Goal: Transaction & Acquisition: Book appointment/travel/reservation

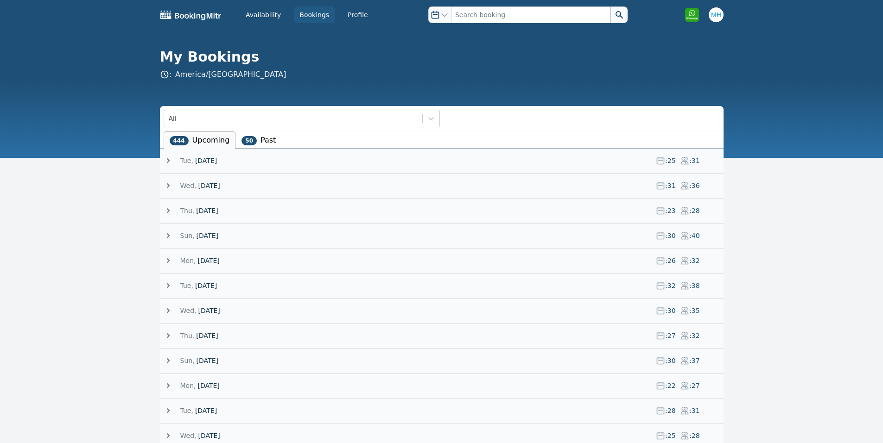
click at [217, 158] on span "[DATE]" at bounding box center [206, 160] width 22 height 9
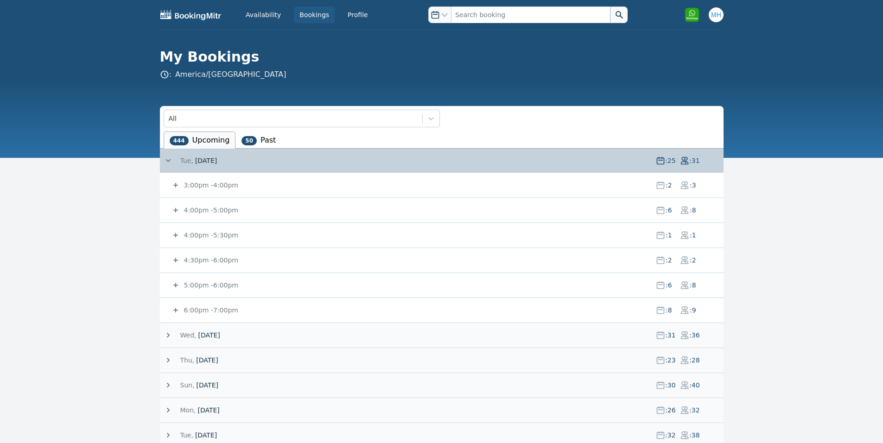
click at [217, 158] on span "[DATE]" at bounding box center [206, 160] width 22 height 9
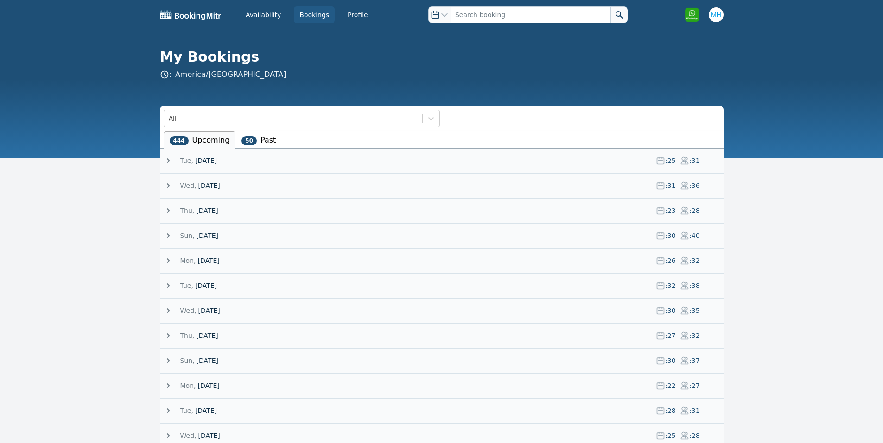
click at [216, 206] on span "[DATE]" at bounding box center [207, 210] width 22 height 9
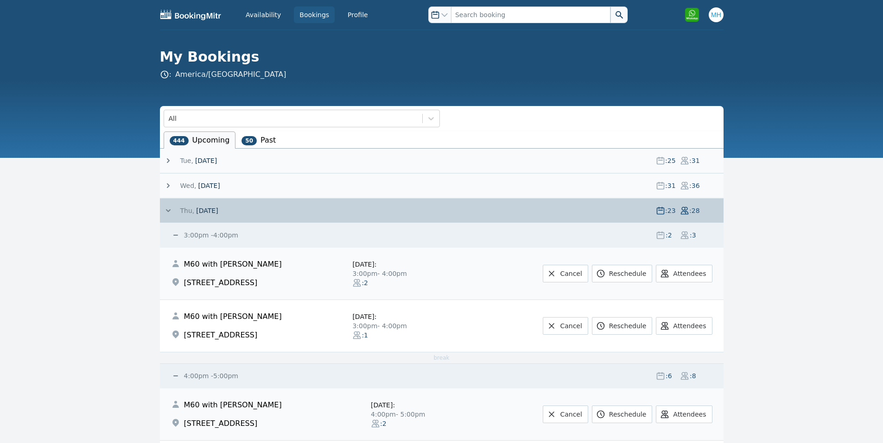
click at [189, 232] on small "3:00pm - 4:00pm" at bounding box center [210, 235] width 56 height 7
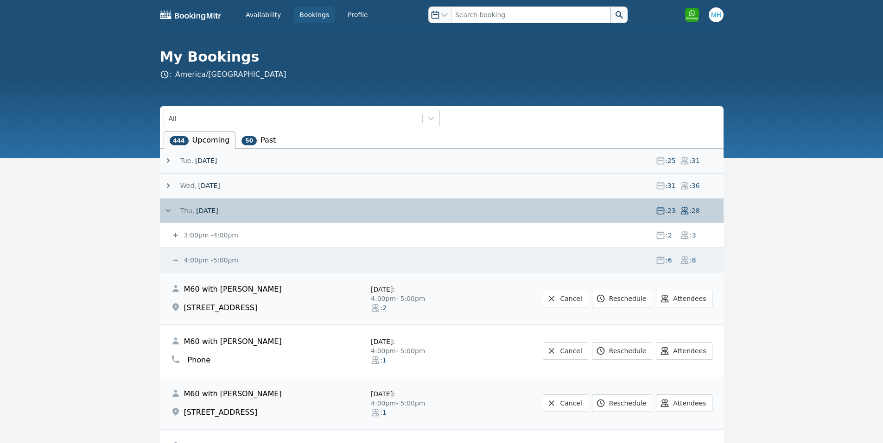
click at [193, 258] on small "4:00pm - 5:00pm" at bounding box center [210, 260] width 56 height 7
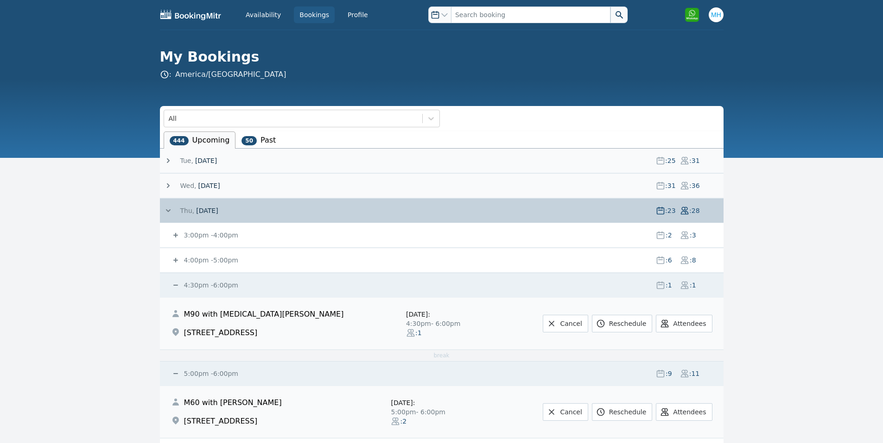
scroll to position [185, 0]
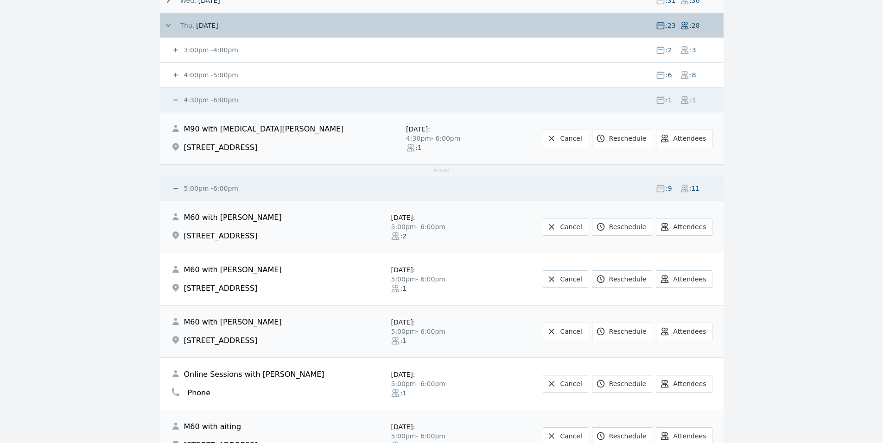
click at [190, 102] on small "4:30pm - 6:00pm" at bounding box center [210, 99] width 56 height 7
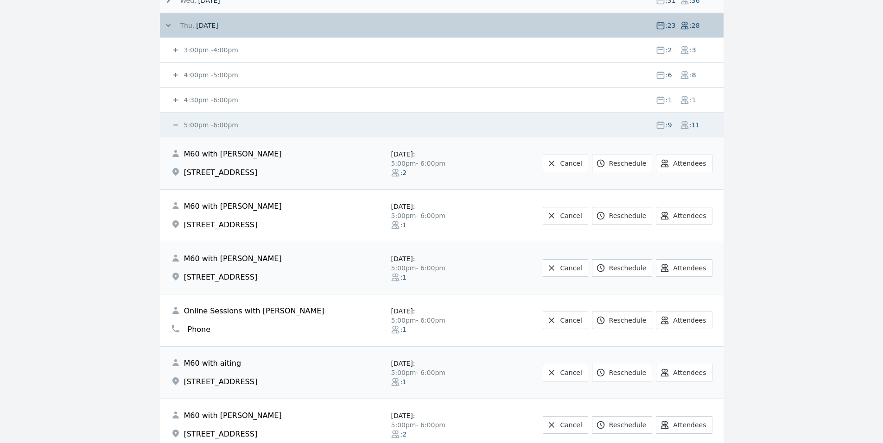
click at [205, 122] on small "5:00pm - 6:00pm" at bounding box center [210, 124] width 56 height 7
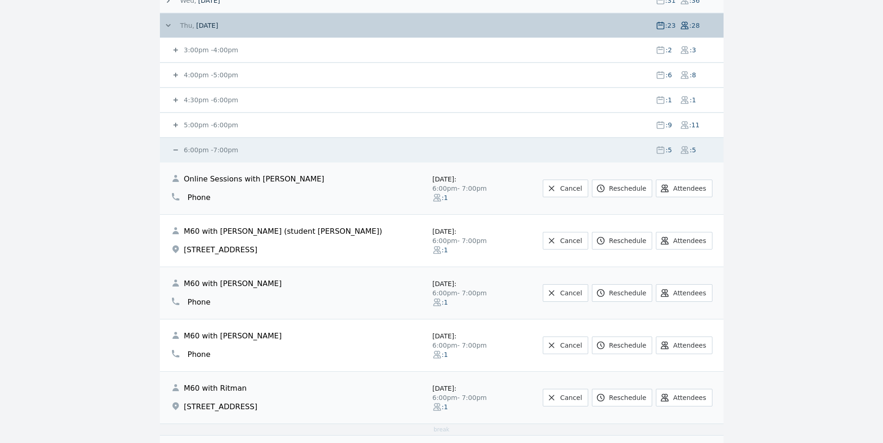
click at [200, 123] on small "5:00pm - 6:00pm" at bounding box center [210, 124] width 56 height 7
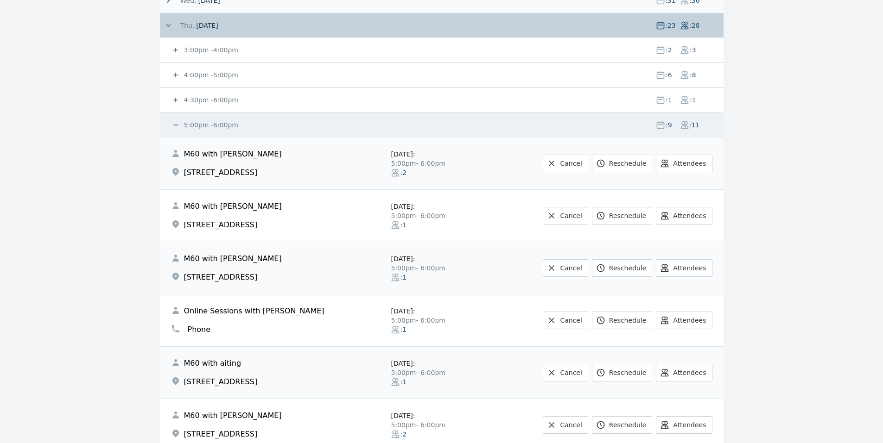
click at [200, 124] on small "5:00pm - 6:00pm" at bounding box center [210, 124] width 56 height 7
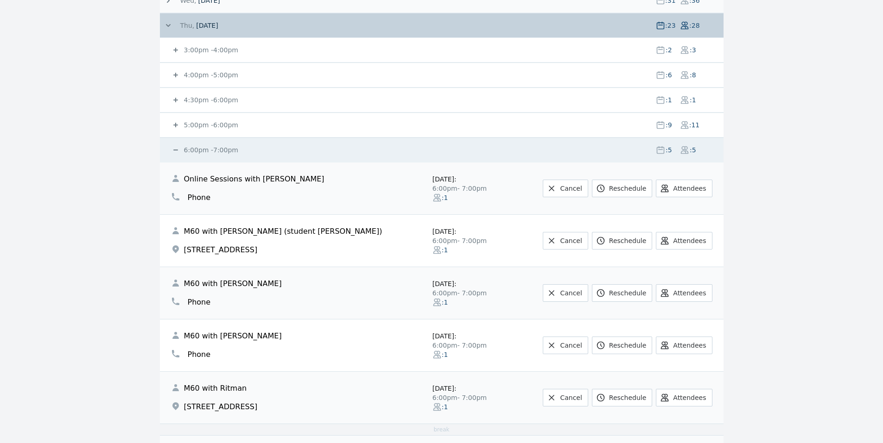
click at [202, 150] on small "6:00pm - 7:00pm" at bounding box center [210, 149] width 56 height 7
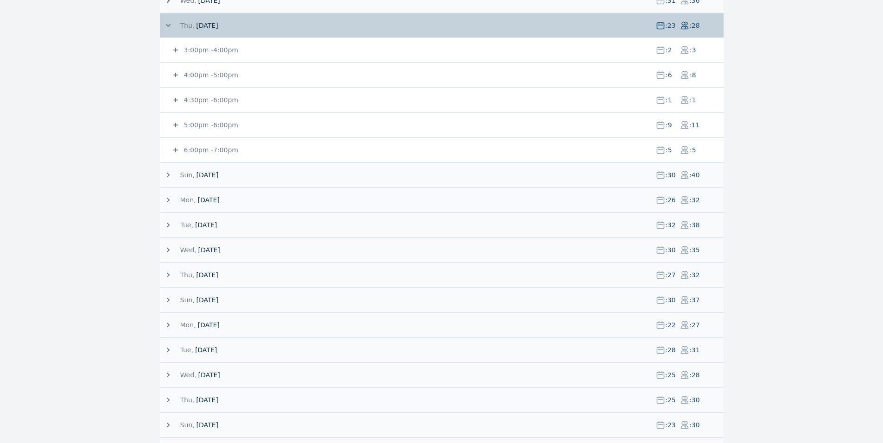
click at [202, 123] on small "5:00pm - 6:00pm" at bounding box center [210, 124] width 56 height 7
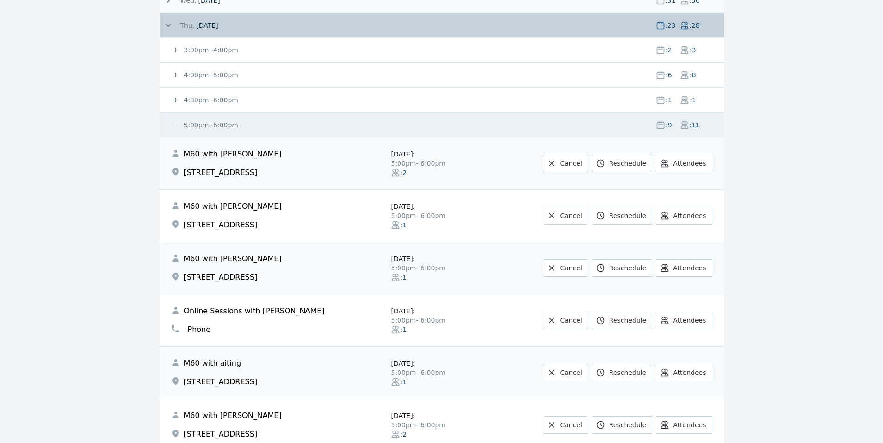
click at [202, 125] on small "5:00pm - 6:00pm" at bounding box center [210, 124] width 56 height 7
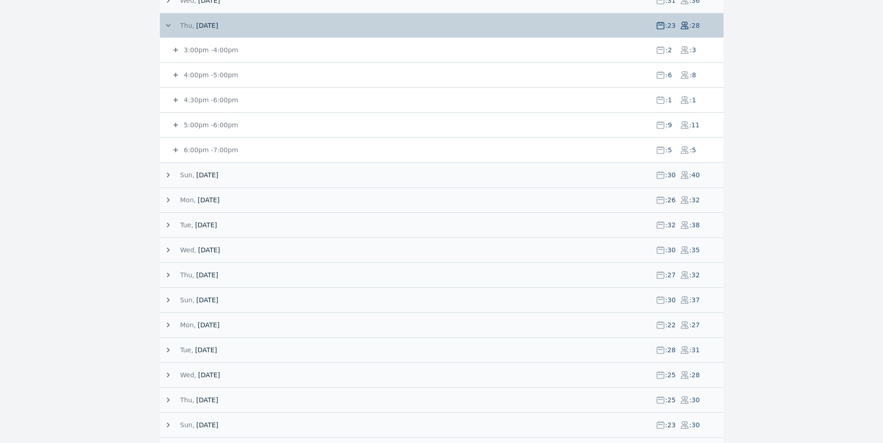
click at [202, 125] on small "5:00pm - 6:00pm" at bounding box center [210, 124] width 56 height 7
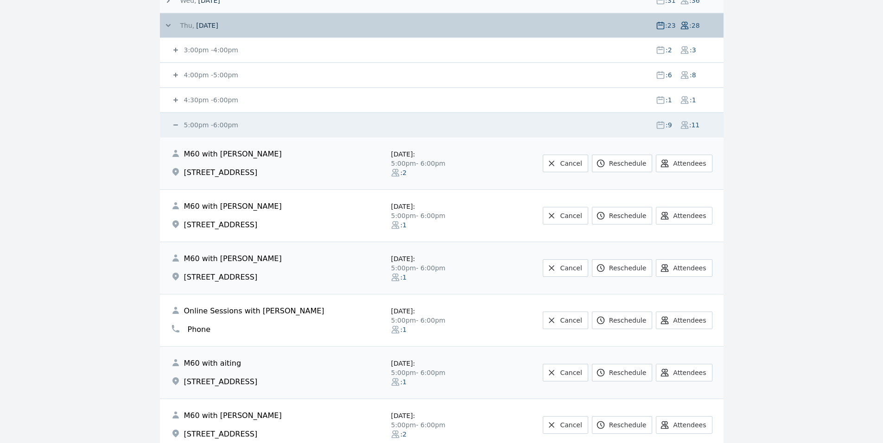
click at [202, 125] on small "5:00pm - 6:00pm" at bounding box center [210, 124] width 56 height 7
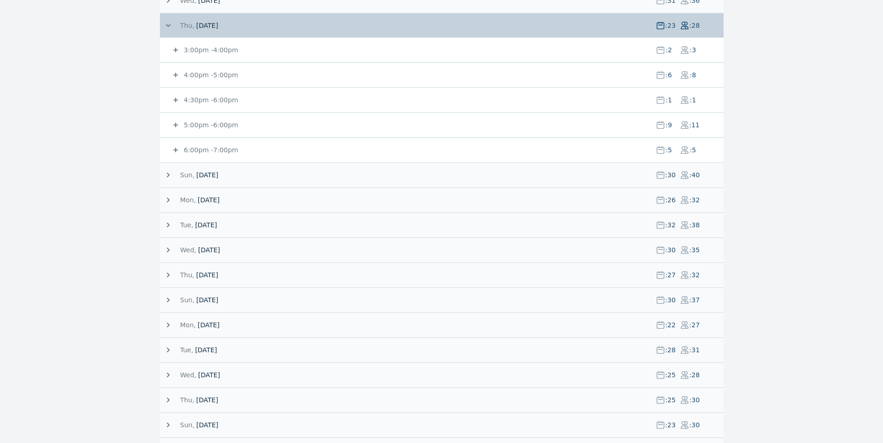
click at [194, 93] on div "4:30pm - 6:00pm : 1 : 1" at bounding box center [447, 100] width 552 height 24
click at [194, 101] on small "4:30pm - 6:00pm" at bounding box center [210, 99] width 56 height 7
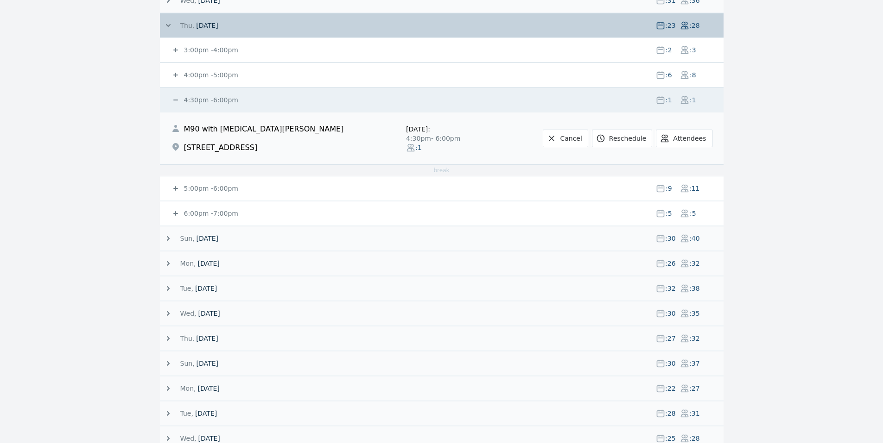
click at [194, 101] on small "4:30pm - 6:00pm" at bounding box center [210, 99] width 56 height 7
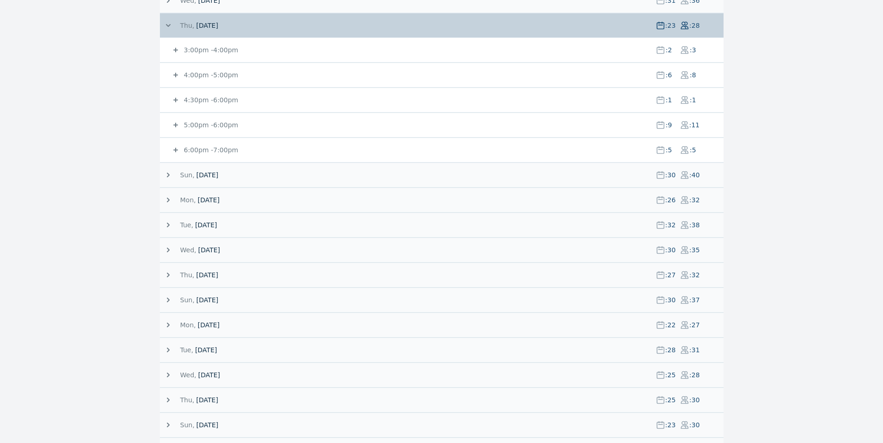
click at [201, 44] on div "3:00pm - 4:00pm : 2 : 3" at bounding box center [447, 50] width 552 height 24
drag, startPoint x: 204, startPoint y: 49, endPoint x: 116, endPoint y: 52, distance: 88.5
click at [116, 52] on main "All 444 Upcoming 50 Past Tue, 9 September 25 : 25 : 31 3:00pm - 4:00pm : 2 : 3 …" at bounding box center [441, 422] width 883 height 1002
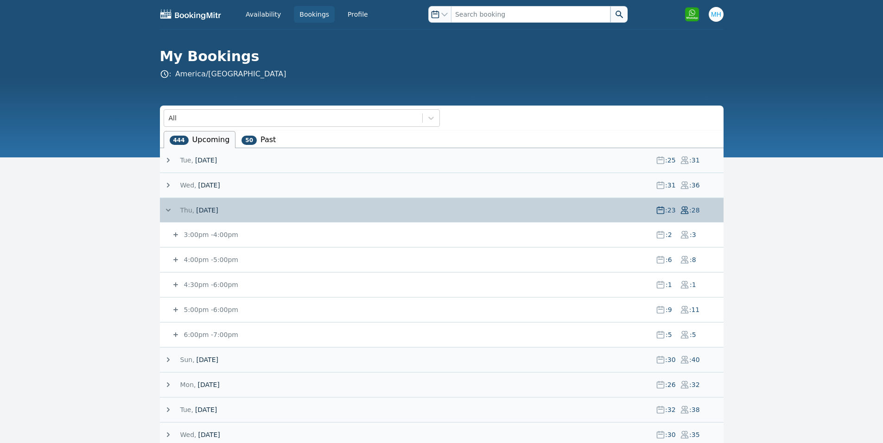
scroll to position [0, 0]
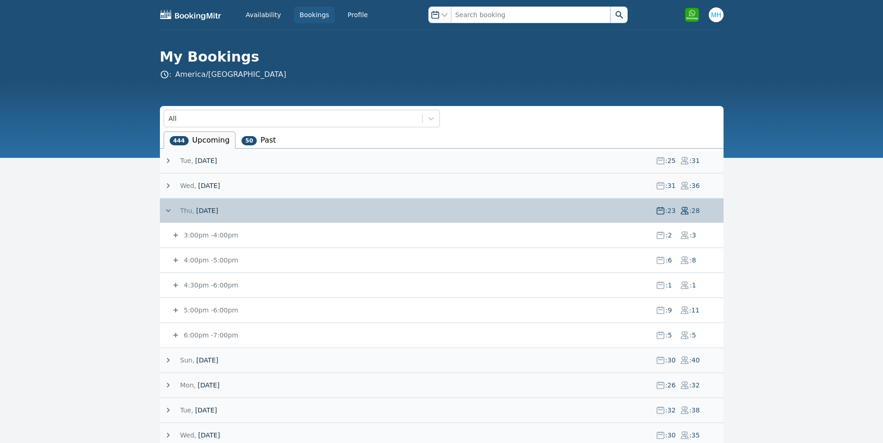
click at [189, 160] on span "Tue," at bounding box center [186, 160] width 13 height 9
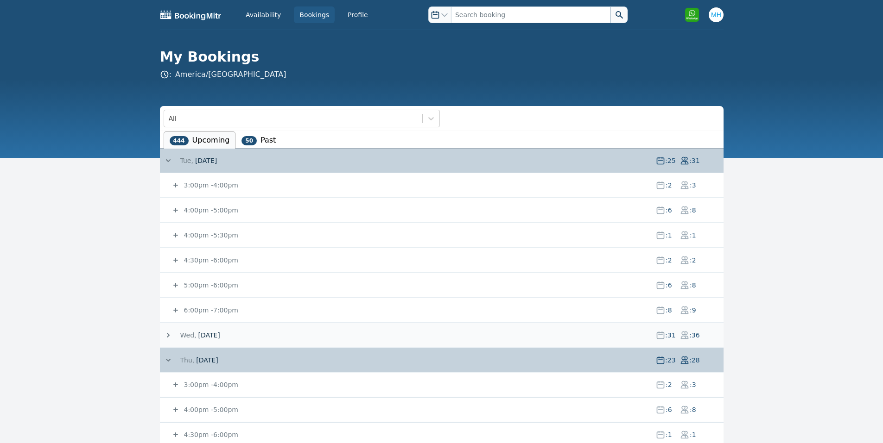
click at [200, 188] on small "3:00pm - 4:00pm" at bounding box center [210, 185] width 56 height 7
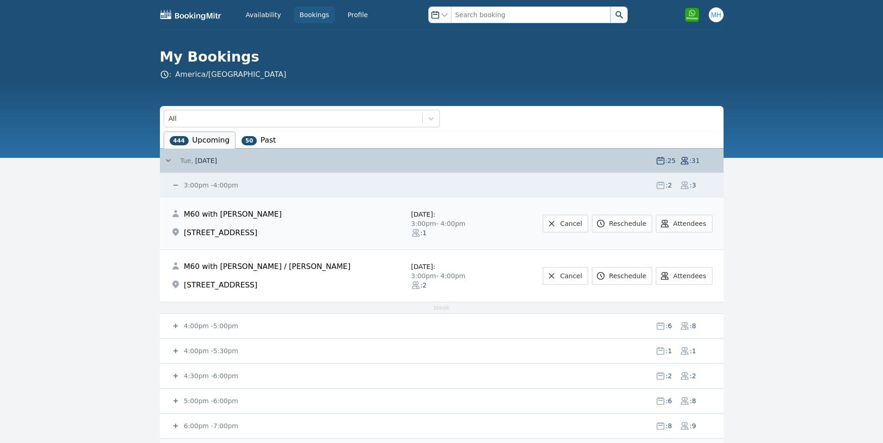
click at [193, 180] on div "3:00pm - 4:00pm : 2 : 3" at bounding box center [447, 185] width 552 height 24
click at [195, 185] on small "3:00pm - 4:00pm" at bounding box center [210, 185] width 56 height 7
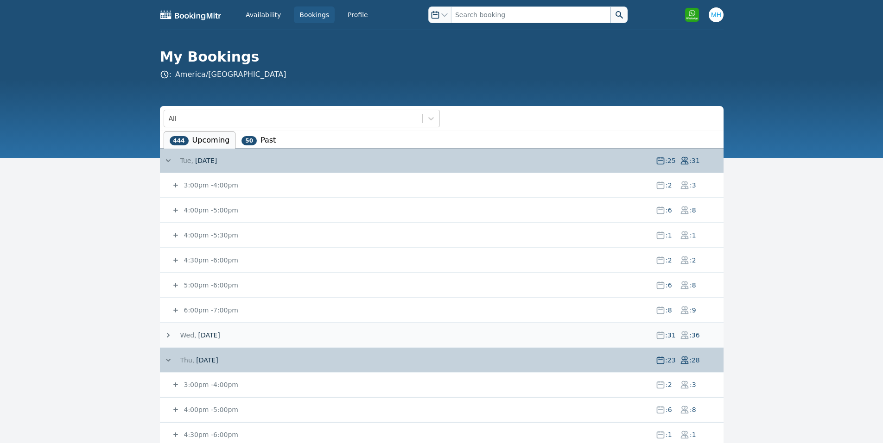
click at [196, 207] on small "4:00pm - 5:00pm" at bounding box center [210, 210] width 56 height 7
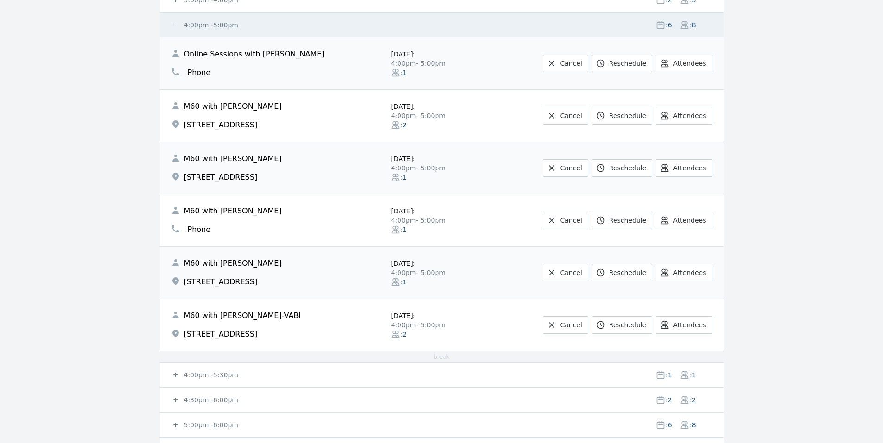
scroll to position [371, 0]
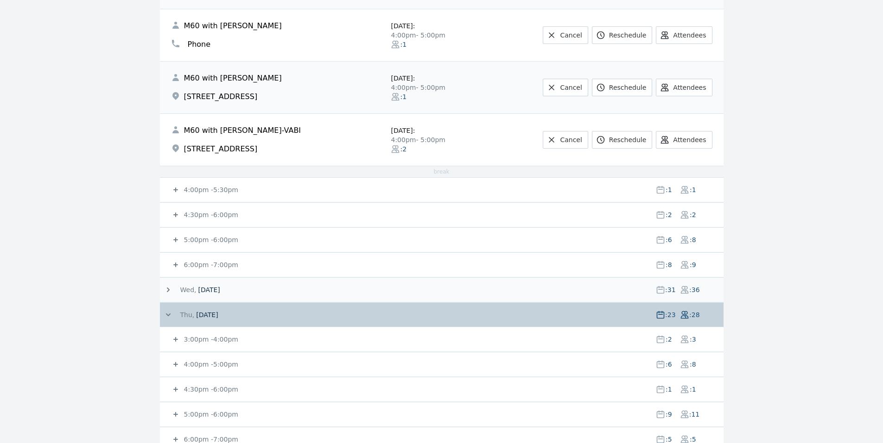
click at [204, 191] on small "4:00pm - 5:30pm" at bounding box center [210, 189] width 56 height 7
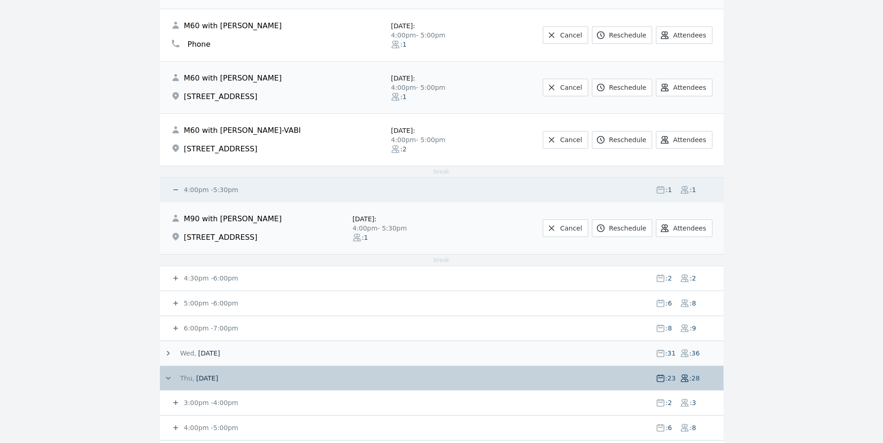
drag, startPoint x: 209, startPoint y: 274, endPoint x: 57, endPoint y: 179, distance: 179.0
click at [209, 275] on small "4:30pm - 6:00pm" at bounding box center [210, 278] width 56 height 7
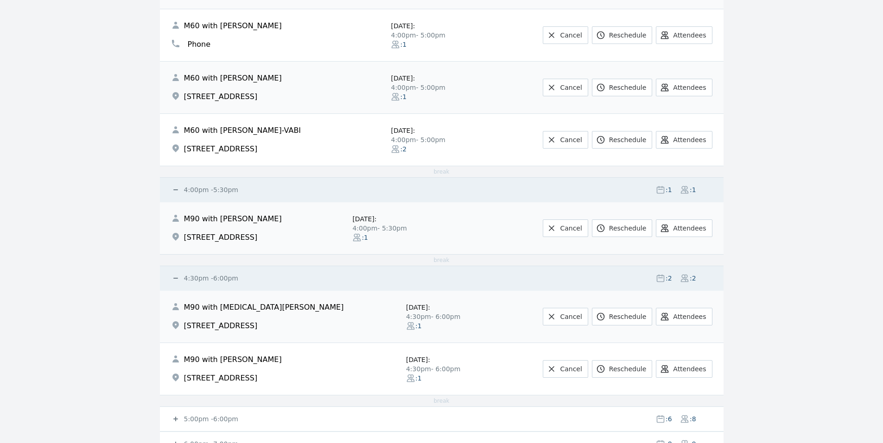
scroll to position [556, 0]
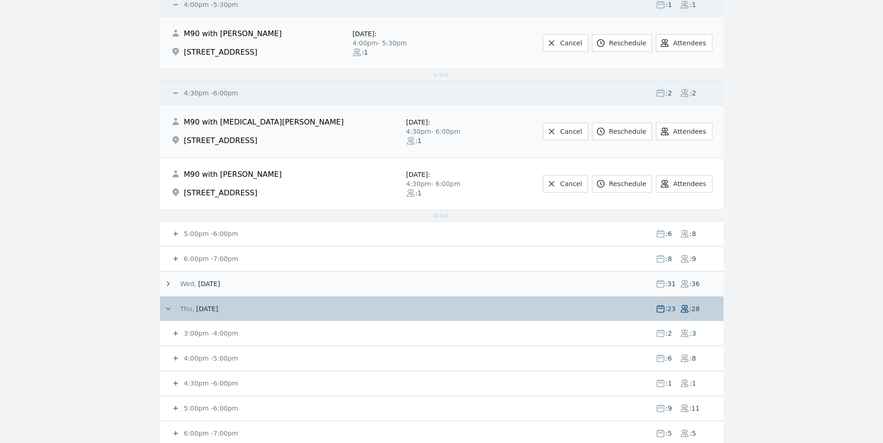
click at [189, 231] on small "5:00pm - 6:00pm" at bounding box center [210, 233] width 56 height 7
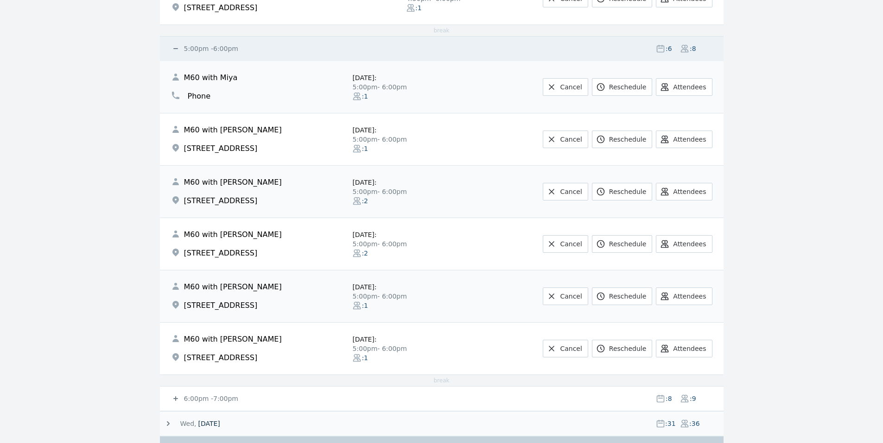
scroll to position [927, 0]
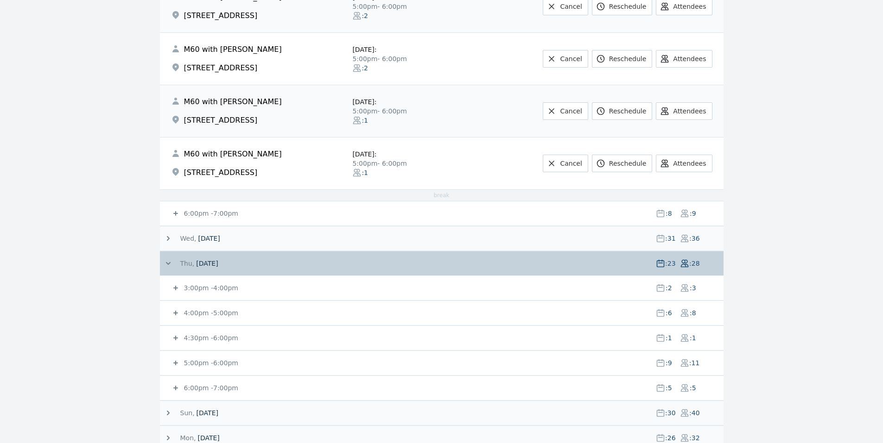
click at [221, 210] on small "6:00pm - 7:00pm" at bounding box center [210, 213] width 56 height 7
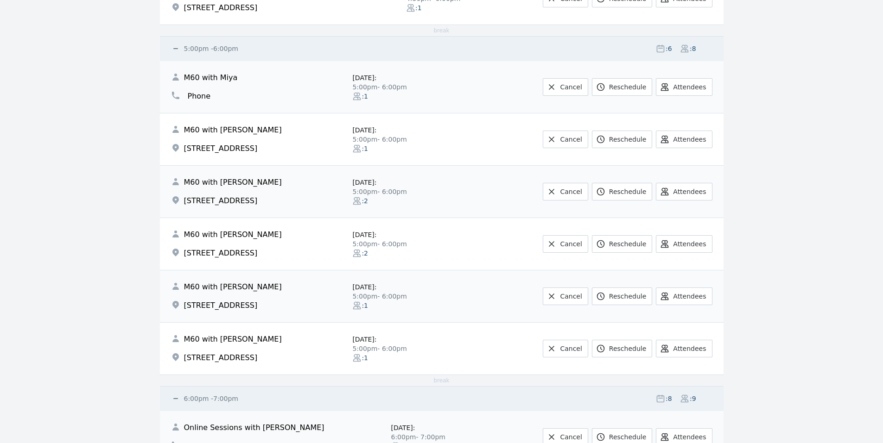
scroll to position [0, 0]
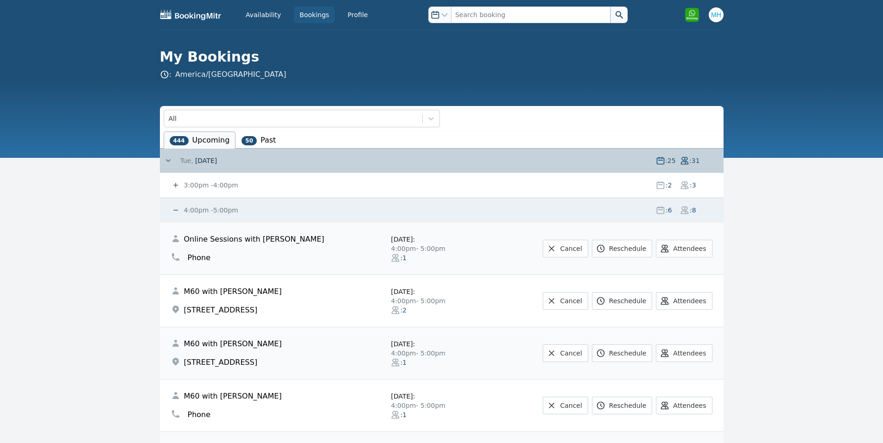
click at [174, 158] on span at bounding box center [172, 160] width 17 height 9
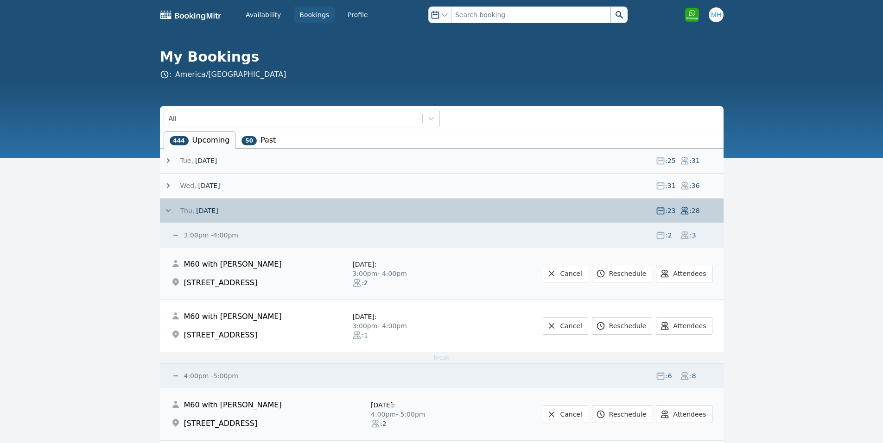
click at [199, 234] on small "3:00pm - 4:00pm" at bounding box center [210, 235] width 56 height 7
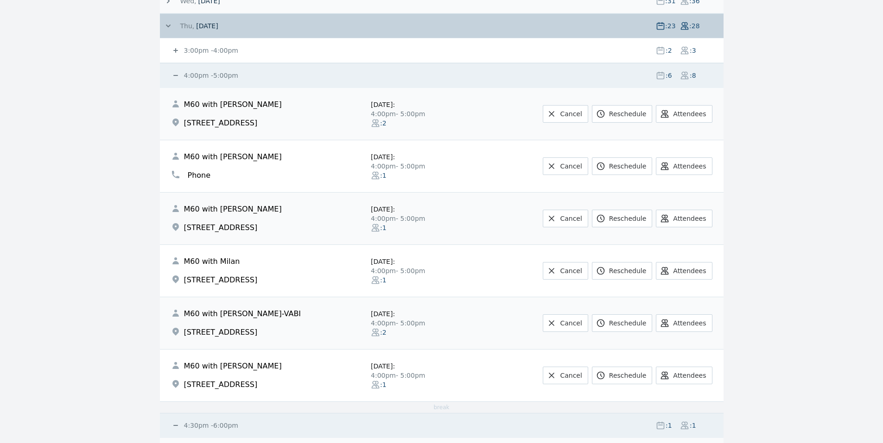
scroll to position [185, 0]
click at [210, 54] on small "3:00pm - 4:00pm" at bounding box center [210, 49] width 56 height 7
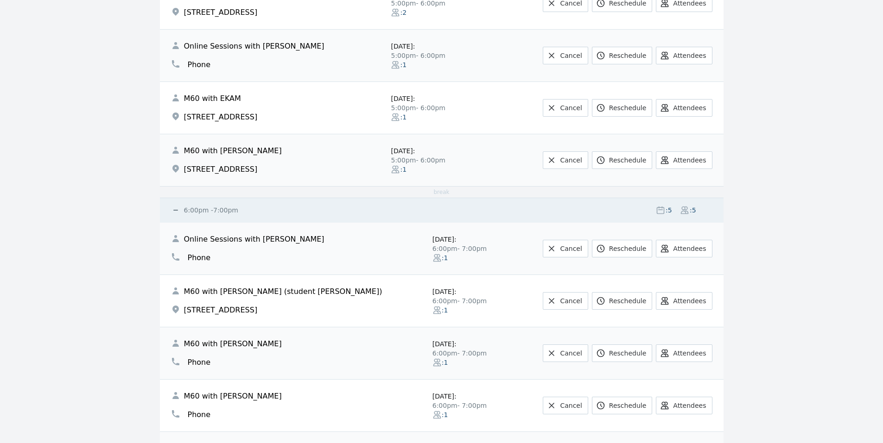
scroll to position [1297, 0]
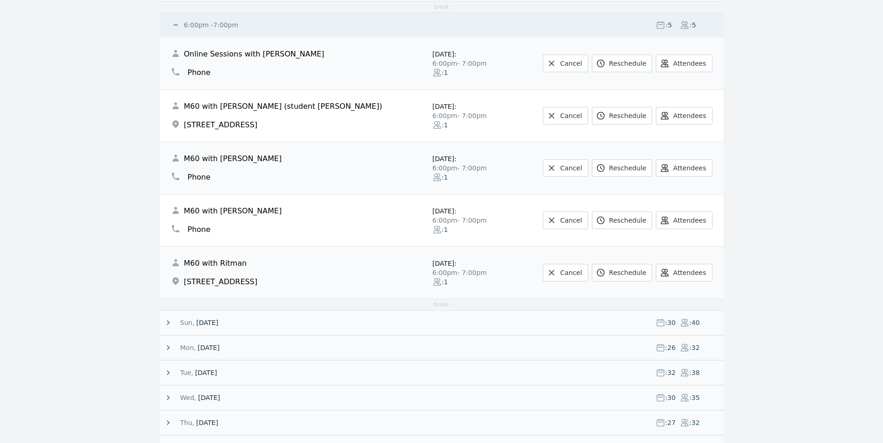
drag, startPoint x: 108, startPoint y: 258, endPoint x: 97, endPoint y: 229, distance: 30.4
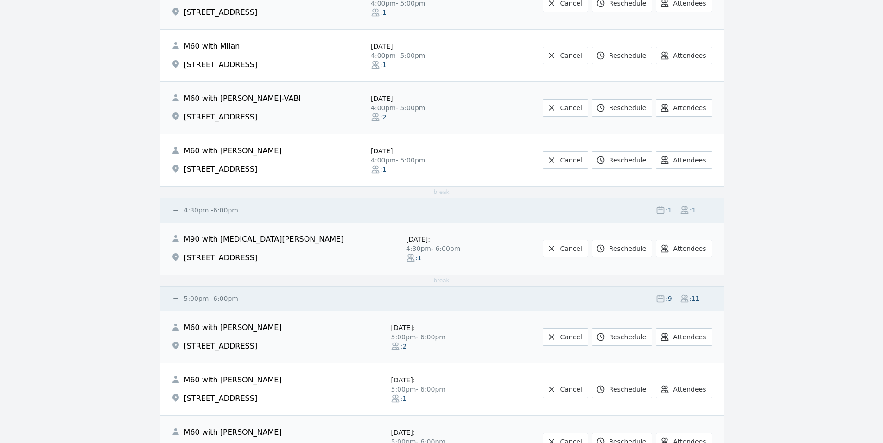
scroll to position [0, 0]
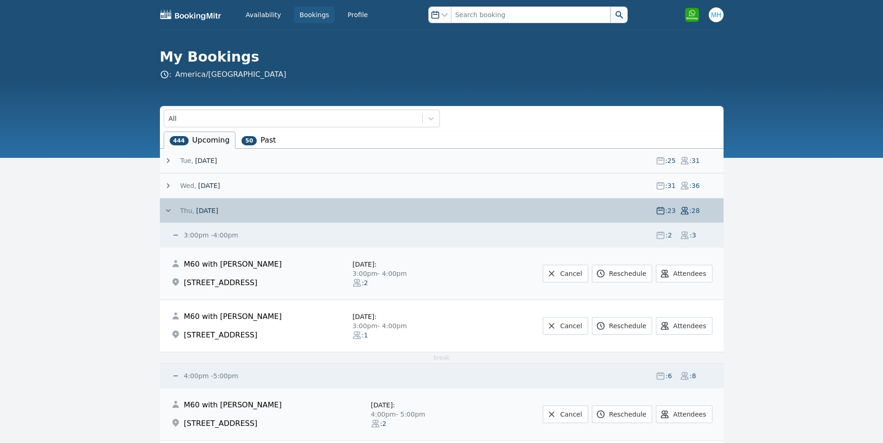
click at [194, 207] on span at bounding box center [195, 210] width 2 height 9
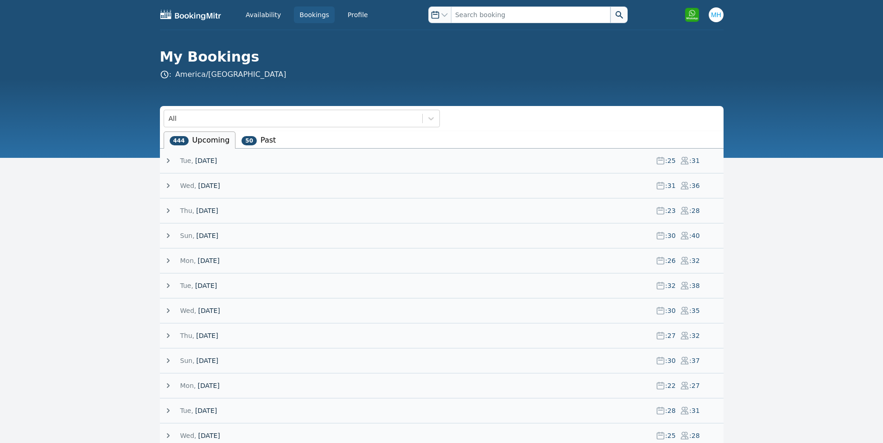
click at [211, 157] on span "[DATE]" at bounding box center [206, 160] width 22 height 9
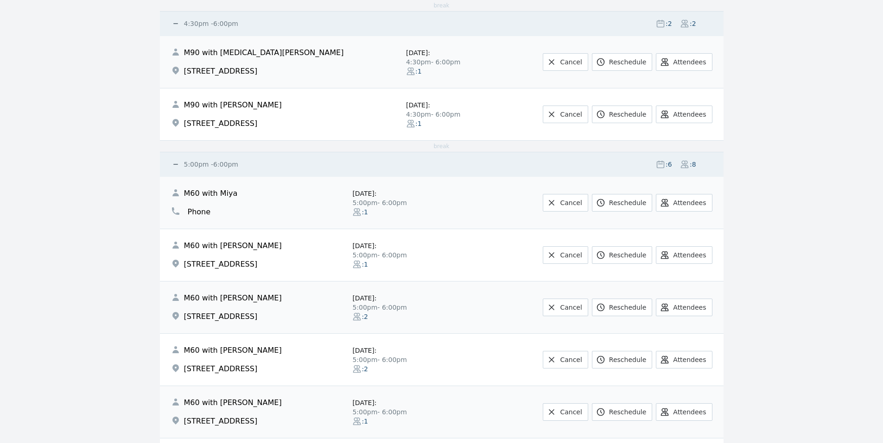
scroll to position [927, 0]
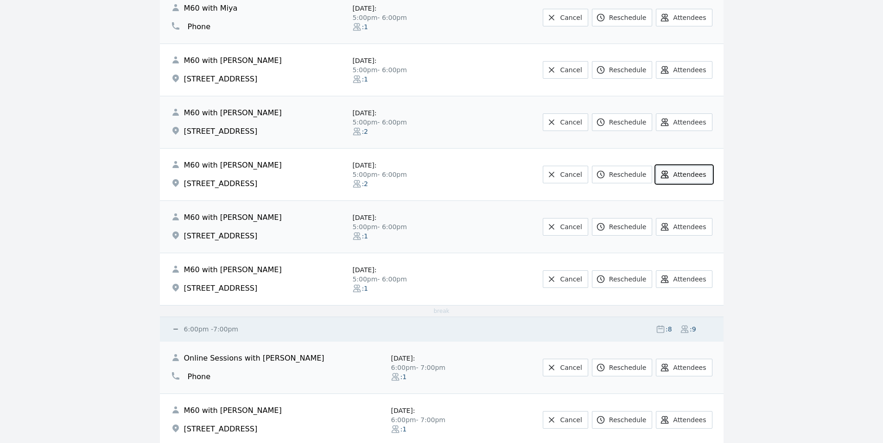
click at [669, 181] on button "Attendees" at bounding box center [684, 175] width 56 height 18
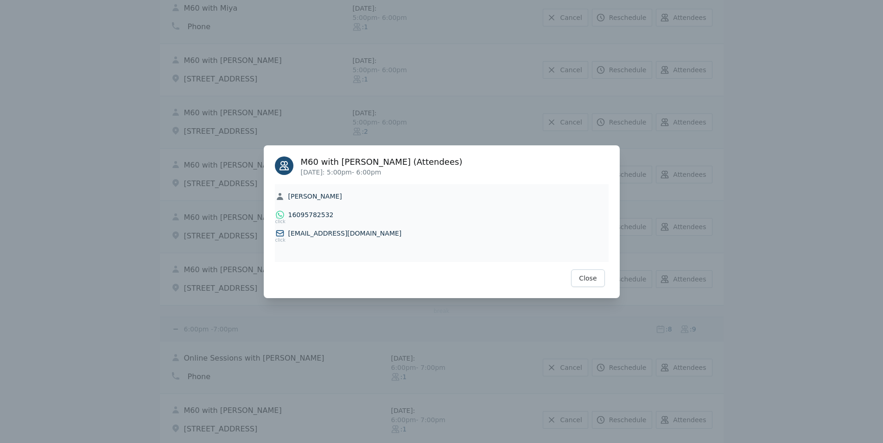
drag, startPoint x: 303, startPoint y: 213, endPoint x: 405, endPoint y: 259, distance: 112.8
click at [424, 268] on div "M60 with Mirna Milan (Attendees) 9 September 2025 : 5:00pm - 6:00pm Mirna Milan…" at bounding box center [442, 221] width 356 height 153
drag, startPoint x: 340, startPoint y: 233, endPoint x: 339, endPoint y: 253, distance: 19.9
click at [339, 253] on td "Mirna Milan Mirna Milan click 16095782532 16095782532 click devkumarhirian@gmai…" at bounding box center [442, 223] width 334 height 78
click at [280, 233] on icon at bounding box center [279, 233] width 9 height 9
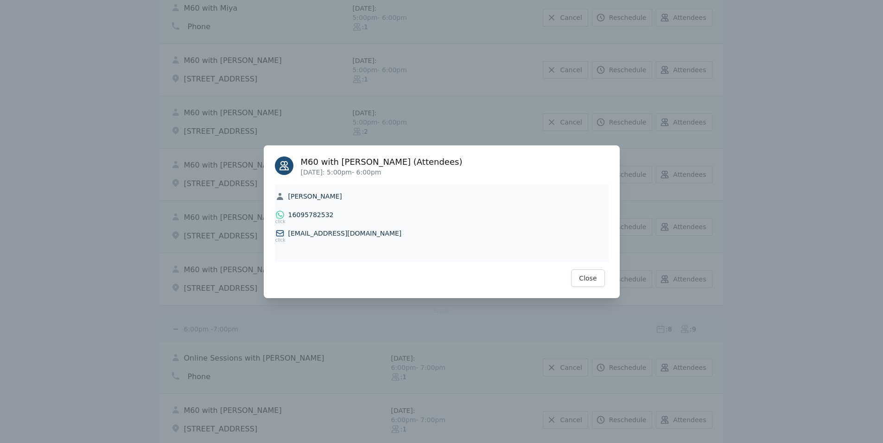
click at [667, 146] on div at bounding box center [441, 221] width 883 height 443
drag, startPoint x: 402, startPoint y: 233, endPoint x: 291, endPoint y: 241, distance: 111.4
click at [291, 238] on div "devkumarhirian@gmail.com devkumarhirian@gmail.com" at bounding box center [441, 233] width 333 height 9
copy div "devkumarhirian@gmail.com devkumarhirian@gmail.com"
drag, startPoint x: 290, startPoint y: 215, endPoint x: 336, endPoint y: 212, distance: 45.5
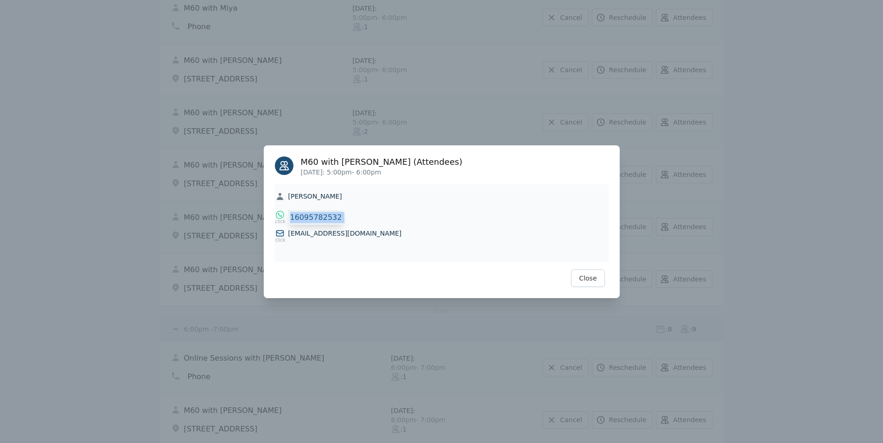
click at [336, 212] on div "16095782532 16095782532" at bounding box center [441, 214] width 333 height 9
copy div "16095782532 16095782532"
drag, startPoint x: 384, startPoint y: 235, endPoint x: 292, endPoint y: 252, distance: 93.1
click at [292, 252] on td "Mirna Milan Mirna Milan click 16095782532 16095782532 click devkumarhirian@gmai…" at bounding box center [442, 223] width 334 height 78
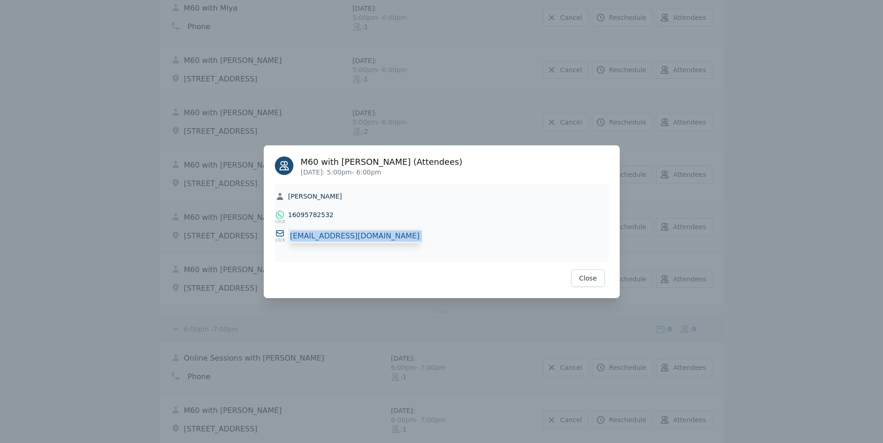
drag, startPoint x: 290, startPoint y: 234, endPoint x: 387, endPoint y: 238, distance: 96.9
click at [387, 238] on div "devkumarhirian@gmail.com devkumarhirian@gmail.com" at bounding box center [441, 233] width 333 height 9
copy div "devkumarhirian@gmail.com devkumarhirian@gmail.com"
click at [583, 274] on button "Close" at bounding box center [587, 279] width 33 height 18
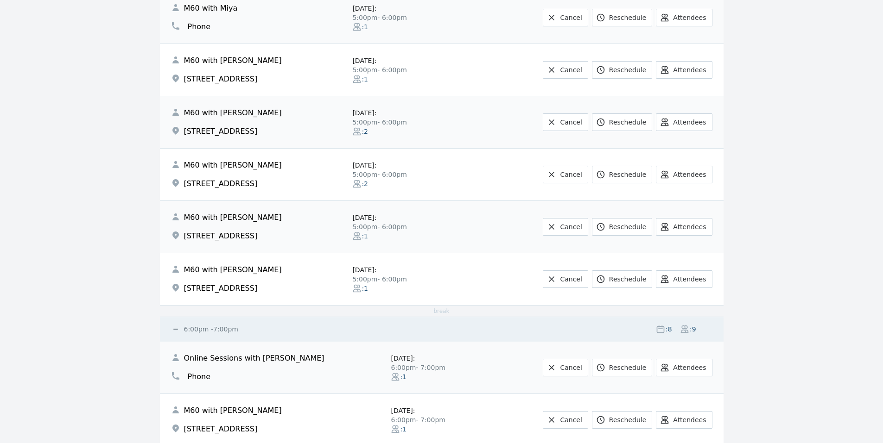
scroll to position [741, 0]
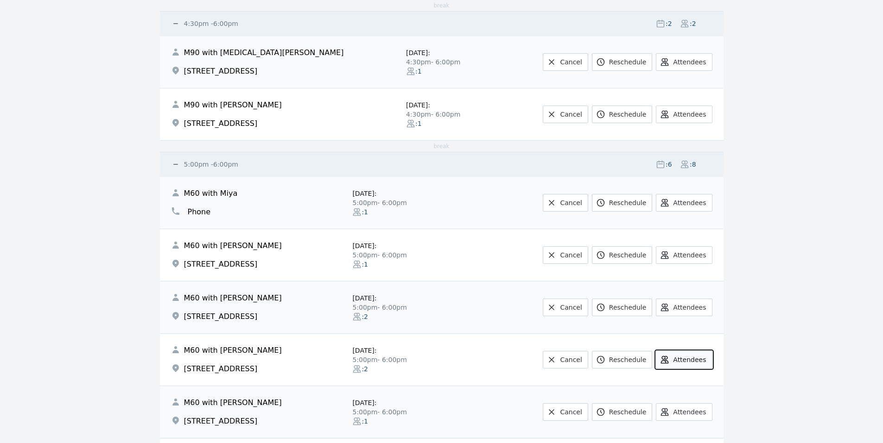
click at [699, 358] on button "Attendees" at bounding box center [684, 360] width 56 height 18
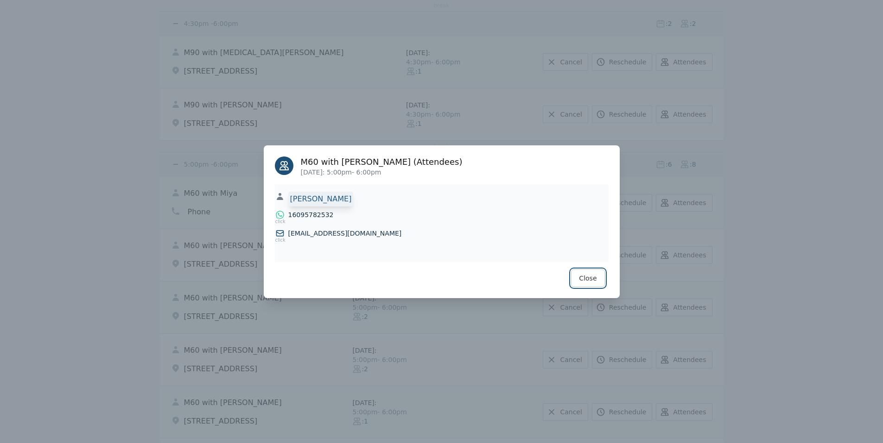
drag, startPoint x: 599, startPoint y: 273, endPoint x: 384, endPoint y: 195, distance: 229.5
click at [389, 196] on div "M60 with Mirna Milan (Attendees) 9 September 2025 : 5:00pm - 6:00pm Mirna Milan…" at bounding box center [442, 221] width 356 height 153
click at [306, 200] on span "Mirna Milan" at bounding box center [320, 199] width 65 height 15
click at [599, 277] on button "Close" at bounding box center [587, 279] width 33 height 18
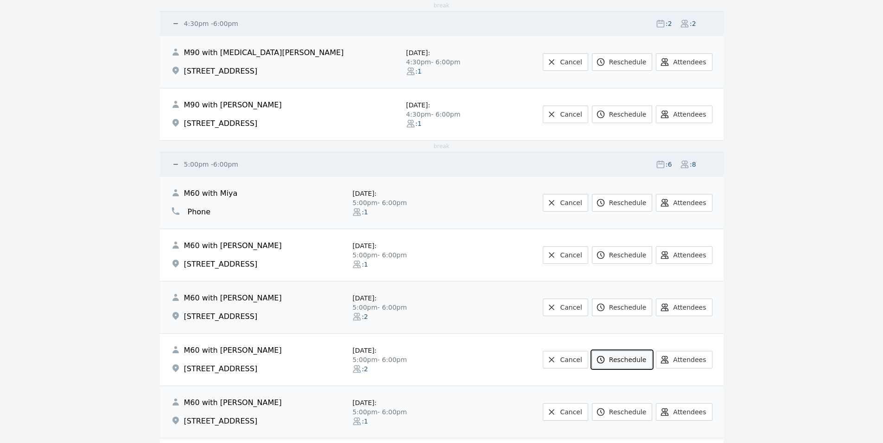
click at [637, 354] on link "Reschedule" at bounding box center [622, 360] width 60 height 18
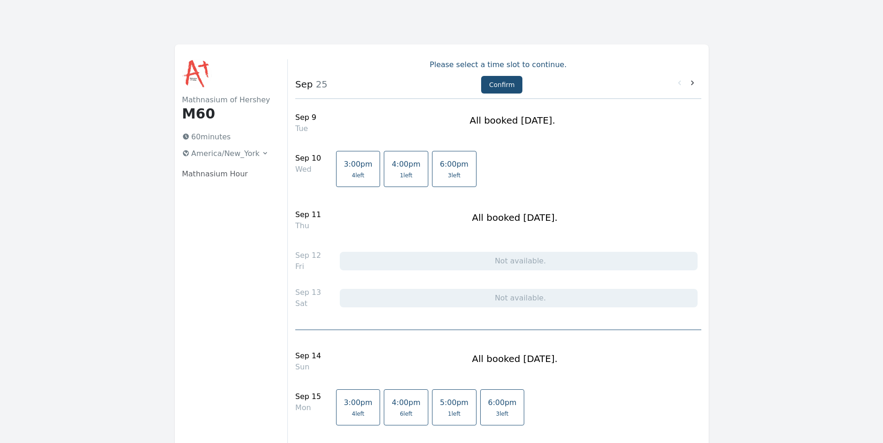
click at [391, 121] on div "All booked [DATE]." at bounding box center [512, 120] width 362 height 35
click at [497, 87] on button "Confirm" at bounding box center [501, 85] width 41 height 18
click at [493, 88] on button "Confirm" at bounding box center [501, 85] width 41 height 18
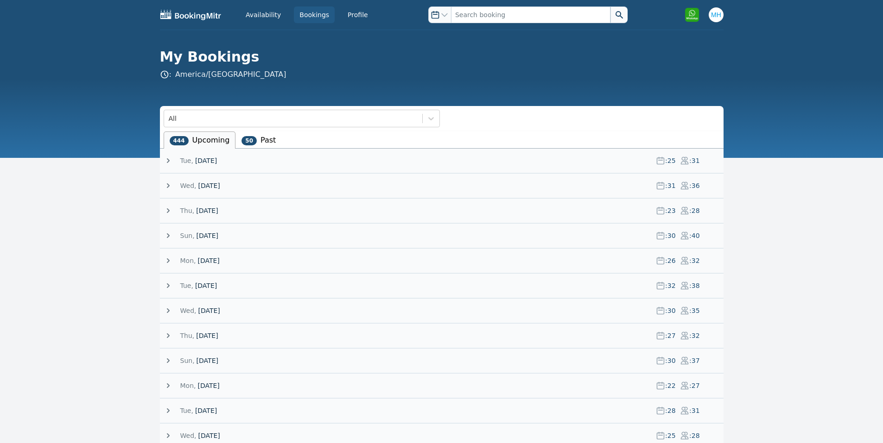
click at [218, 210] on span "[DATE]" at bounding box center [207, 210] width 22 height 9
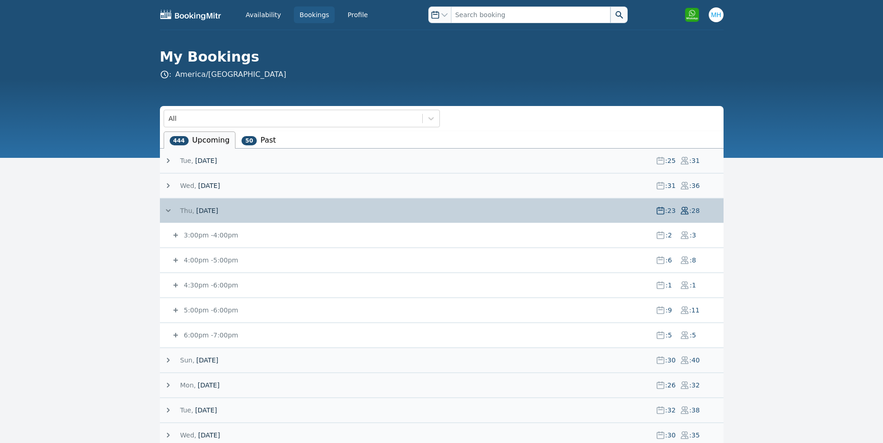
click at [227, 311] on small "5:00pm - 6:00pm" at bounding box center [210, 310] width 56 height 7
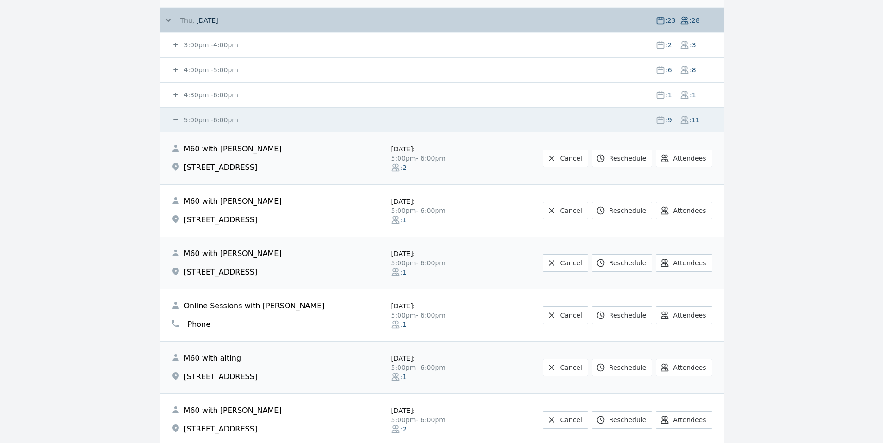
scroll to position [185, 0]
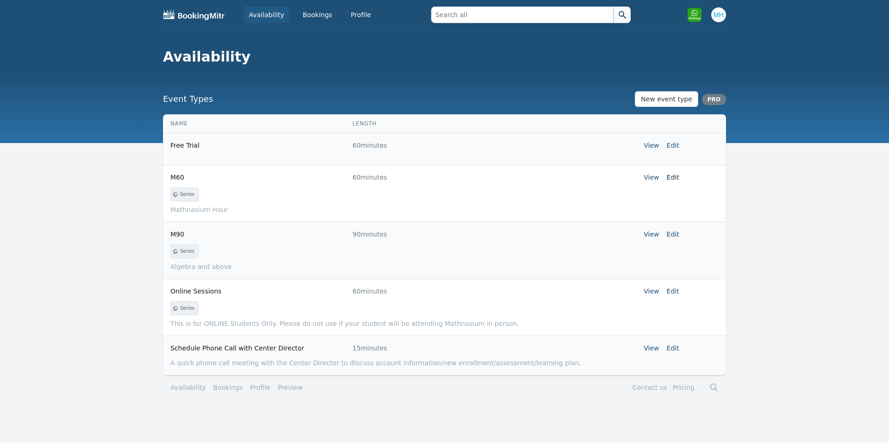
click at [670, 179] on link "Edit" at bounding box center [673, 177] width 13 height 7
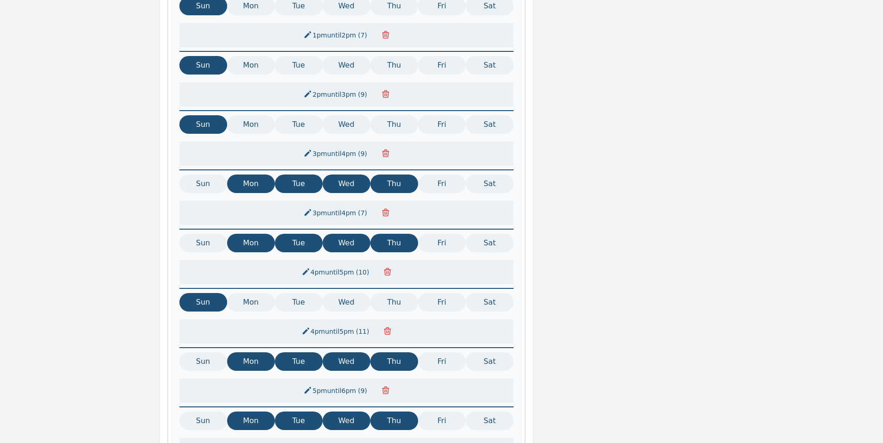
scroll to position [428, 0]
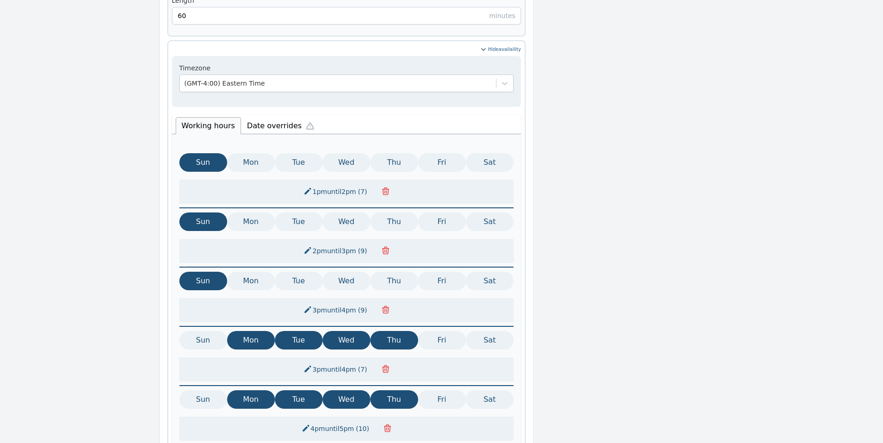
click at [277, 115] on li "Date overrides" at bounding box center [282, 124] width 83 height 19
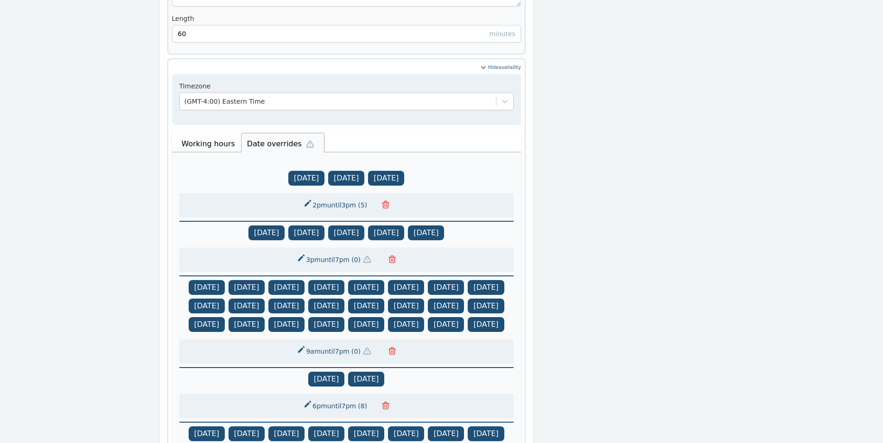
scroll to position [410, 0]
click at [339, 252] on button "3pm until 7pm ( 0 )" at bounding box center [336, 260] width 90 height 17
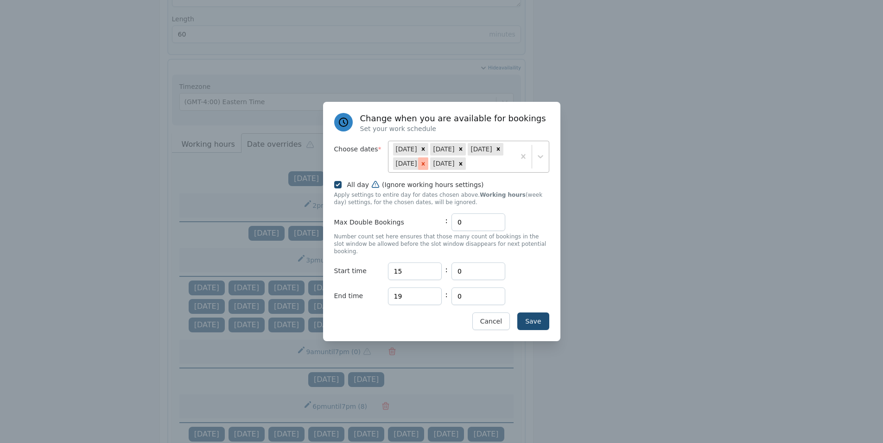
click at [420, 164] on icon at bounding box center [423, 164] width 6 height 6
click at [533, 316] on button "Save" at bounding box center [533, 322] width 32 height 18
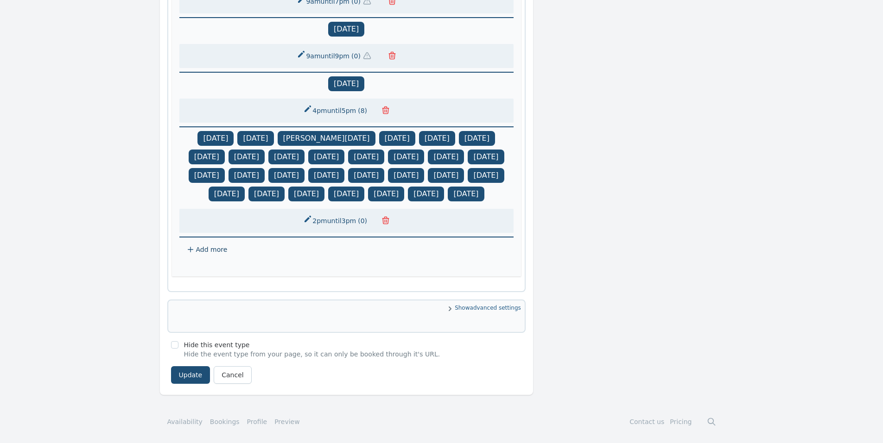
scroll to position [965, 0]
click at [196, 372] on button "Update" at bounding box center [190, 375] width 39 height 18
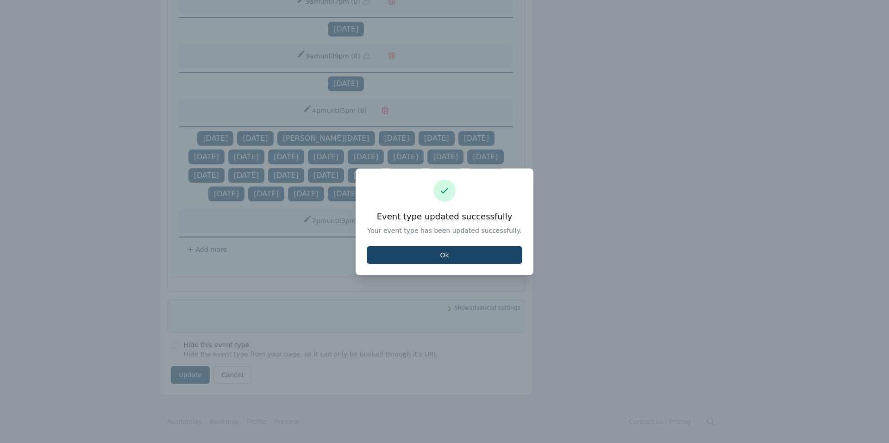
click at [449, 256] on button "Ok" at bounding box center [445, 255] width 156 height 18
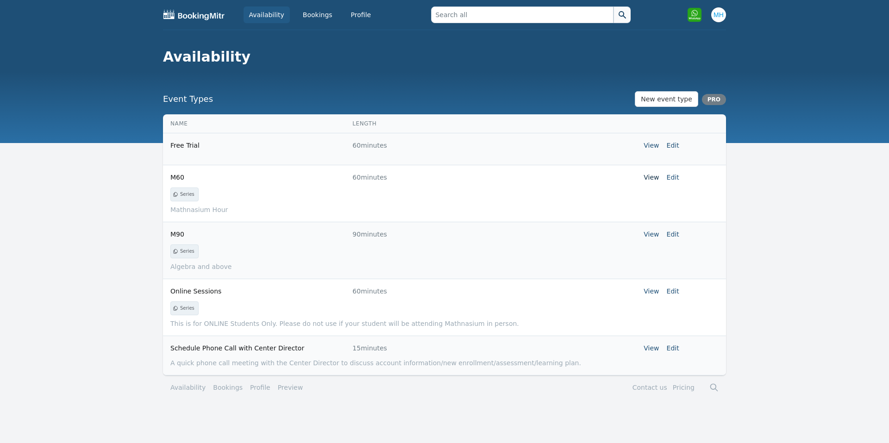
click at [649, 177] on link "View" at bounding box center [651, 177] width 15 height 7
click at [649, 176] on link "View" at bounding box center [651, 177] width 15 height 7
drag, startPoint x: 378, startPoint y: 2, endPoint x: 408, endPoint y: 79, distance: 83.0
click at [408, 79] on header "Availability" at bounding box center [444, 57] width 889 height 54
drag, startPoint x: 672, startPoint y: 175, endPoint x: 712, endPoint y: 177, distance: 39.4
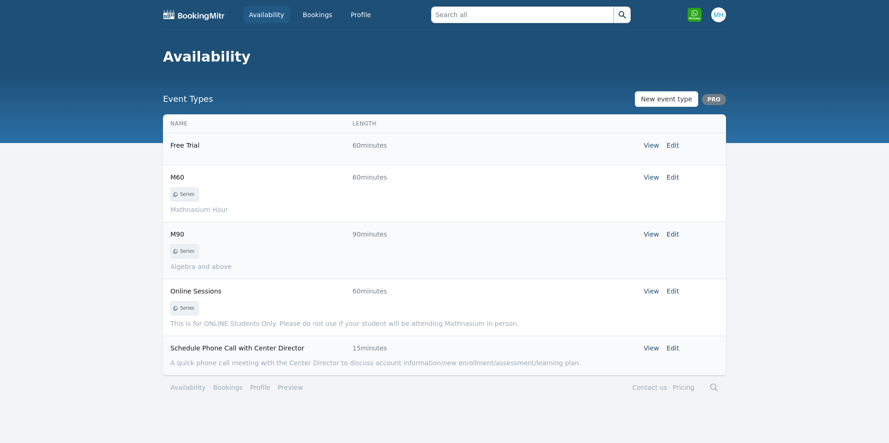
click at [712, 177] on tr "M60 60 minutes View Edit" at bounding box center [444, 177] width 563 height 25
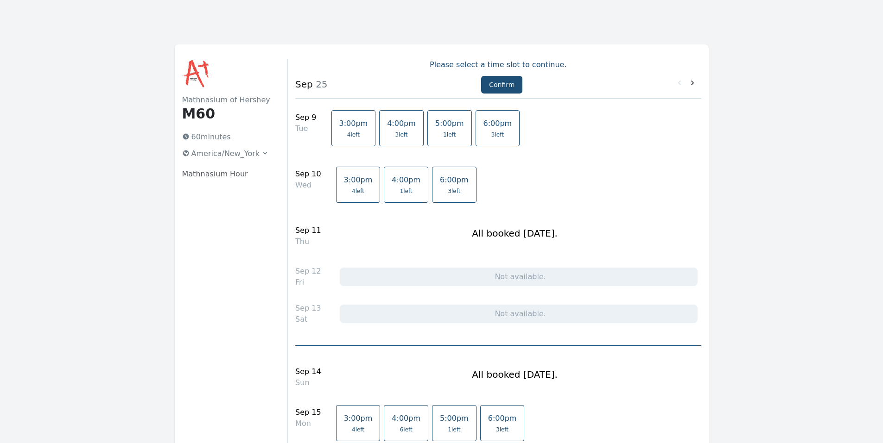
click at [387, 120] on span "4:00pm" at bounding box center [401, 123] width 29 height 9
click at [499, 83] on button "Confirm" at bounding box center [501, 85] width 41 height 18
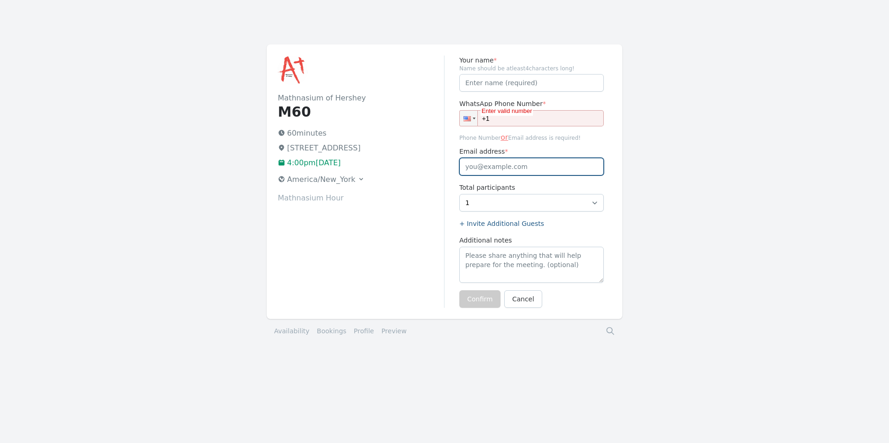
click at [524, 170] on input "Email address *" at bounding box center [532, 167] width 145 height 18
paste input "[EMAIL_ADDRESS][DOMAIN_NAME]"
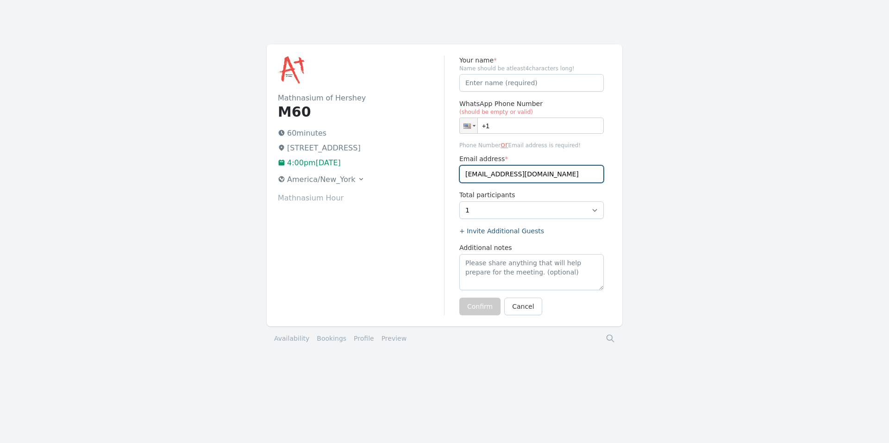
type input "[EMAIL_ADDRESS][DOMAIN_NAME]"
click at [509, 71] on span "Name should be atleast 4 characters long!" at bounding box center [532, 68] width 145 height 7
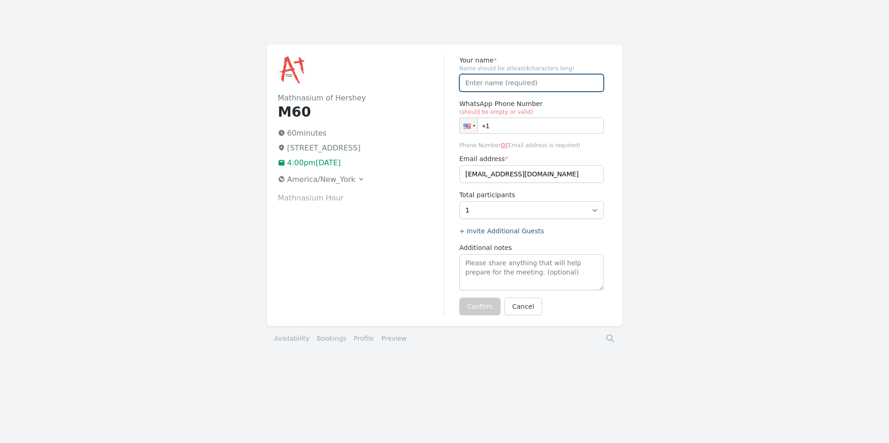
click at [507, 82] on input "Your name *" at bounding box center [532, 83] width 145 height 18
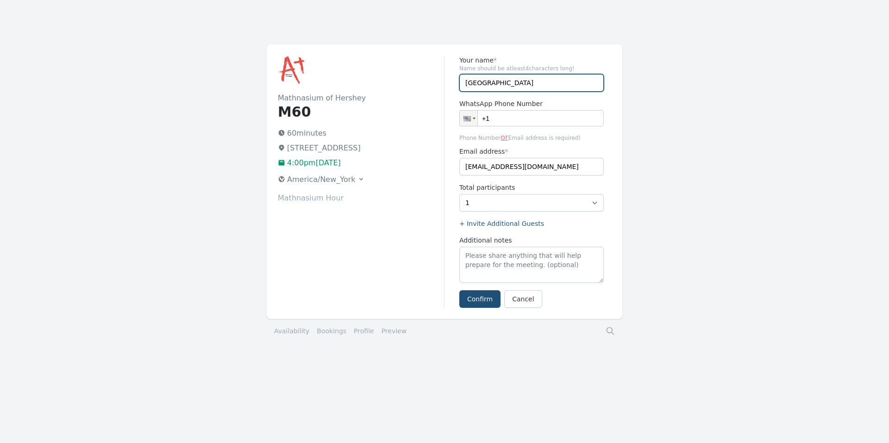
type input "[GEOGRAPHIC_DATA]"
click at [489, 114] on input "+1" at bounding box center [532, 118] width 145 height 16
paste input "(160) 957-8253"
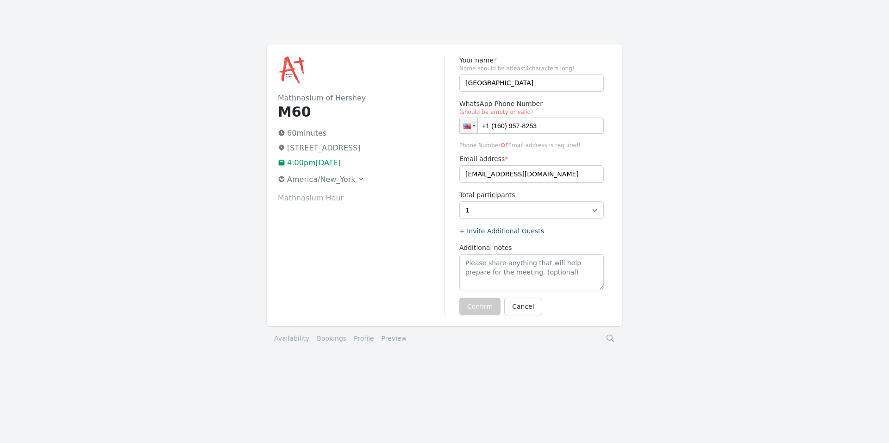
click at [499, 126] on input "+1 (160) 957-8253" at bounding box center [532, 126] width 145 height 16
click at [538, 125] on input "+1 (609) 578-253" at bounding box center [532, 126] width 145 height 16
type input "+1 (609) 578-2532"
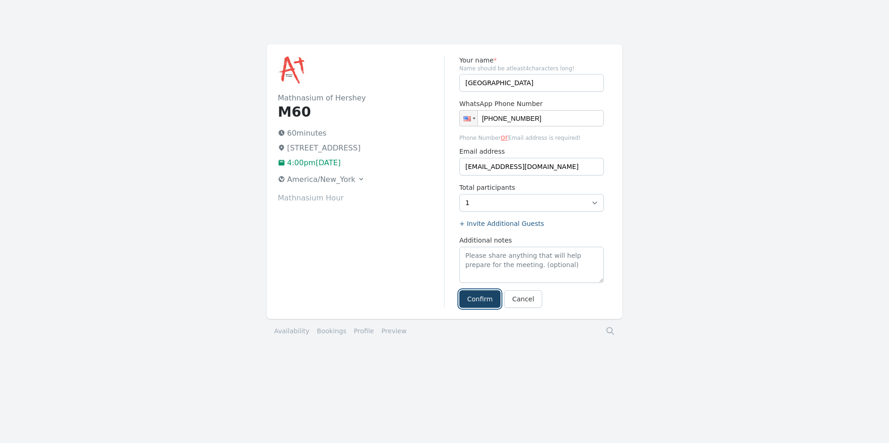
click at [487, 301] on button "Confirm" at bounding box center [480, 299] width 41 height 18
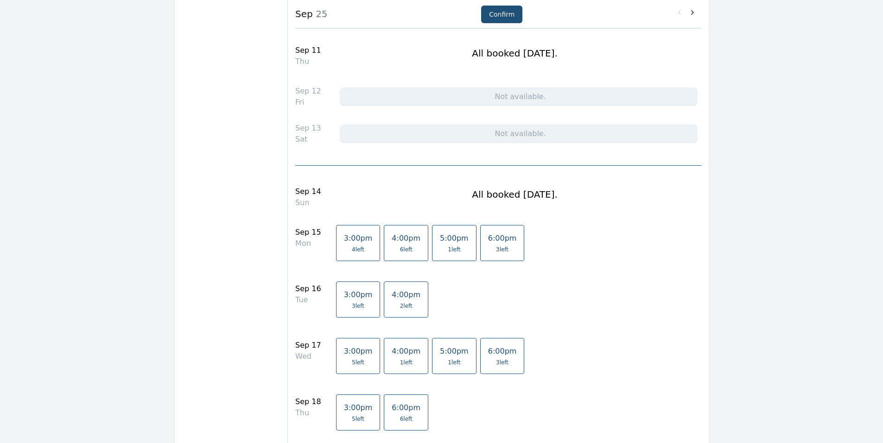
scroll to position [185, 0]
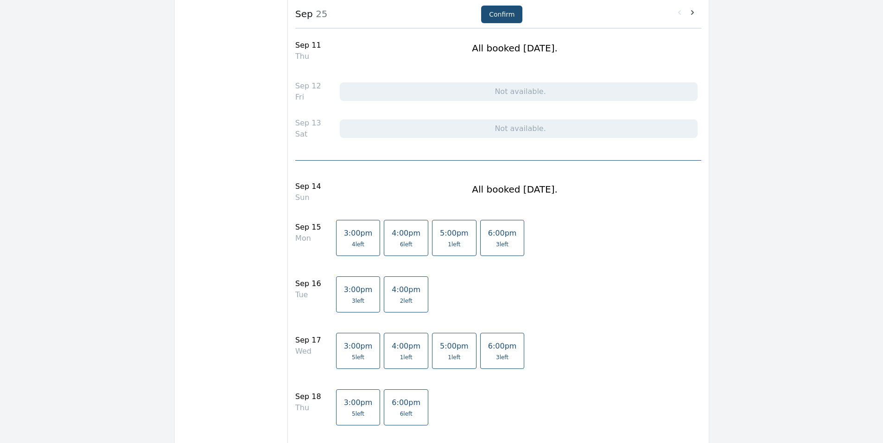
click at [399, 239] on link "4:00pm 6 left" at bounding box center [406, 238] width 44 height 36
click at [397, 237] on span "4:00pm" at bounding box center [405, 233] width 29 height 9
click at [400, 299] on span "2 left" at bounding box center [406, 300] width 13 height 7
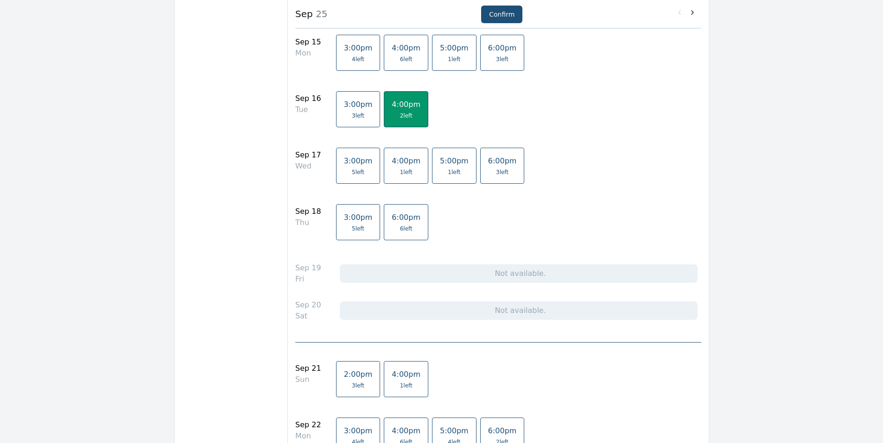
scroll to position [556, 0]
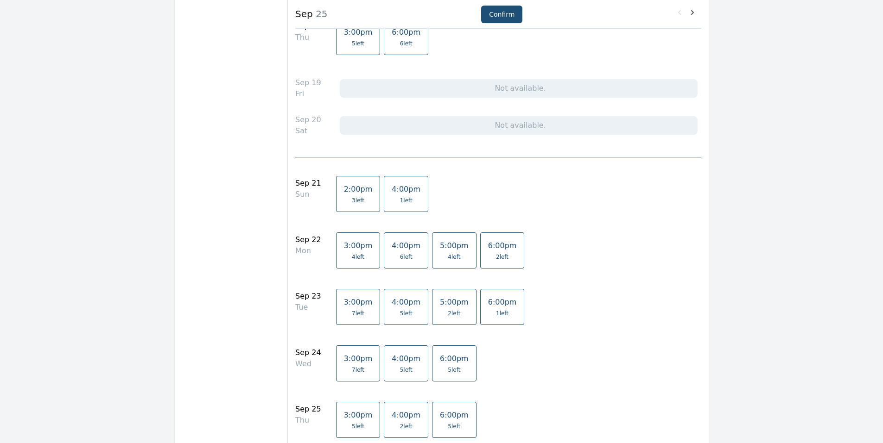
click at [401, 311] on span "5 left" at bounding box center [405, 313] width 29 height 7
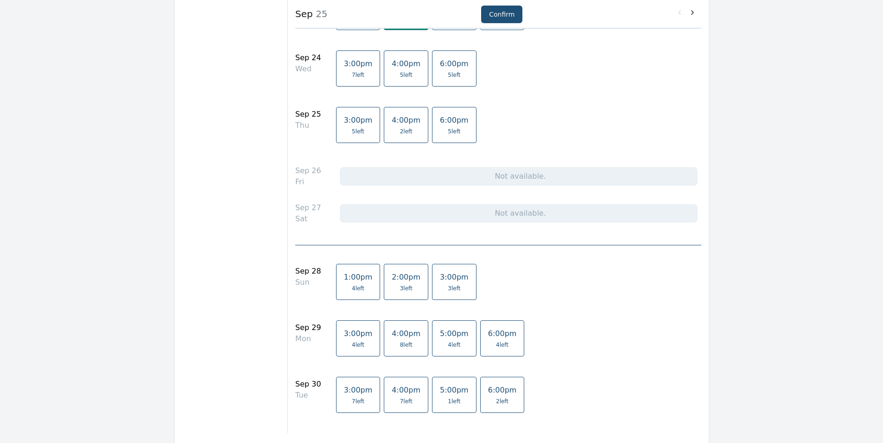
scroll to position [927, 0]
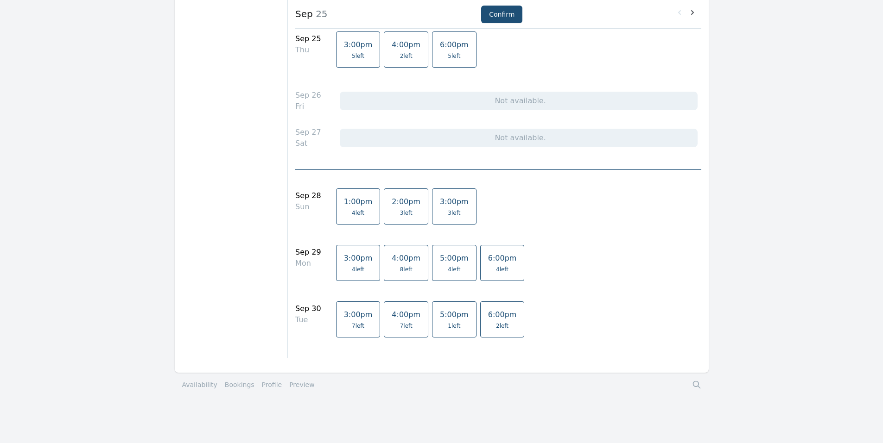
click at [396, 315] on span "4:00pm" at bounding box center [405, 314] width 29 height 9
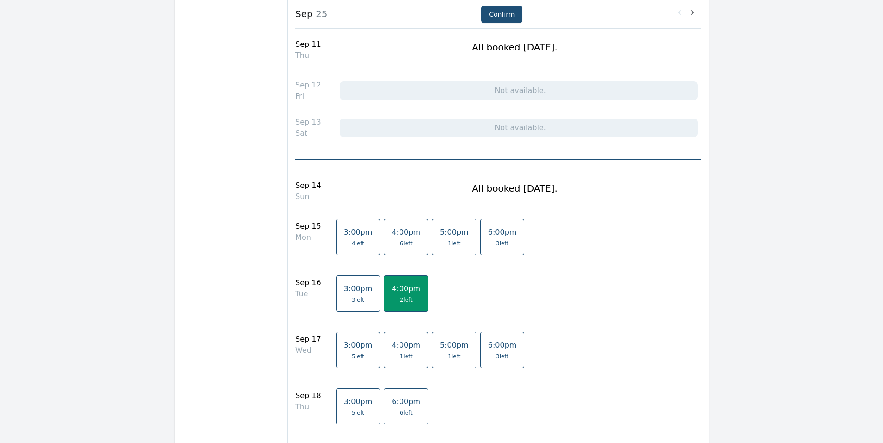
scroll to position [185, 0]
click at [486, 16] on button "Confirm" at bounding box center [501, 15] width 41 height 18
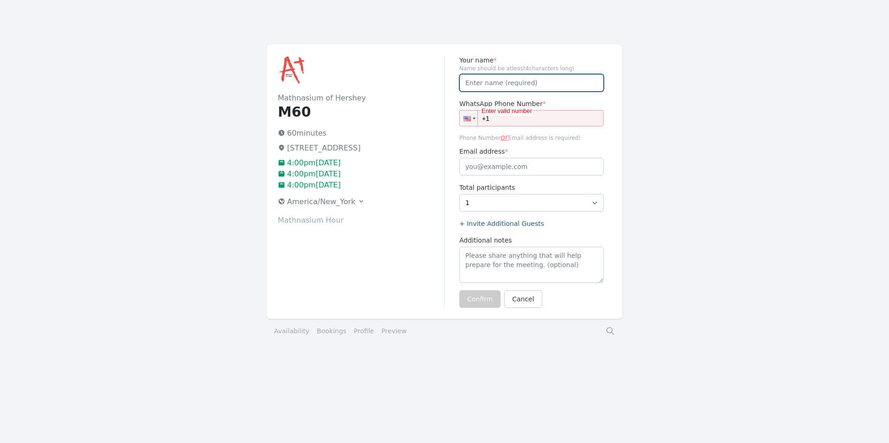
click at [530, 79] on input "Your name *" at bounding box center [532, 83] width 145 height 18
type input "[GEOGRAPHIC_DATA]"
click at [423, 100] on h2 "Mathnasium of Hershey" at bounding box center [361, 98] width 166 height 11
click at [528, 115] on div "Enter valid number" at bounding box center [507, 111] width 52 height 9
click at [538, 120] on input "+1" at bounding box center [532, 118] width 145 height 16
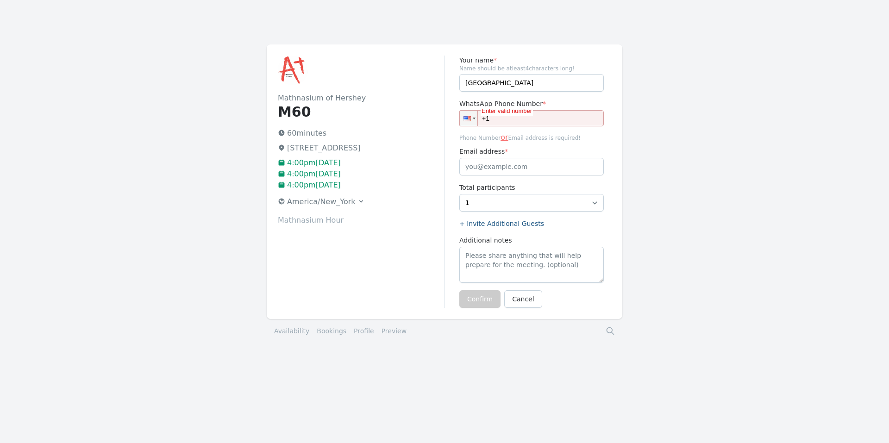
paste input "(160) 957-8253"
click at [497, 118] on input "+1 (160) 957-8253" at bounding box center [532, 118] width 145 height 16
click at [545, 117] on input "+1 (609) 578-253" at bounding box center [532, 118] width 145 height 16
type input "[PHONE_NUMBER]"
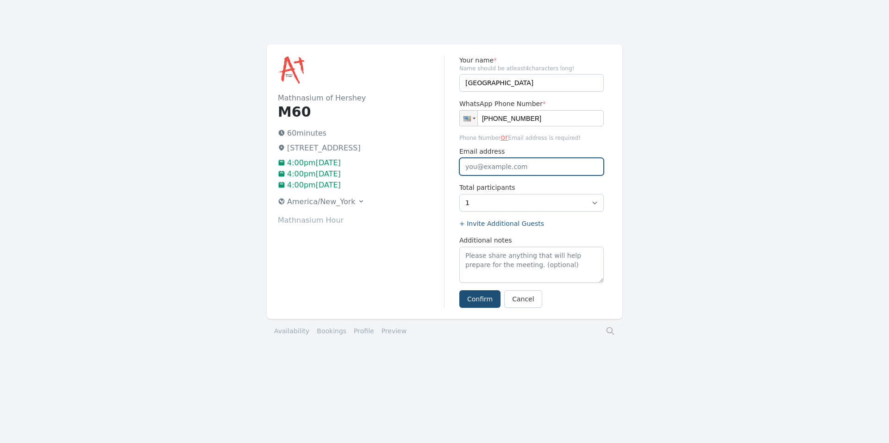
click at [519, 166] on input "Email address" at bounding box center [532, 167] width 145 height 18
paste input "[EMAIL_ADDRESS][DOMAIN_NAME]"
click at [551, 168] on input "[EMAIL_ADDRESS][DOMAIN_NAME]" at bounding box center [532, 167] width 145 height 18
click at [468, 167] on input "[EMAIL_ADDRESS][DOMAIN_NAME]" at bounding box center [532, 167] width 145 height 18
type input "[EMAIL_ADDRESS][DOMAIN_NAME]"
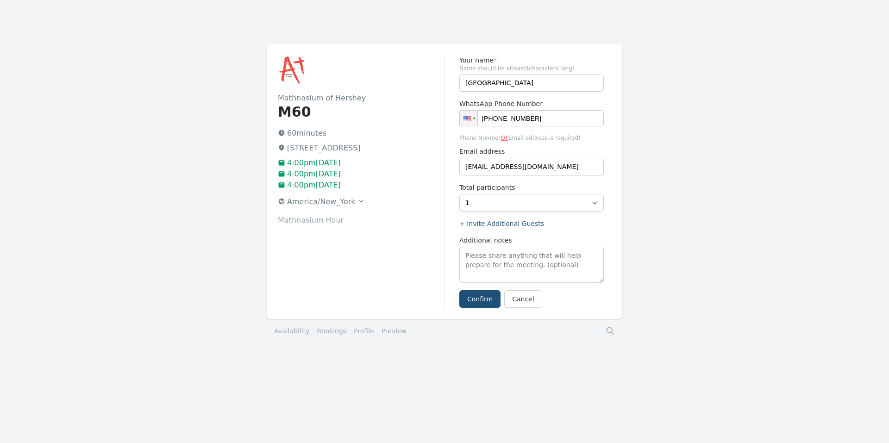
click at [565, 152] on label "Email address" at bounding box center [532, 151] width 145 height 9
click at [565, 158] on input "[EMAIL_ADDRESS][DOMAIN_NAME]" at bounding box center [532, 167] width 145 height 18
click at [565, 159] on input "[EMAIL_ADDRESS][DOMAIN_NAME]" at bounding box center [532, 167] width 145 height 18
click at [476, 298] on button "Confirm" at bounding box center [480, 299] width 41 height 18
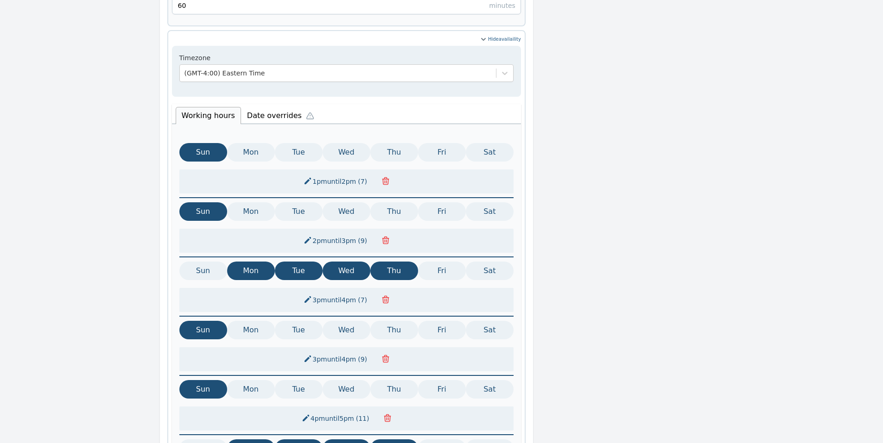
scroll to position [428, 0]
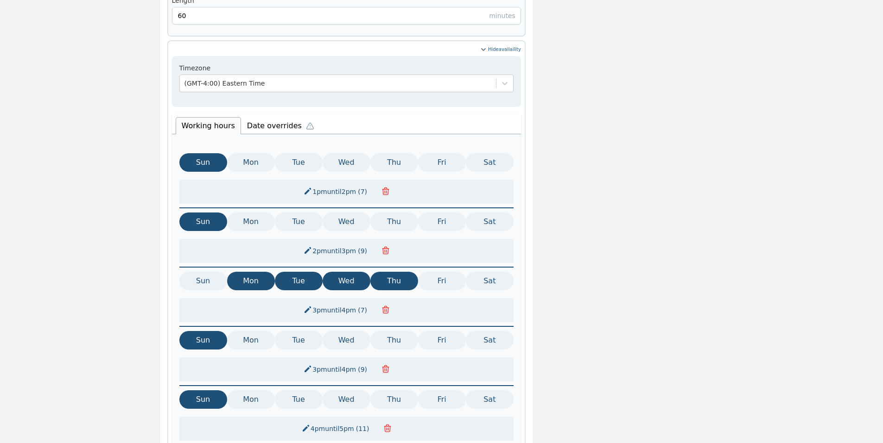
click at [252, 115] on li "Date overrides" at bounding box center [282, 124] width 83 height 19
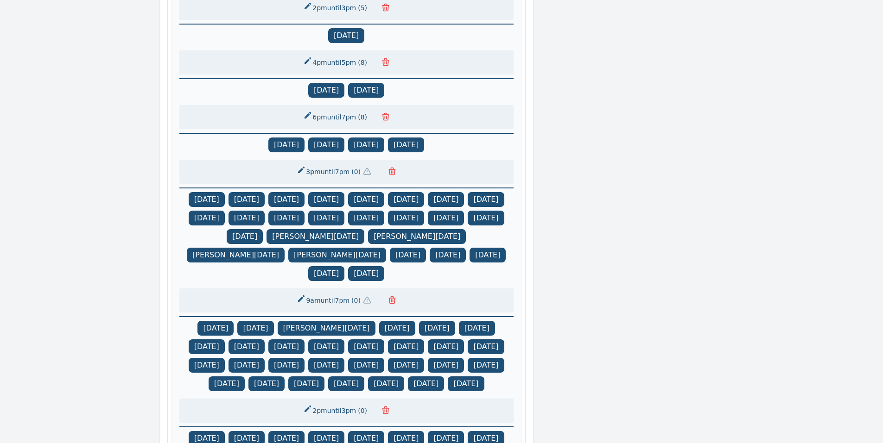
scroll to position [595, 0]
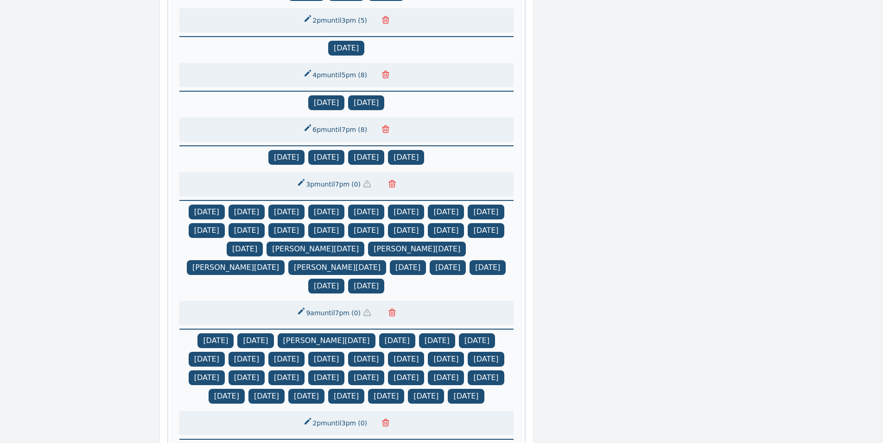
click at [410, 172] on div "3pm until 7pm ( 0 )" at bounding box center [346, 184] width 334 height 24
click at [365, 176] on button "3pm until 7pm ( 0 )" at bounding box center [336, 184] width 90 height 17
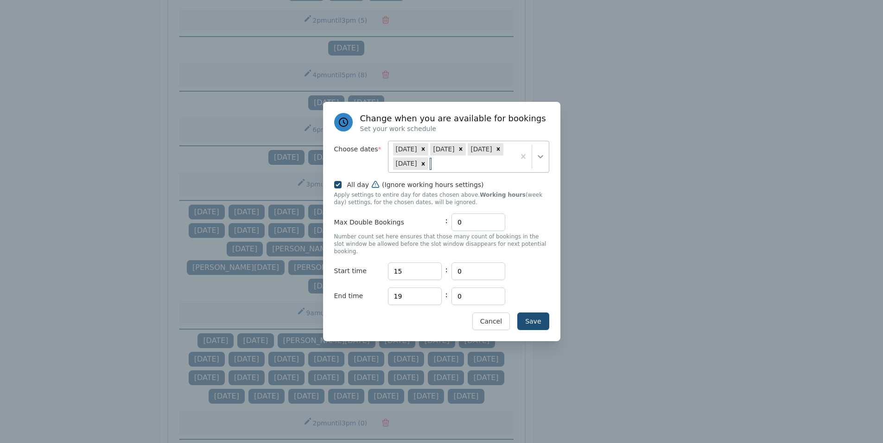
click at [540, 159] on icon at bounding box center [540, 156] width 9 height 9
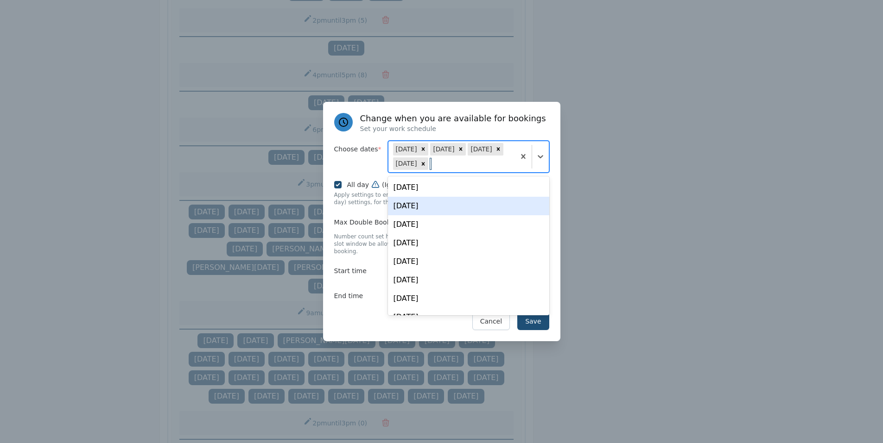
drag, startPoint x: 454, startPoint y: 201, endPoint x: 454, endPoint y: 196, distance: 4.7
click at [454, 198] on div "[DATE] [DATE] [DATE] [DATE] [DATE] [DATE] [DATE] [DATE] [DATE] [DATE] [DATE] [D…" at bounding box center [468, 246] width 161 height 139
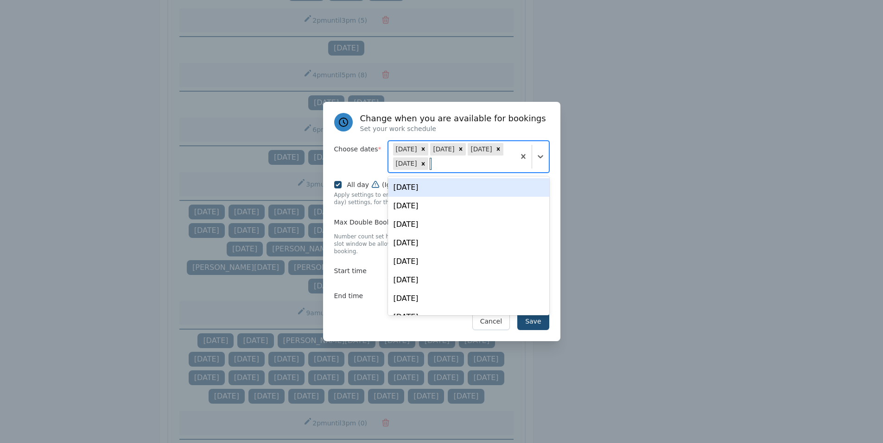
click at [454, 196] on div "[DATE]" at bounding box center [468, 187] width 161 height 19
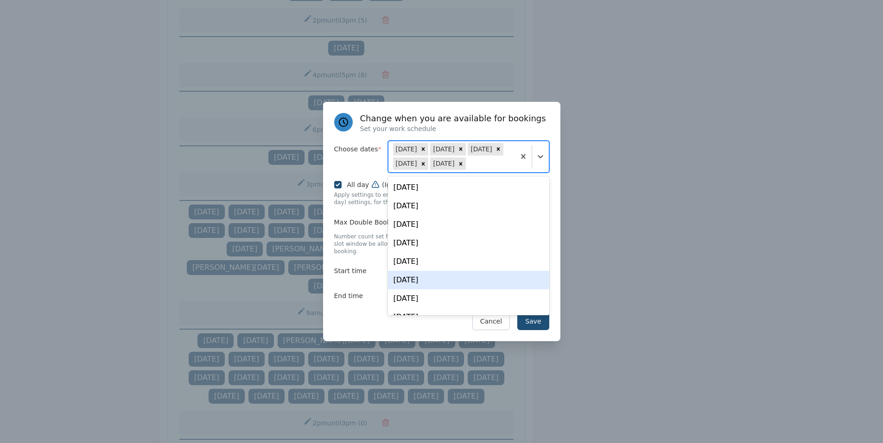
click at [359, 318] on div "Save Cancel" at bounding box center [441, 322] width 215 height 18
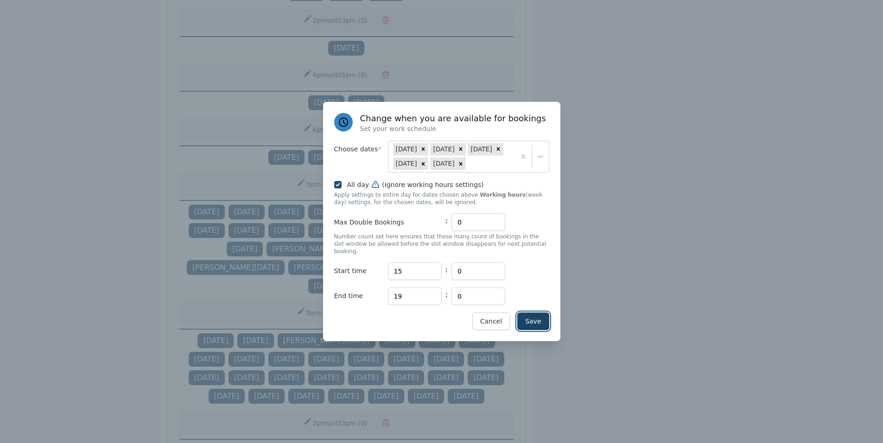
click at [545, 317] on button "Save" at bounding box center [533, 322] width 32 height 18
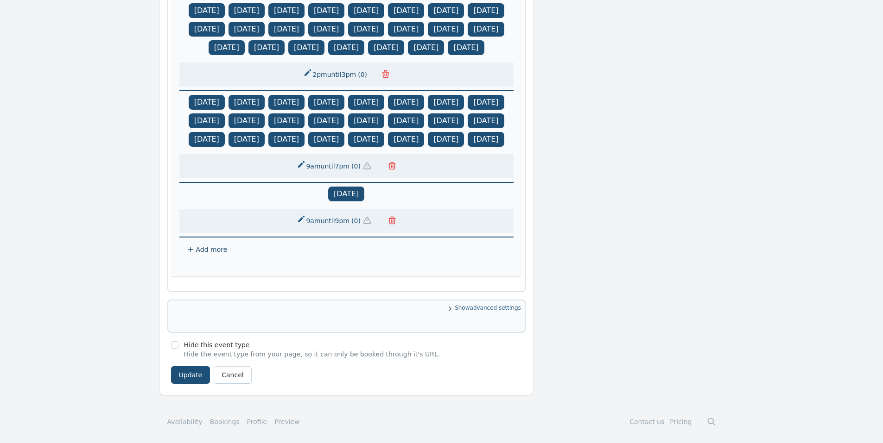
scroll to position [965, 0]
click at [195, 379] on button "Update" at bounding box center [190, 375] width 39 height 18
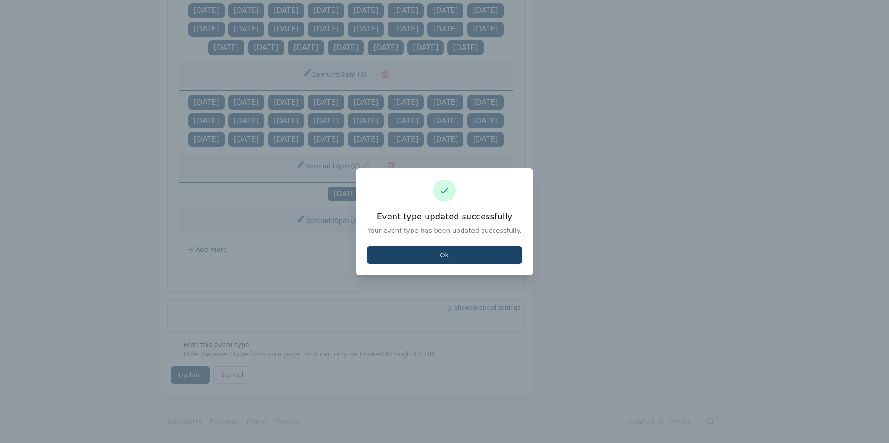
click at [422, 258] on button "Ok" at bounding box center [445, 255] width 156 height 18
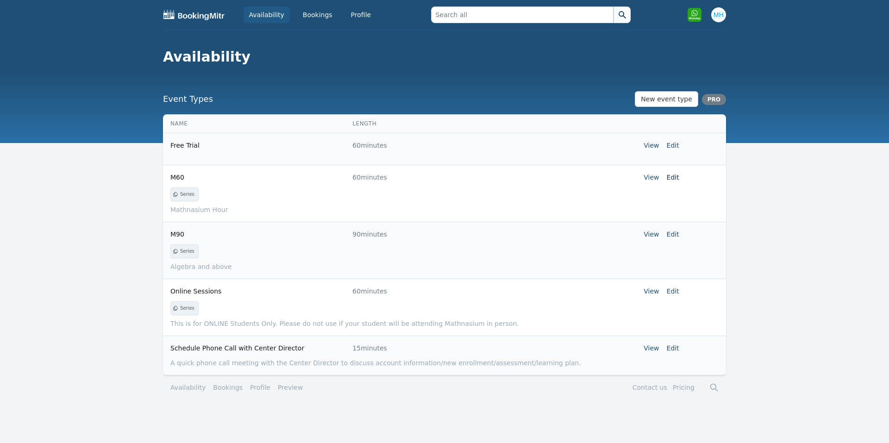
click at [668, 176] on link "Edit" at bounding box center [673, 177] width 13 height 7
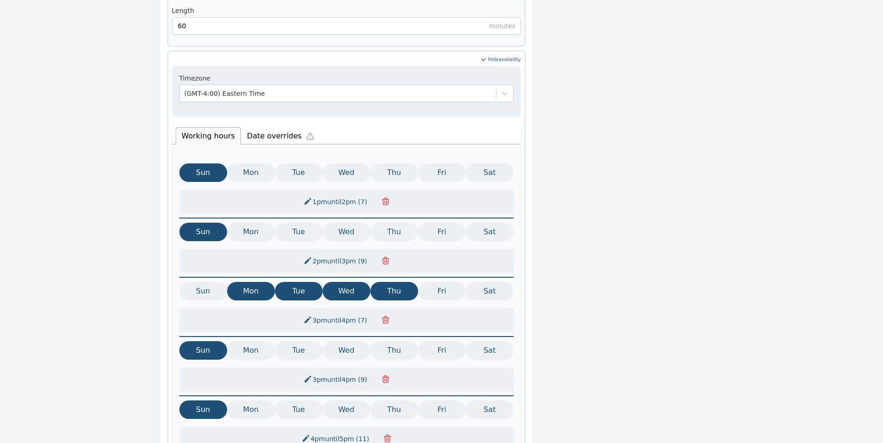
scroll to position [371, 0]
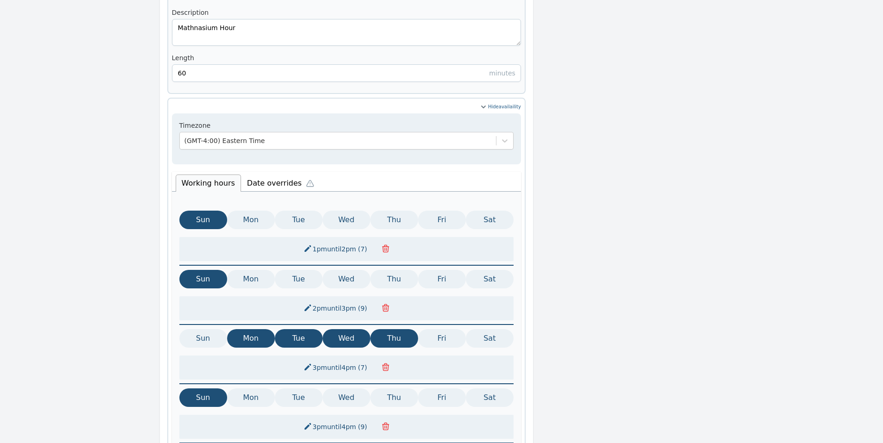
click at [259, 172] on li "Date overrides" at bounding box center [282, 181] width 83 height 19
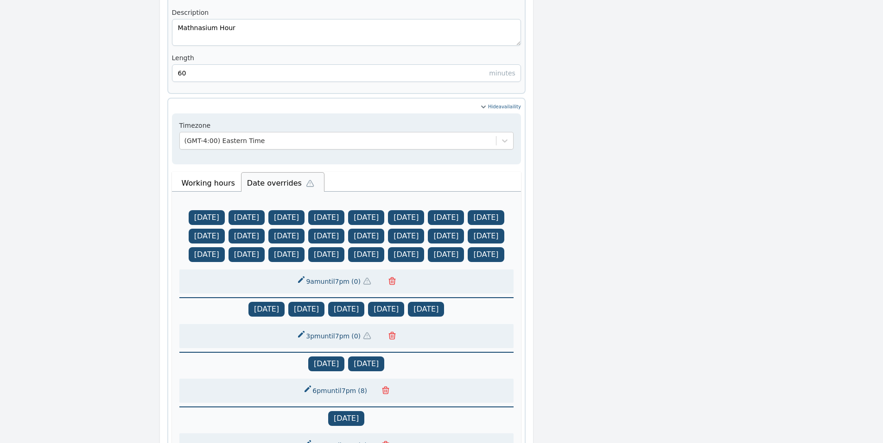
click at [345, 336] on button "3pm until 7pm ( 0 )" at bounding box center [336, 336] width 90 height 17
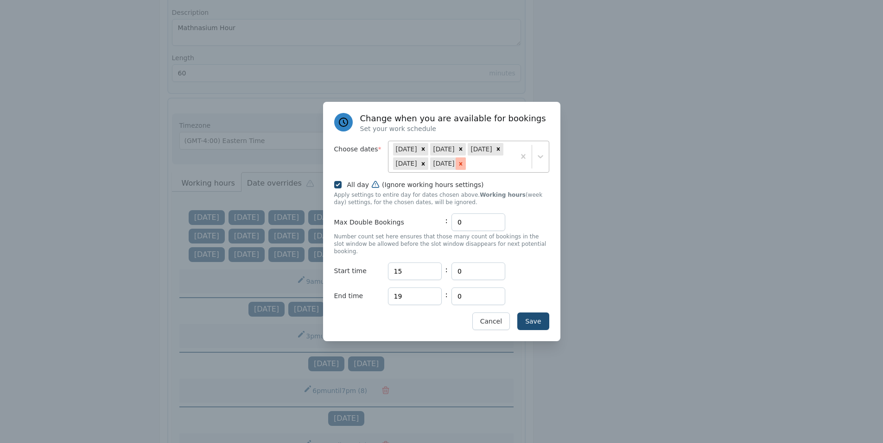
click at [457, 167] on icon at bounding box center [460, 164] width 6 height 6
click at [525, 314] on button "Save" at bounding box center [533, 322] width 32 height 18
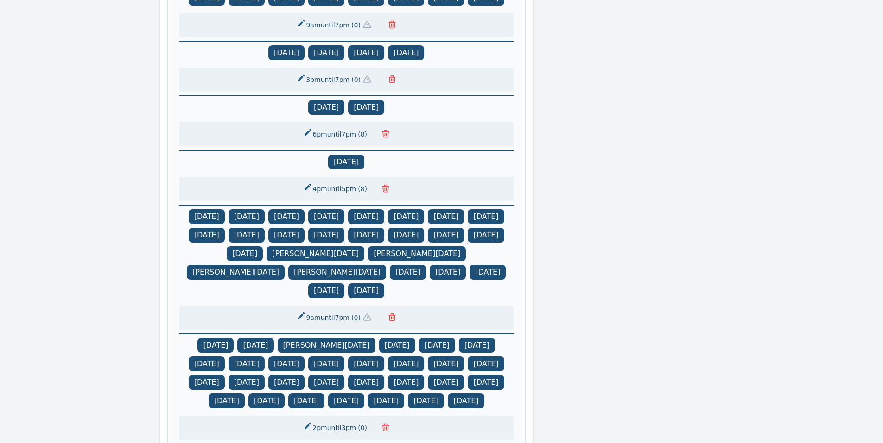
scroll to position [965, 0]
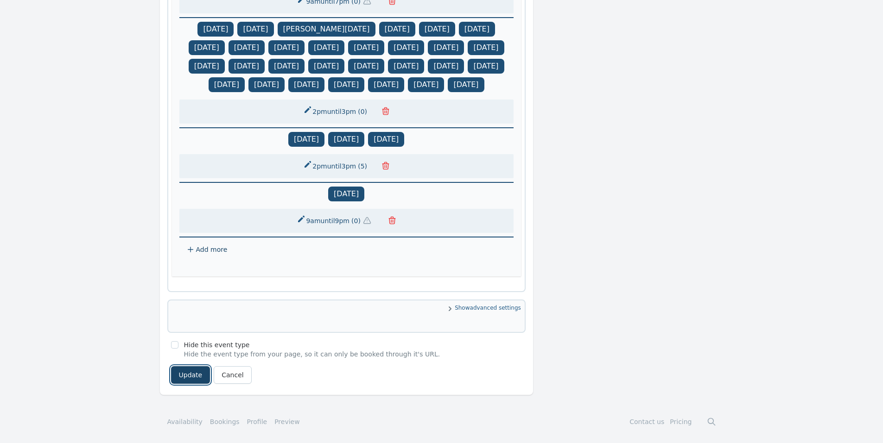
click at [189, 378] on button "Update" at bounding box center [190, 375] width 39 height 18
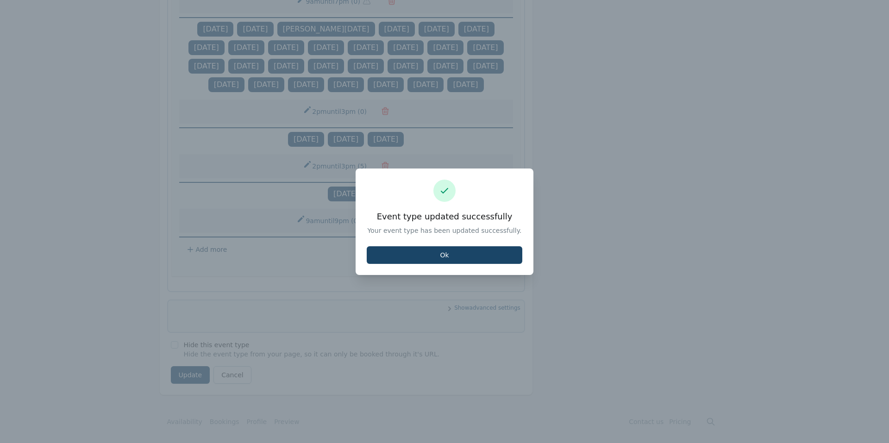
click at [449, 251] on button "Ok" at bounding box center [445, 255] width 156 height 18
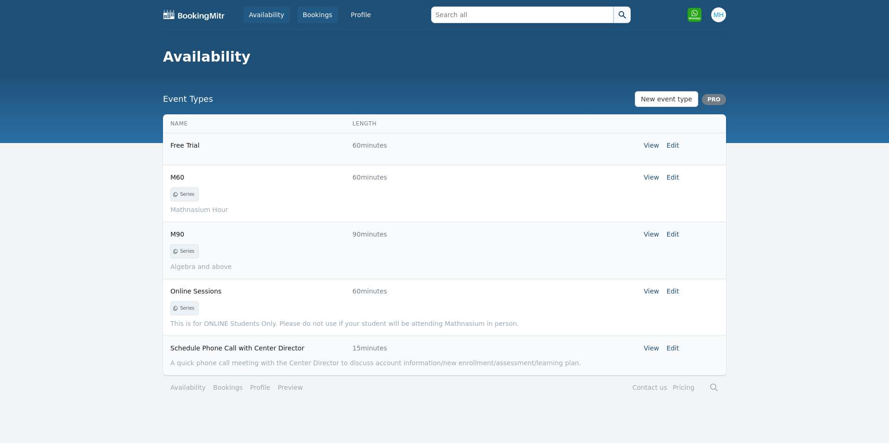
click at [300, 18] on link "Bookings" at bounding box center [317, 14] width 41 height 17
click at [303, 16] on link "Bookings" at bounding box center [317, 14] width 41 height 17
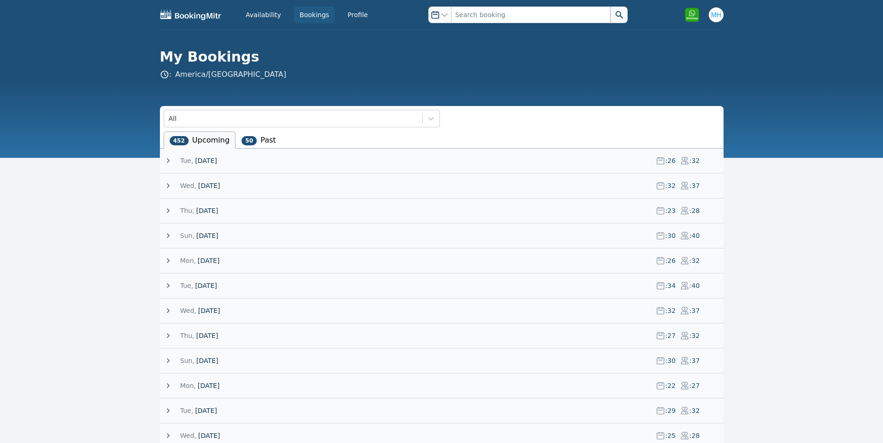
click at [214, 161] on span "[DATE]" at bounding box center [206, 160] width 22 height 9
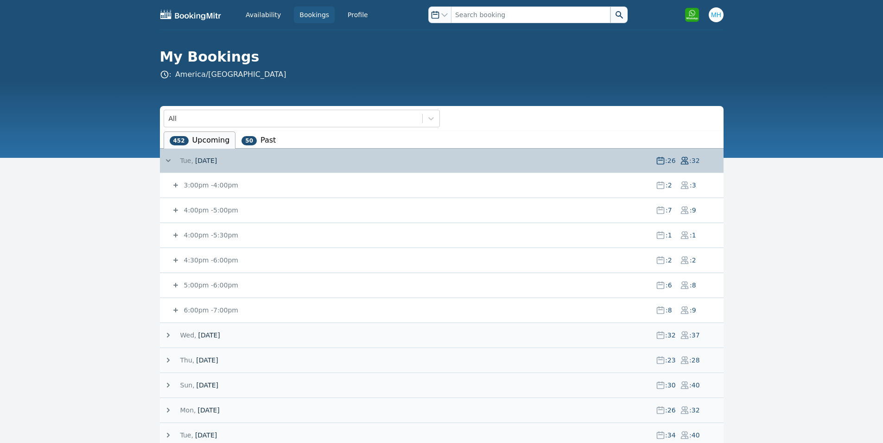
click at [201, 284] on small "5:00pm - 6:00pm" at bounding box center [210, 285] width 56 height 7
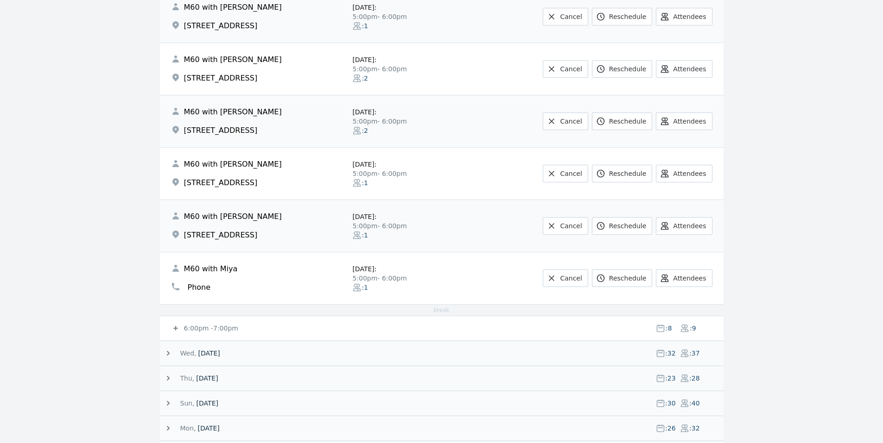
scroll to position [371, 0]
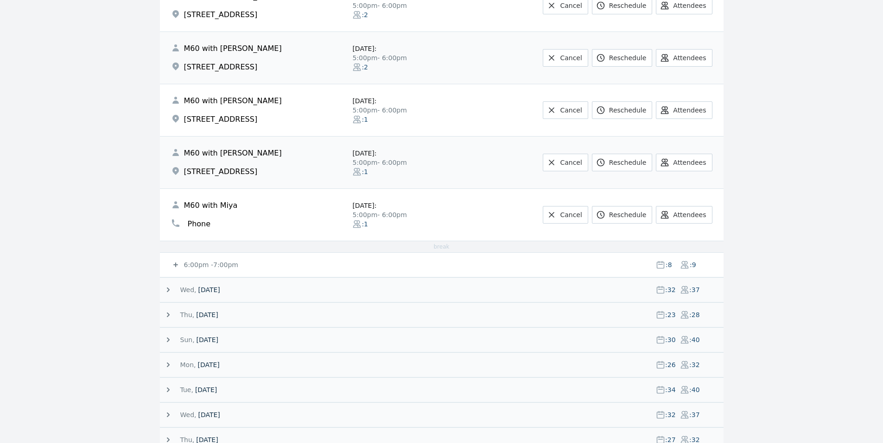
click at [217, 265] on small "6:00pm - 7:00pm" at bounding box center [210, 264] width 56 height 7
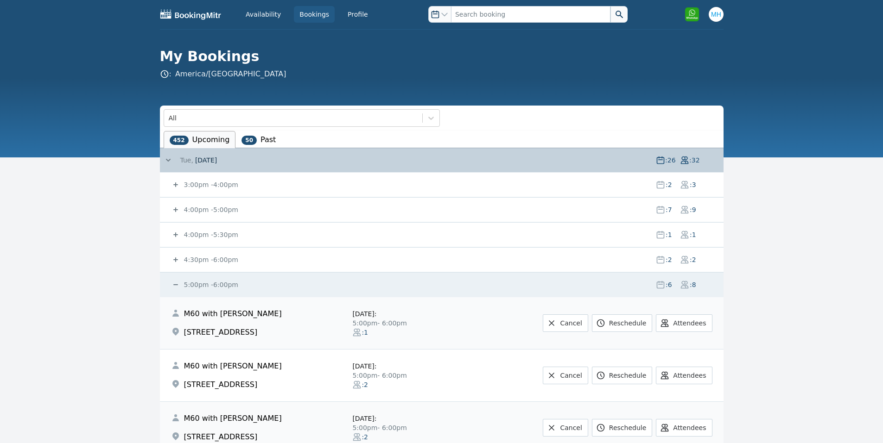
scroll to position [0, 0]
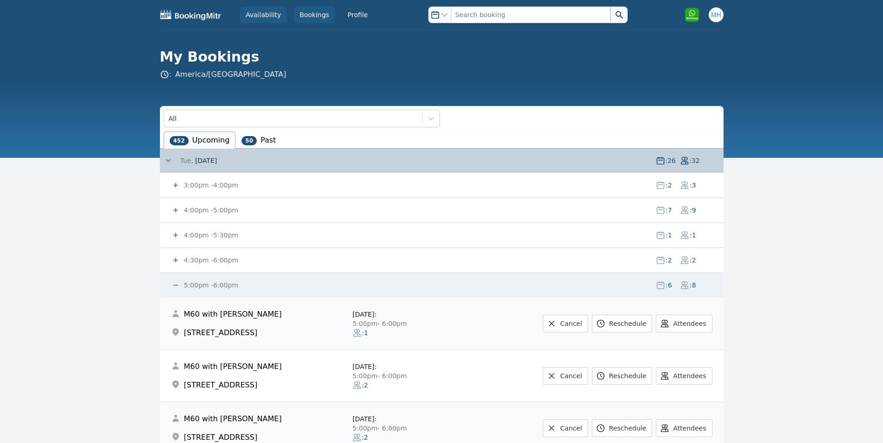
click at [283, 9] on link "Availability" at bounding box center [263, 14] width 46 height 17
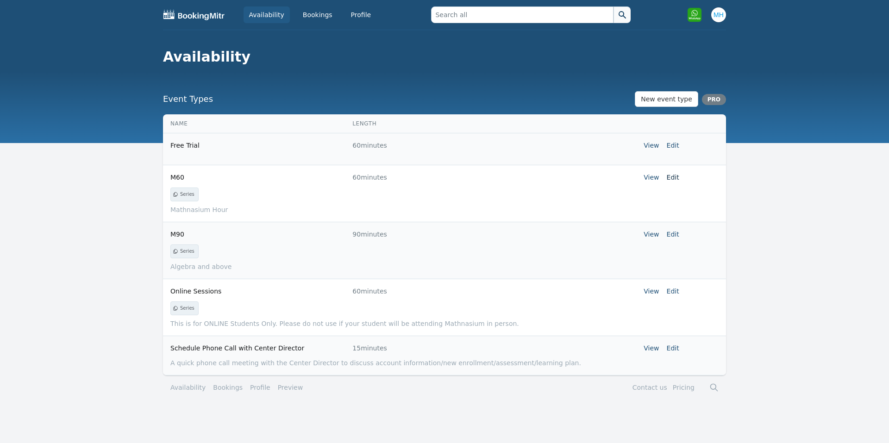
click at [670, 177] on link "Edit" at bounding box center [673, 177] width 13 height 7
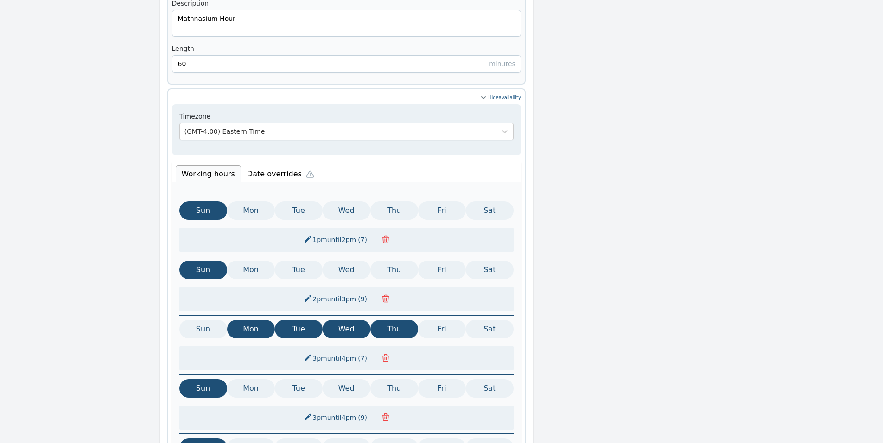
scroll to position [371, 0]
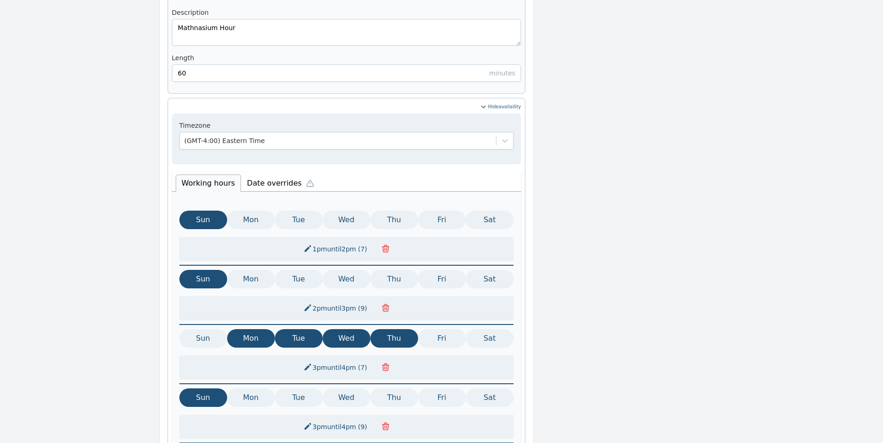
click at [258, 172] on li "Date overrides" at bounding box center [282, 181] width 83 height 19
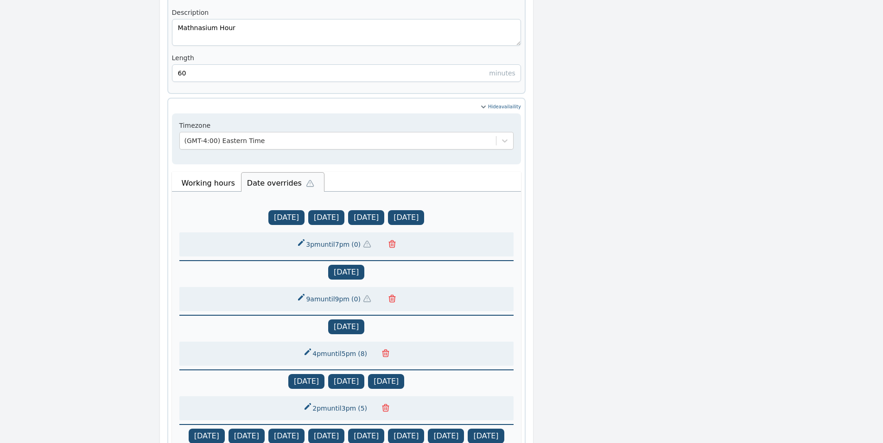
click at [338, 236] on button "3pm until 7pm ( 0 )" at bounding box center [336, 244] width 90 height 17
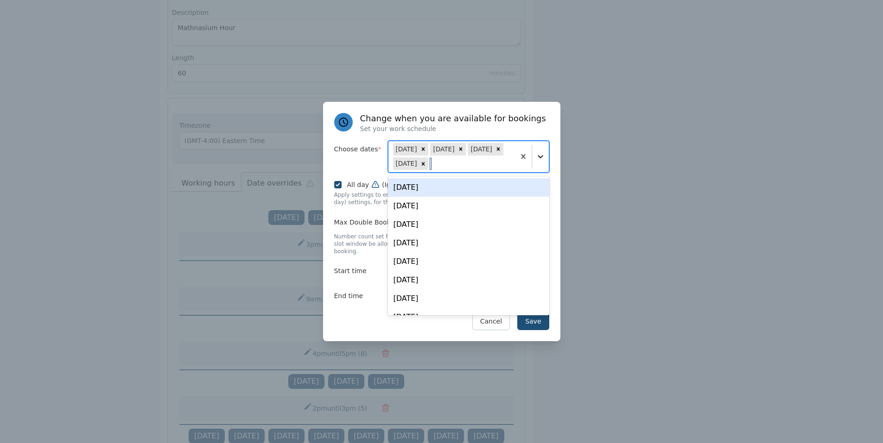
click at [539, 165] on div at bounding box center [540, 156] width 17 height 17
click at [450, 195] on div "[DATE]" at bounding box center [468, 187] width 161 height 19
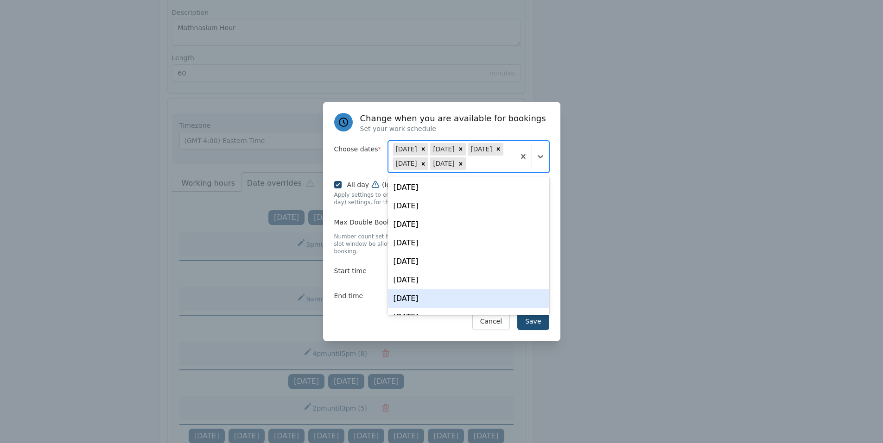
drag, startPoint x: 351, startPoint y: 323, endPoint x: 386, endPoint y: 317, distance: 35.6
click at [355, 322] on div "Save Cancel" at bounding box center [441, 322] width 215 height 18
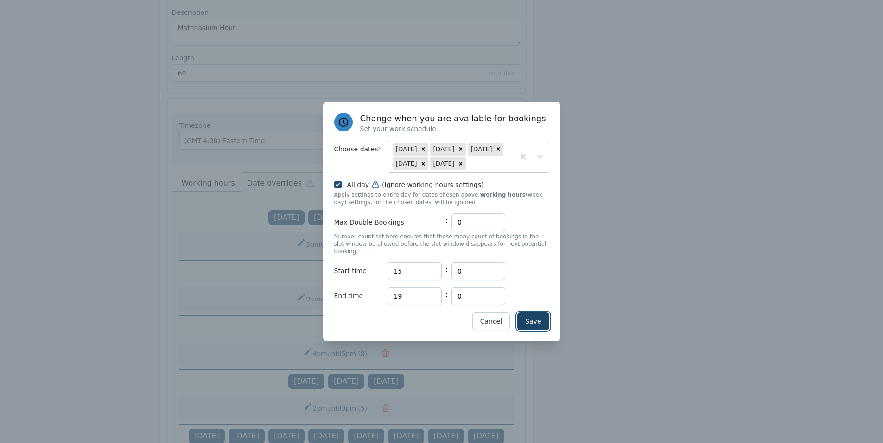
click at [543, 320] on button "Save" at bounding box center [533, 322] width 32 height 18
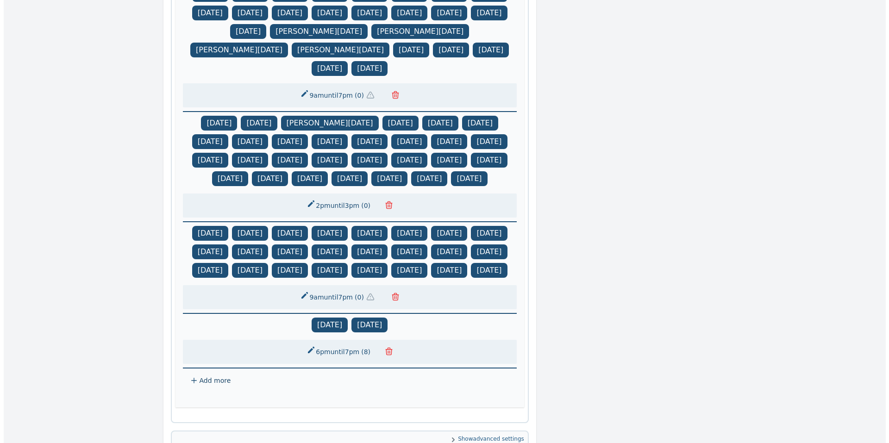
scroll to position [965, 0]
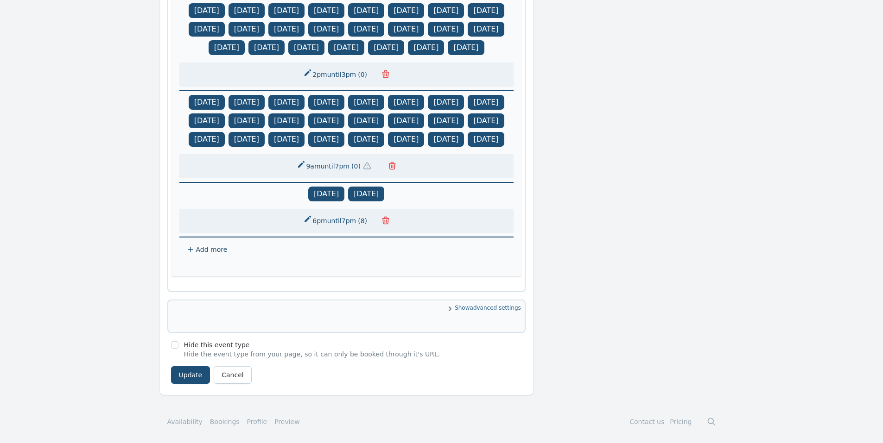
click at [206, 373] on button "Update" at bounding box center [190, 375] width 39 height 18
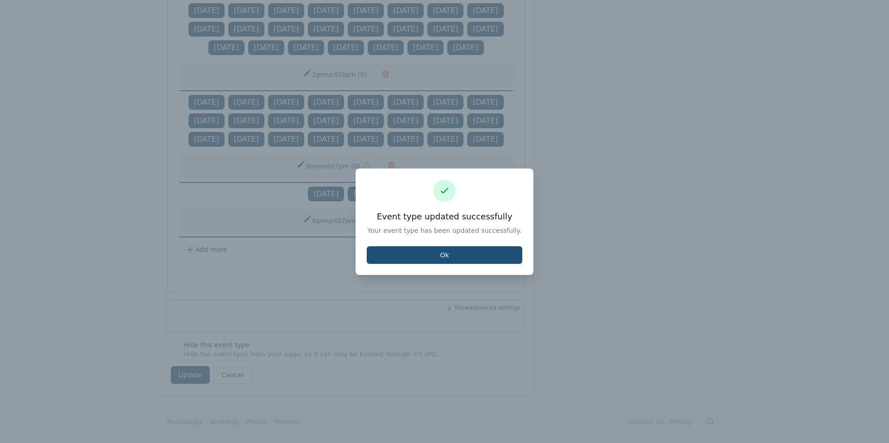
click at [454, 264] on div "Event type updated successfully Your event type has been updated successfully. …" at bounding box center [445, 222] width 178 height 107
click at [471, 262] on button "Ok" at bounding box center [445, 255] width 156 height 18
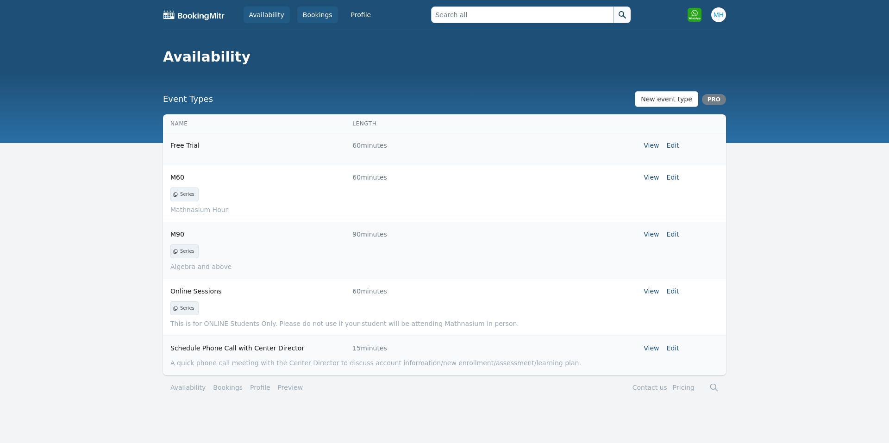
click at [306, 16] on link "Bookings" at bounding box center [317, 14] width 41 height 17
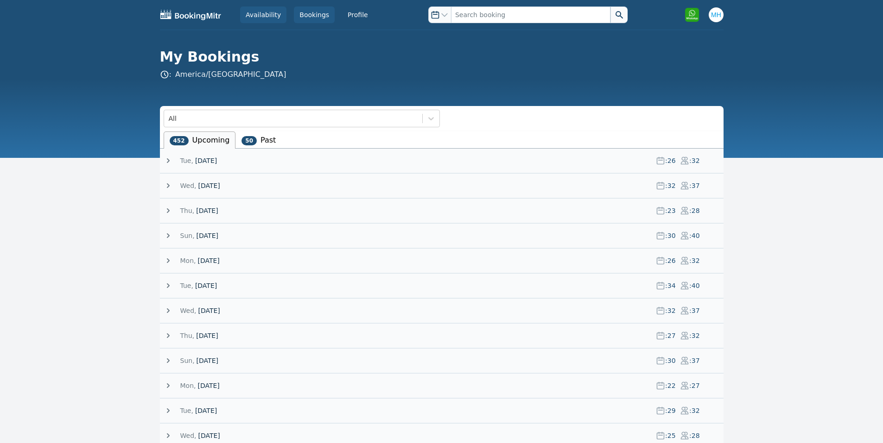
click at [263, 21] on link "Availability" at bounding box center [263, 14] width 46 height 17
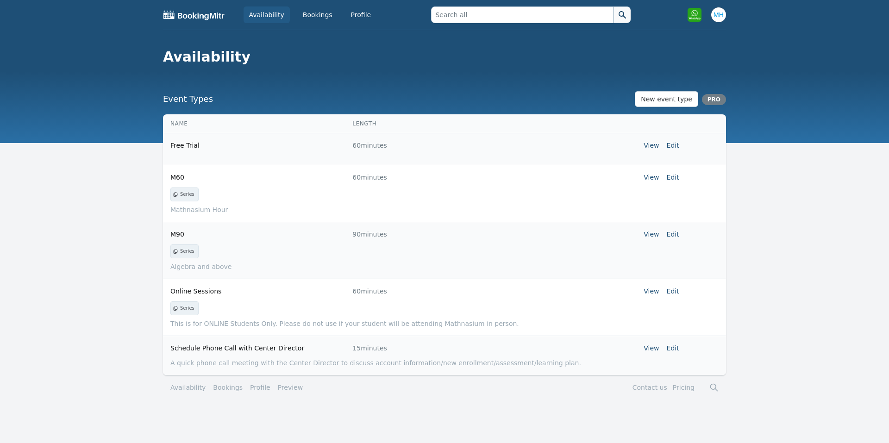
click at [275, 12] on link "Availability" at bounding box center [267, 14] width 46 height 17
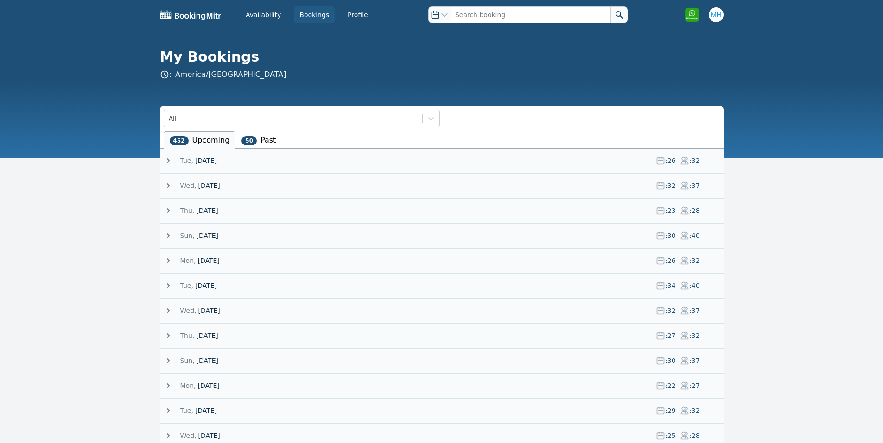
click at [217, 163] on span "[DATE]" at bounding box center [206, 160] width 22 height 9
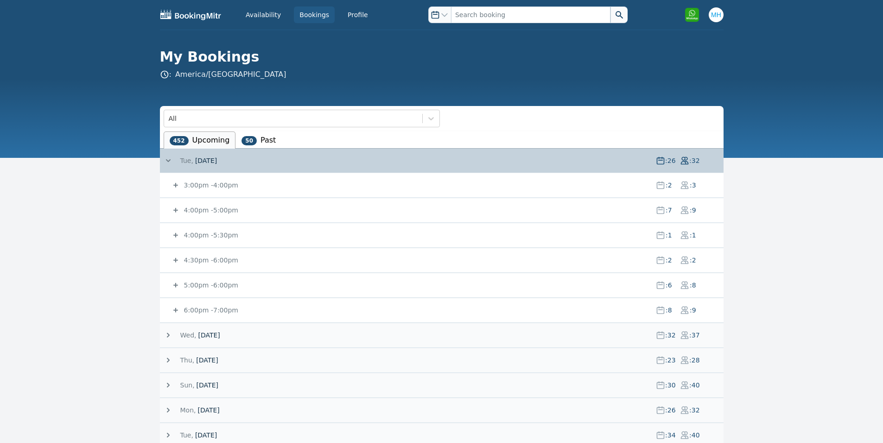
click at [200, 284] on small "5:00pm - 6:00pm" at bounding box center [210, 285] width 56 height 7
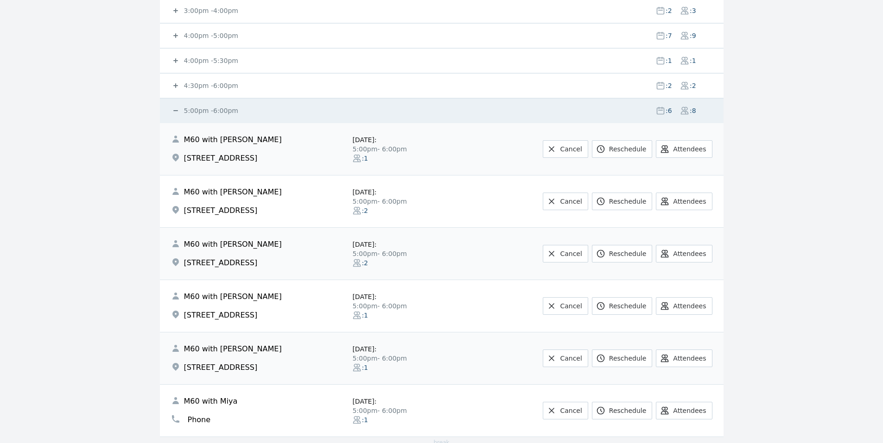
scroll to position [185, 0]
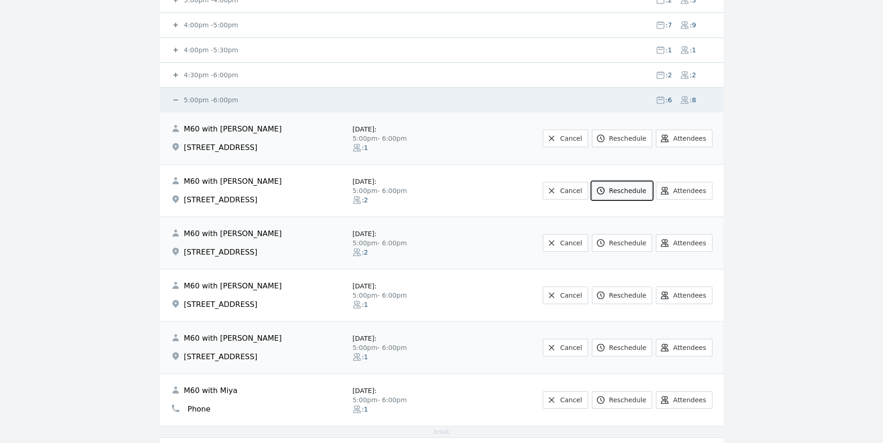
click at [620, 189] on link "Reschedule" at bounding box center [622, 191] width 60 height 18
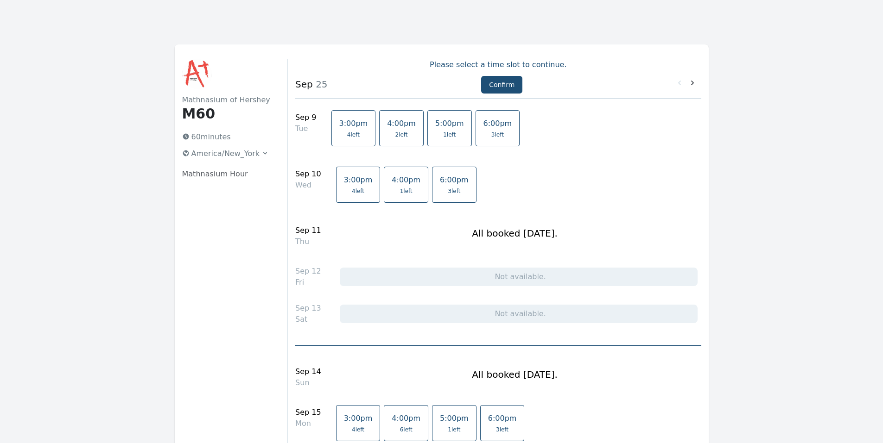
click at [445, 125] on link "5:00pm 1 left" at bounding box center [449, 128] width 44 height 36
click at [483, 127] on span "6:00pm" at bounding box center [497, 123] width 29 height 9
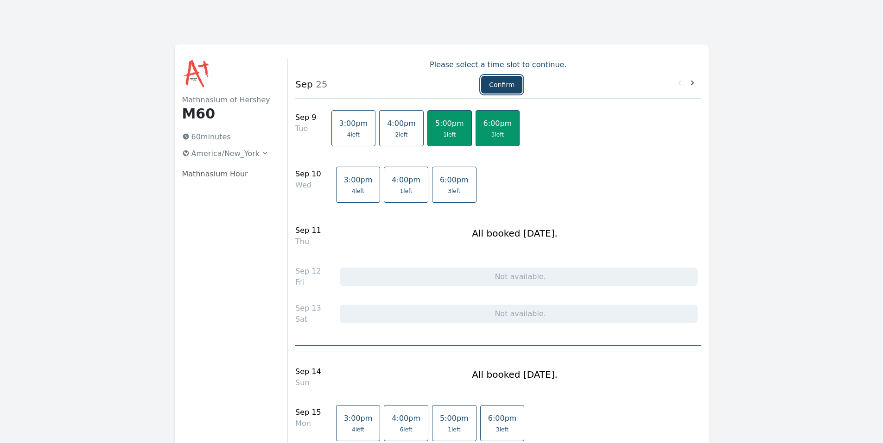
click at [501, 88] on button "Confirm" at bounding box center [501, 85] width 41 height 18
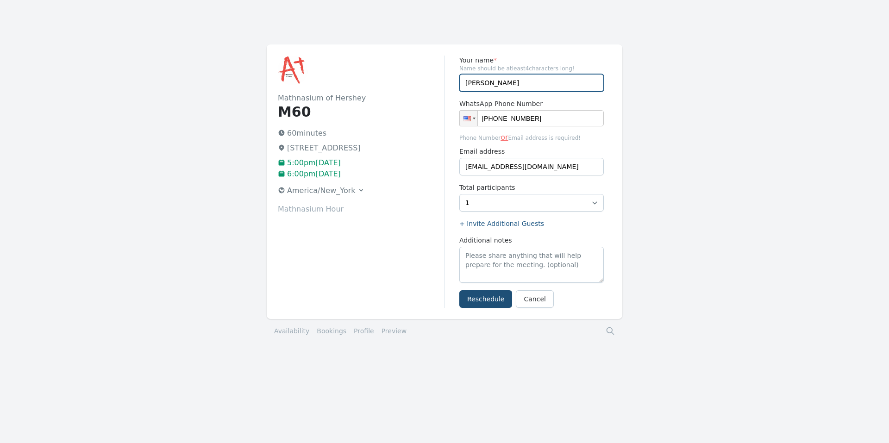
drag, startPoint x: 483, startPoint y: 81, endPoint x: 548, endPoint y: 85, distance: 65.0
click at [547, 85] on input "Mirna Milan" at bounding box center [532, 83] width 145 height 18
click at [520, 298] on link "Cancel" at bounding box center [535, 299] width 38 height 18
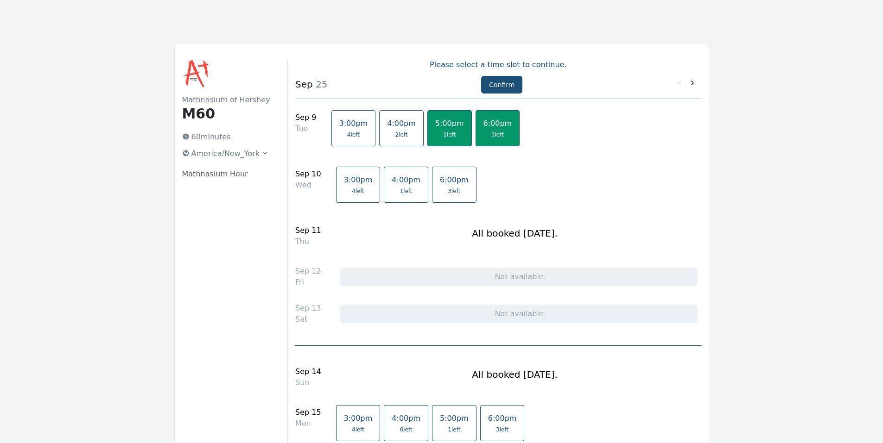
click at [434, 131] on link "5:00pm 1 left" at bounding box center [449, 128] width 44 height 36
click at [443, 132] on span "1 left" at bounding box center [449, 134] width 13 height 7
click at [495, 78] on button "Confirm" at bounding box center [501, 85] width 41 height 18
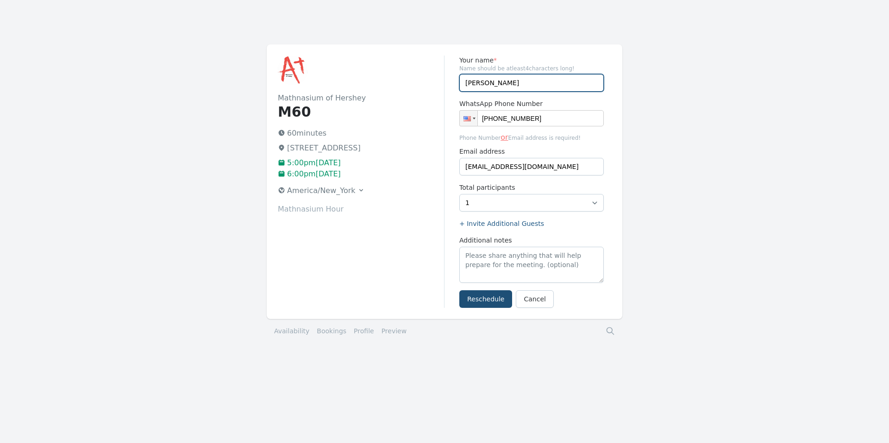
drag, startPoint x: 483, startPoint y: 81, endPoint x: 532, endPoint y: 81, distance: 49.1
click at [532, 81] on input "Mirna Milan" at bounding box center [532, 83] width 145 height 18
type input "Mirna"
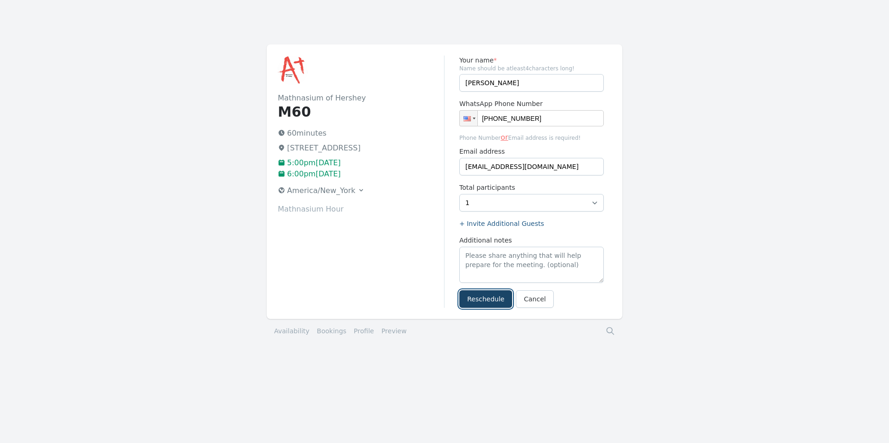
click at [482, 299] on button "Reschedule" at bounding box center [486, 299] width 53 height 18
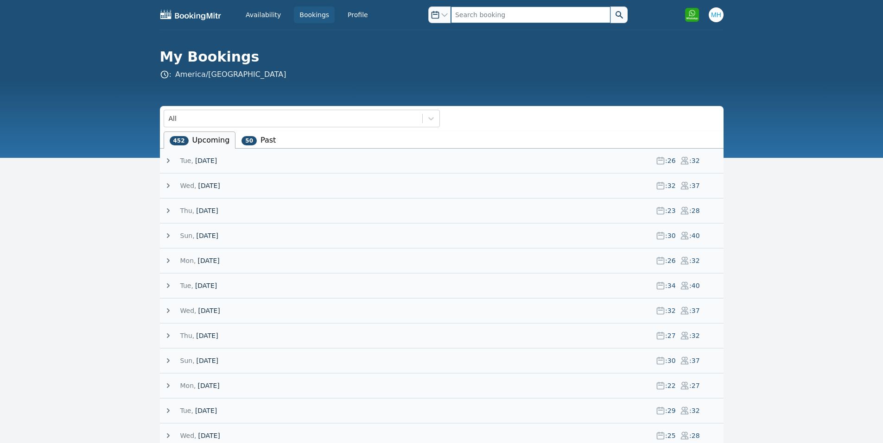
click at [482, 13] on input "text" at bounding box center [530, 14] width 159 height 17
click at [199, 284] on span "[DATE]" at bounding box center [206, 285] width 22 height 9
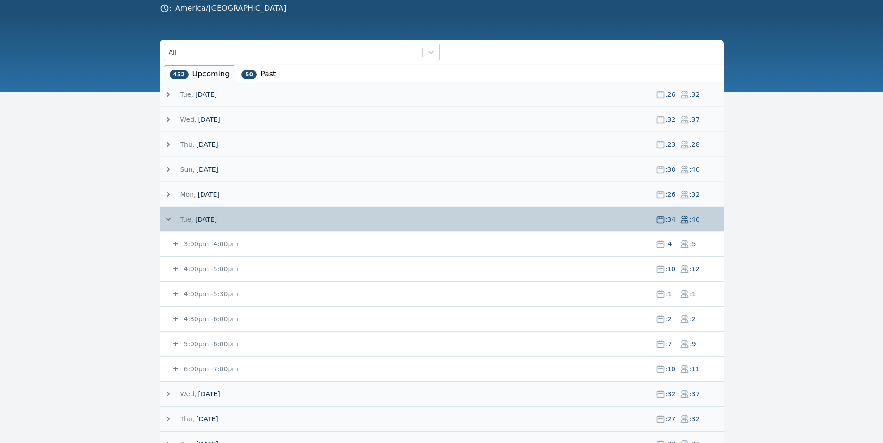
scroll to position [185, 0]
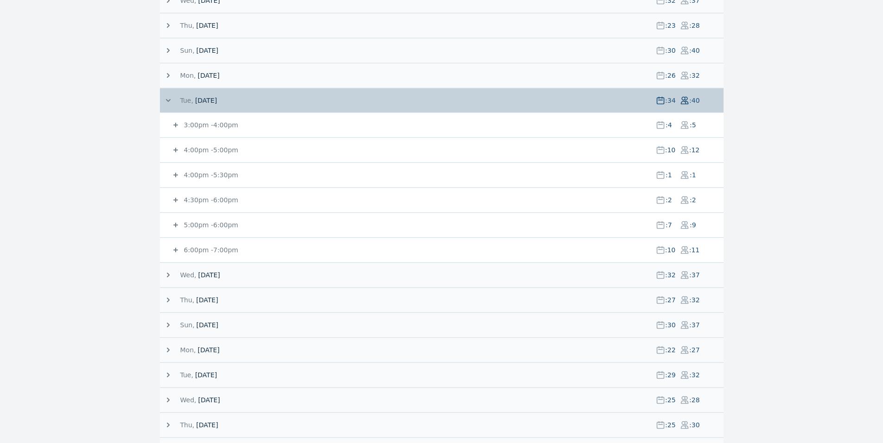
click at [206, 224] on small "5:00pm - 6:00pm" at bounding box center [210, 224] width 56 height 7
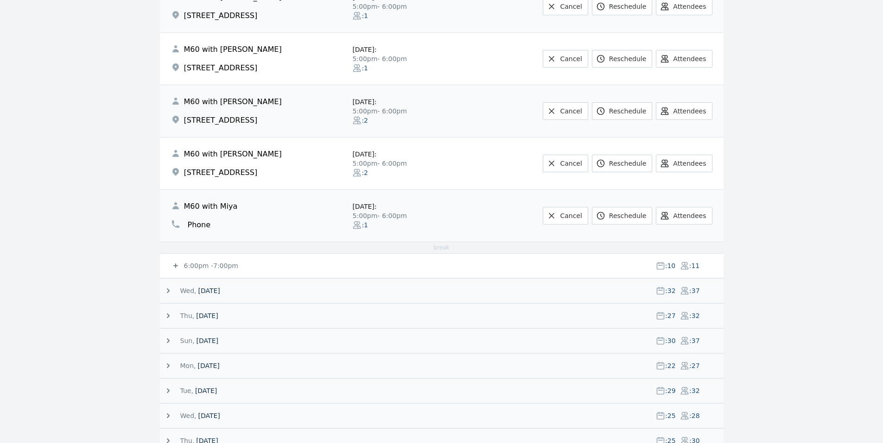
scroll to position [556, 0]
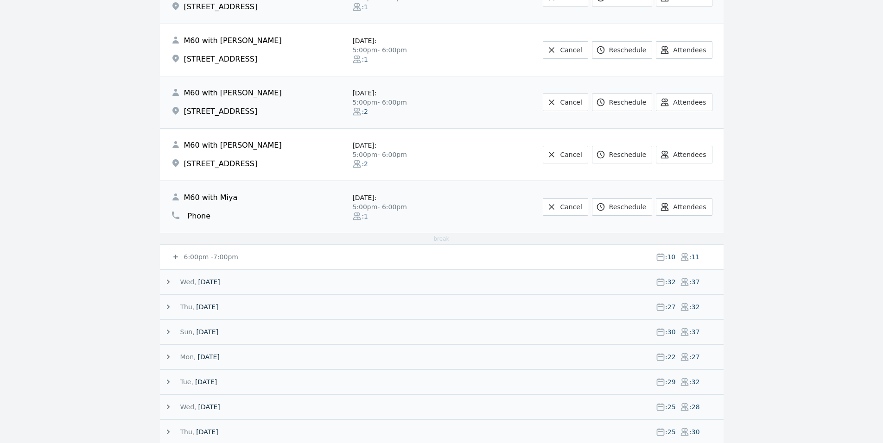
click at [206, 258] on small "6:00pm - 7:00pm" at bounding box center [210, 256] width 56 height 7
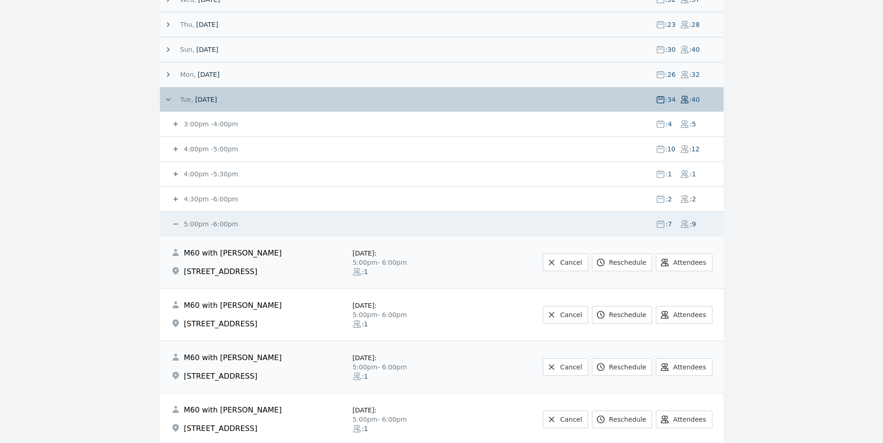
scroll to position [185, 0]
click at [208, 175] on small "4:00pm - 5:30pm" at bounding box center [210, 174] width 56 height 7
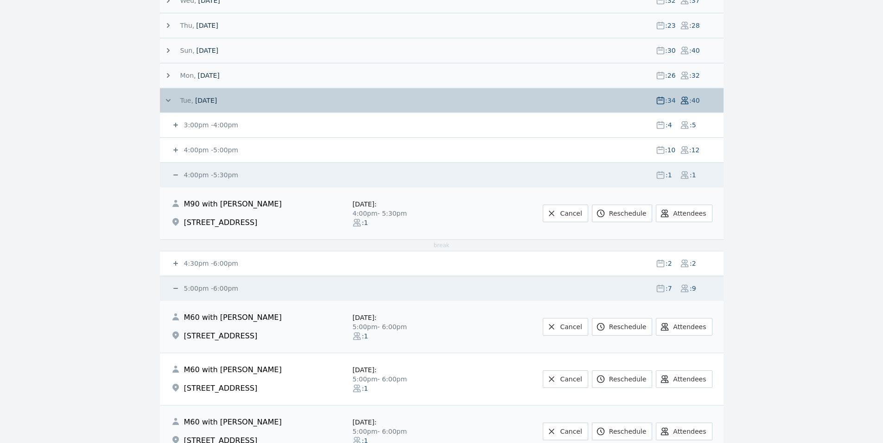
click at [213, 149] on small "4:00pm - 5:00pm" at bounding box center [210, 149] width 56 height 7
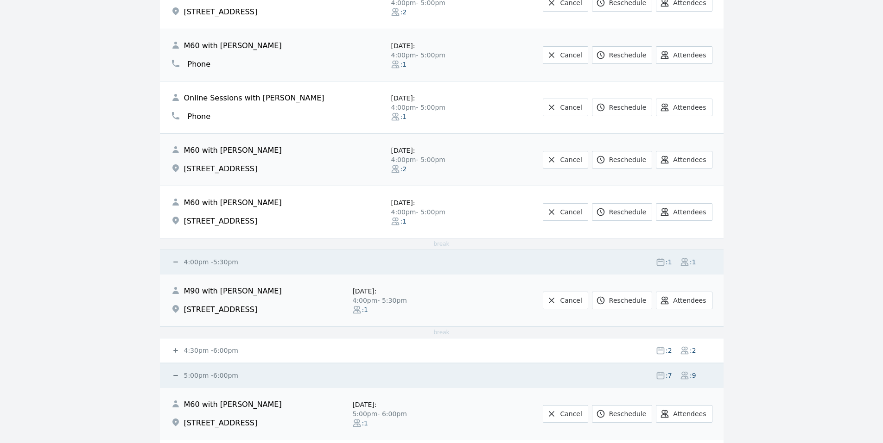
scroll to position [556, 0]
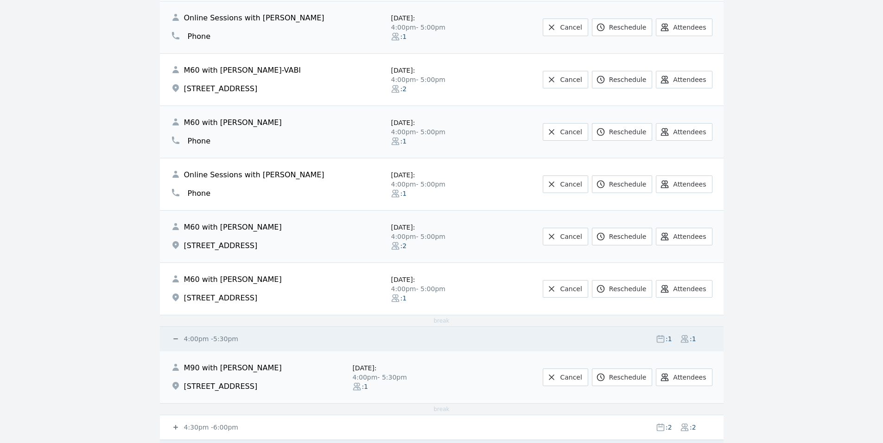
click at [202, 342] on small "4:00pm - 5:30pm" at bounding box center [210, 338] width 56 height 7
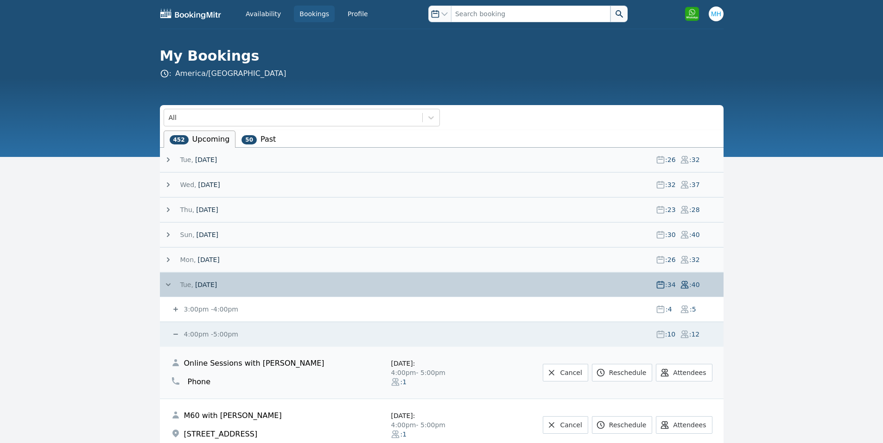
scroll to position [0, 0]
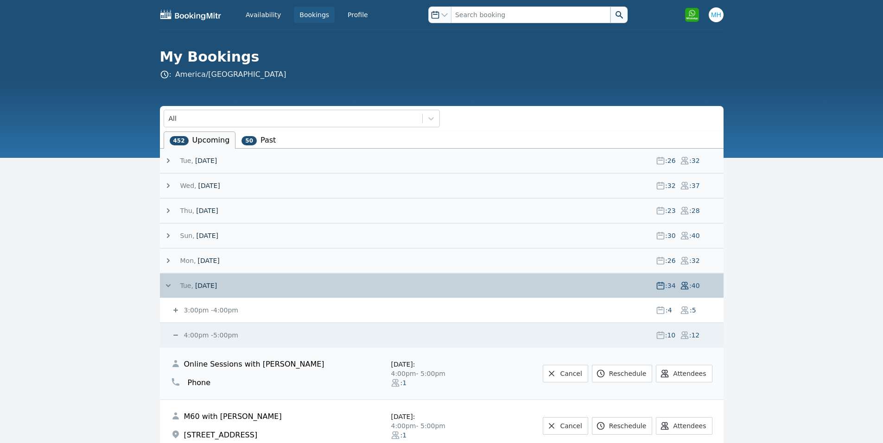
click at [217, 159] on span "[DATE]" at bounding box center [206, 160] width 22 height 9
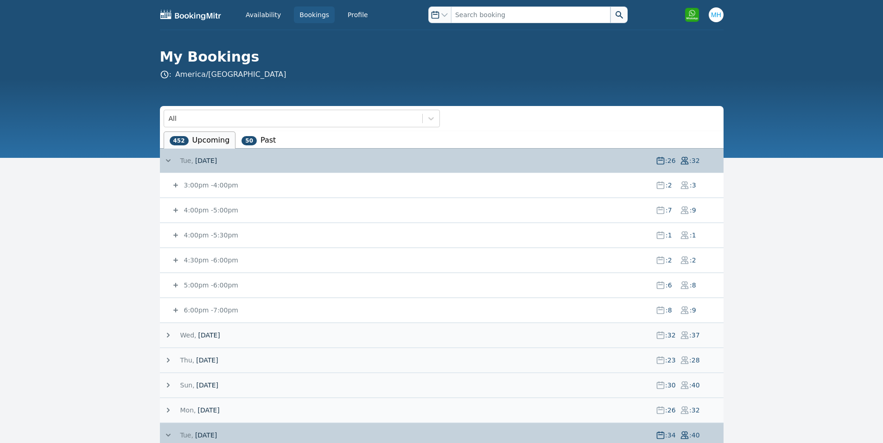
click at [219, 307] on small "6:00pm - 7:00pm" at bounding box center [210, 310] width 56 height 7
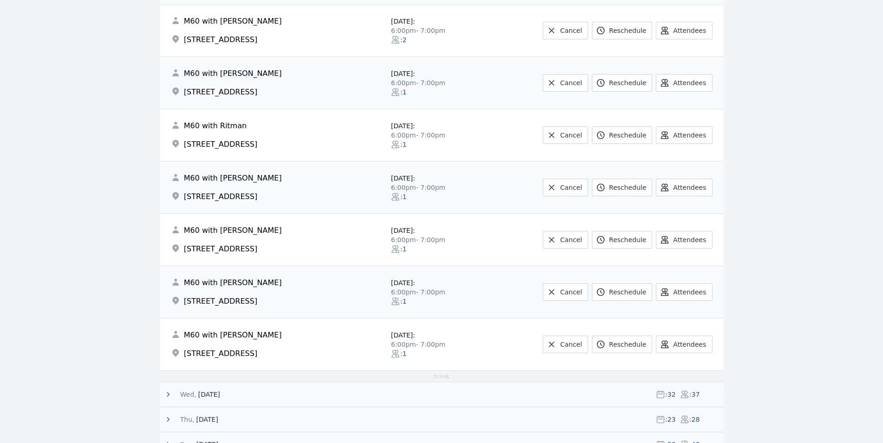
scroll to position [185, 0]
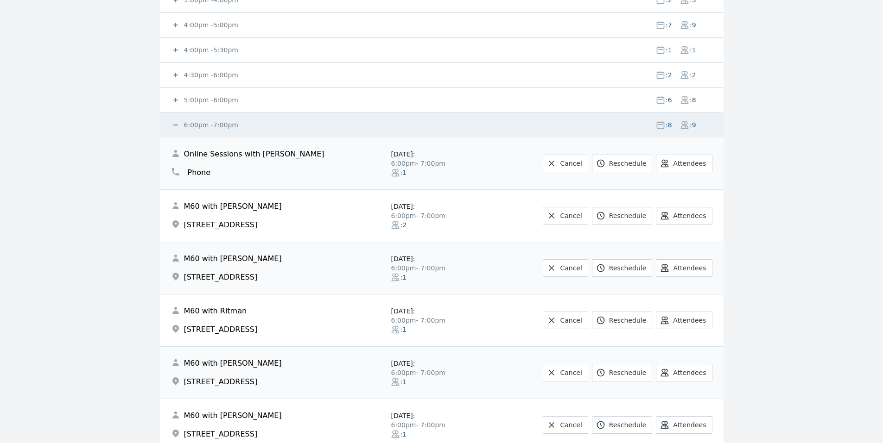
click at [220, 125] on small "6:00pm - 7:00pm" at bounding box center [210, 124] width 56 height 7
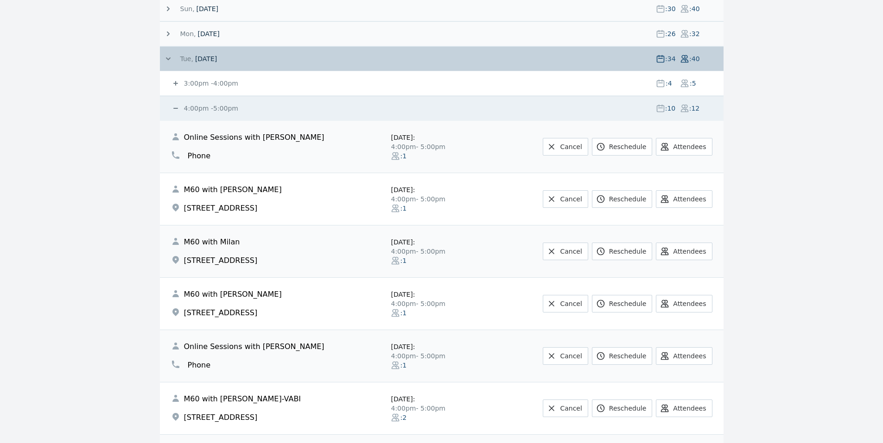
scroll to position [371, 0]
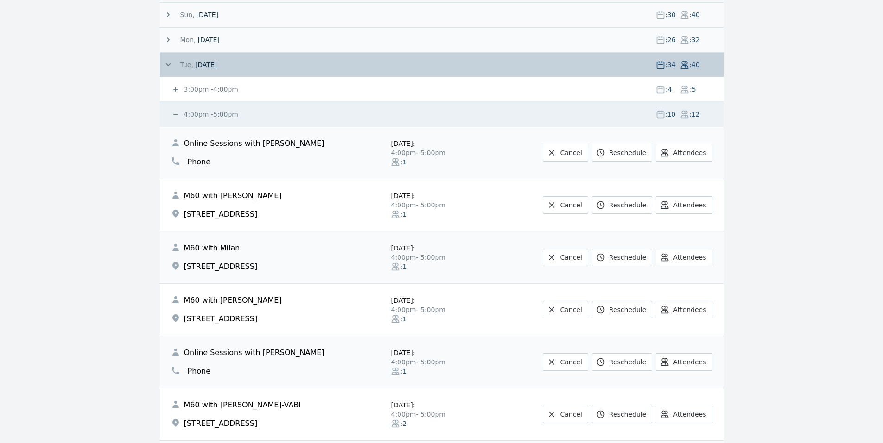
click at [207, 114] on small "4:00pm - 5:00pm" at bounding box center [210, 114] width 56 height 7
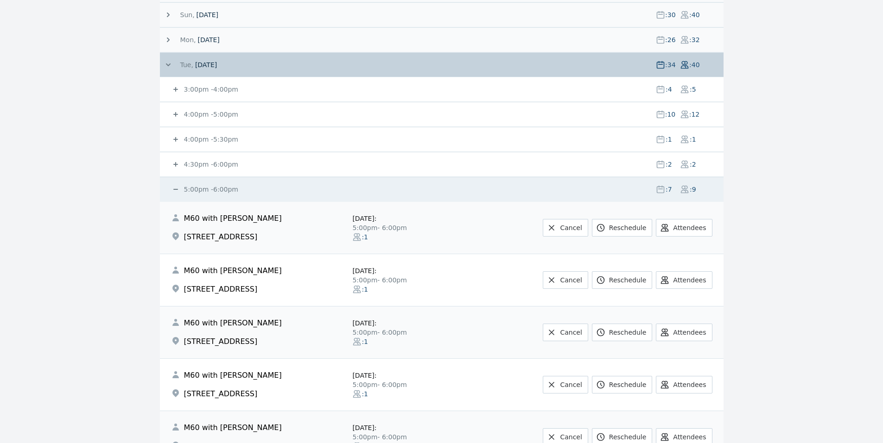
scroll to position [556, 0]
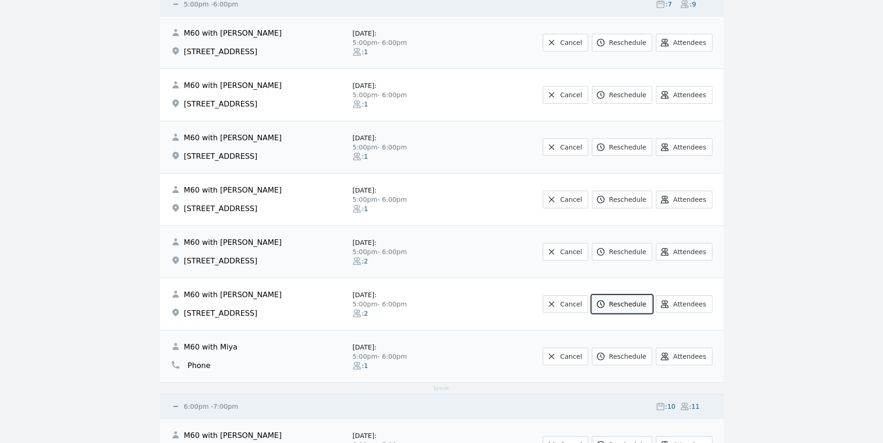
click at [624, 303] on link "Reschedule" at bounding box center [622, 305] width 60 height 18
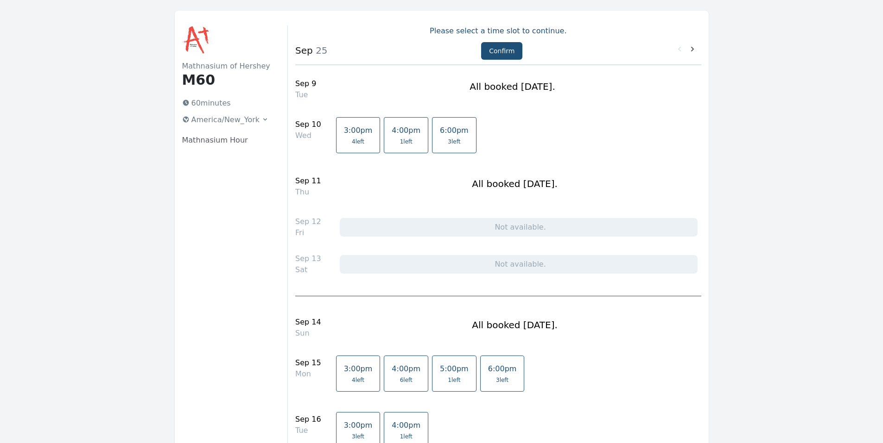
scroll to position [185, 0]
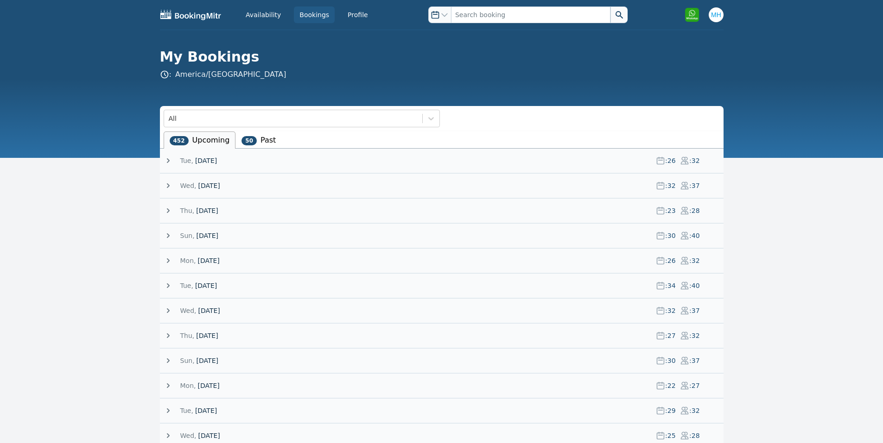
click at [217, 285] on span "[DATE]" at bounding box center [206, 285] width 22 height 9
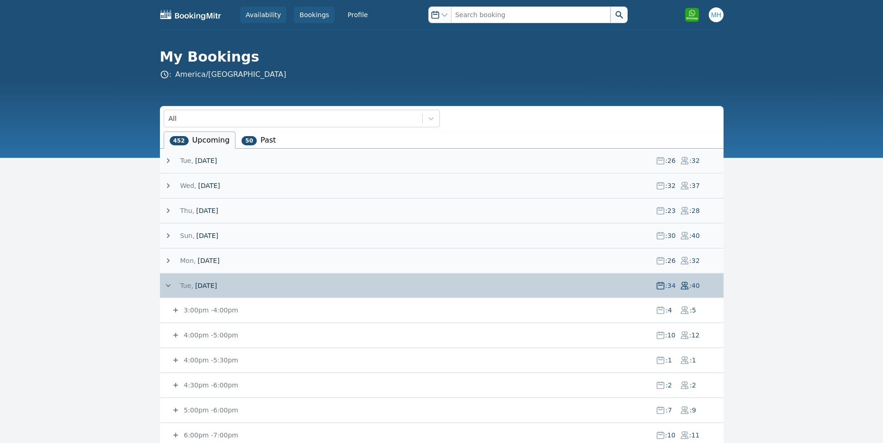
click at [272, 21] on link "Availability" at bounding box center [263, 14] width 46 height 17
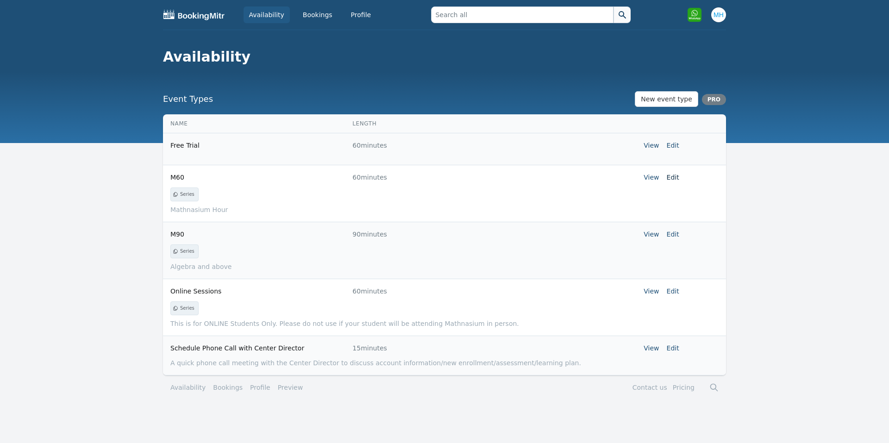
click at [672, 180] on link "Edit" at bounding box center [673, 177] width 13 height 7
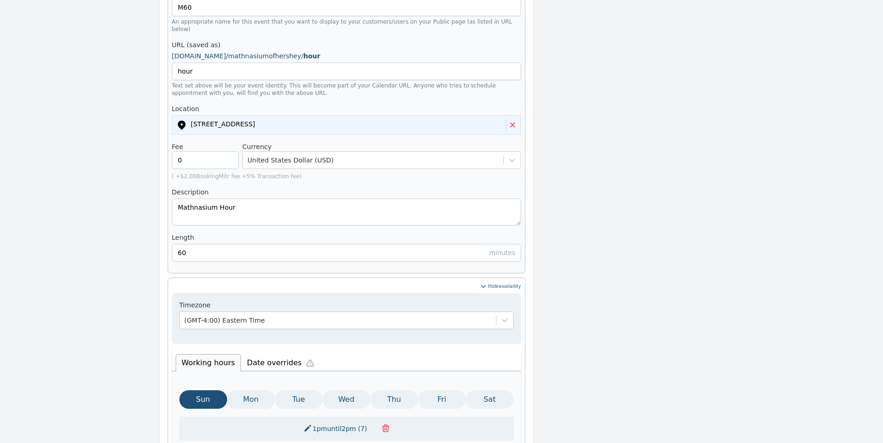
scroll to position [371, 0]
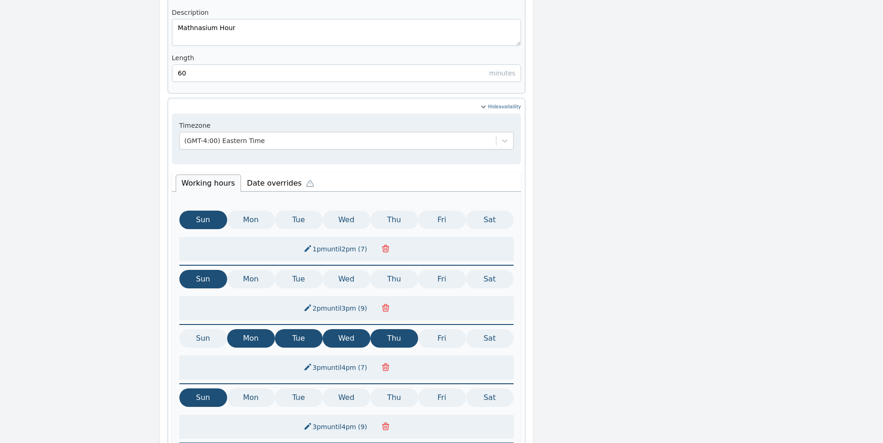
click at [256, 172] on li "Date overrides" at bounding box center [282, 181] width 83 height 19
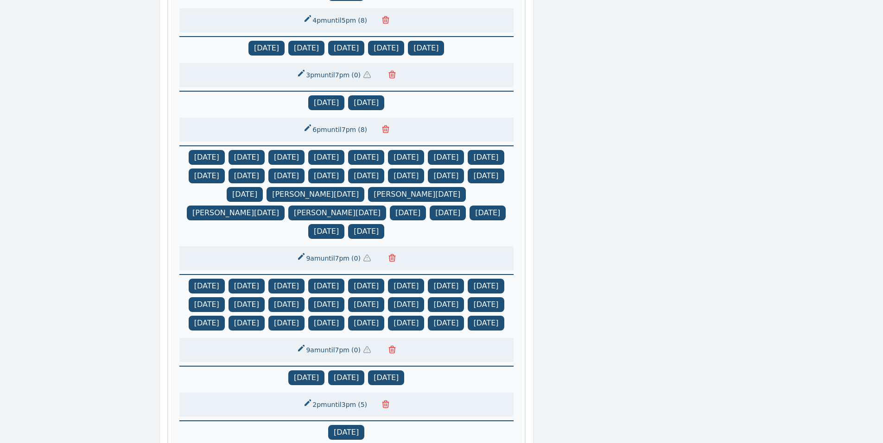
scroll to position [410, 0]
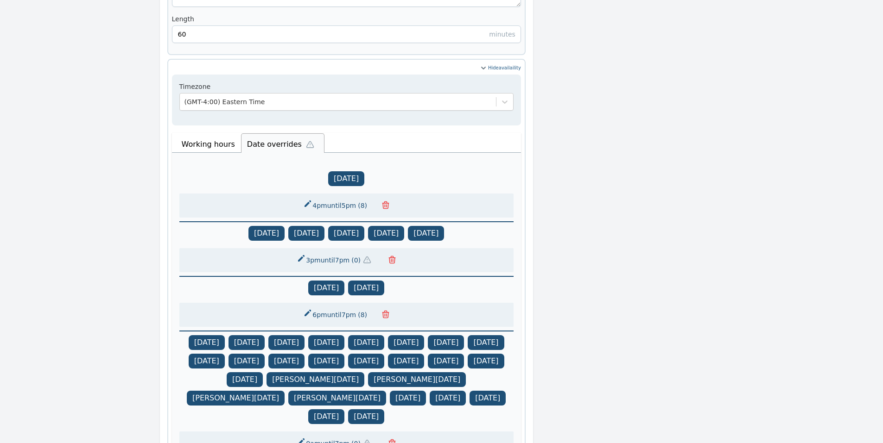
click at [353, 256] on span "( 0 )" at bounding box center [355, 260] width 13 height 9
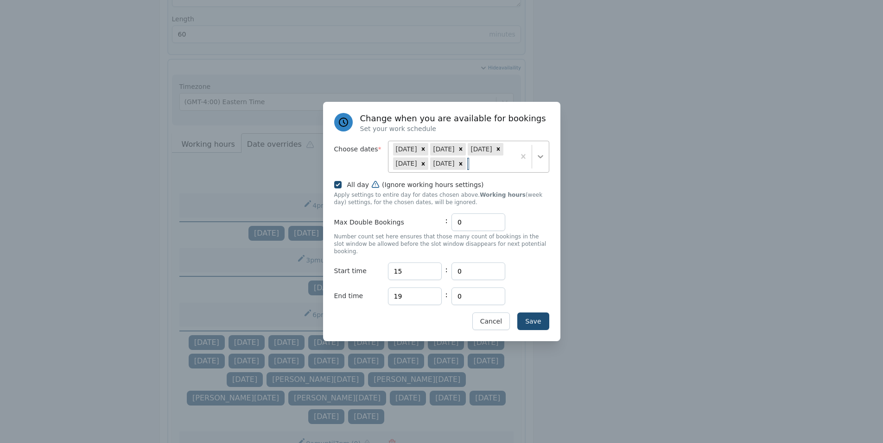
click at [537, 161] on icon at bounding box center [540, 156] width 9 height 9
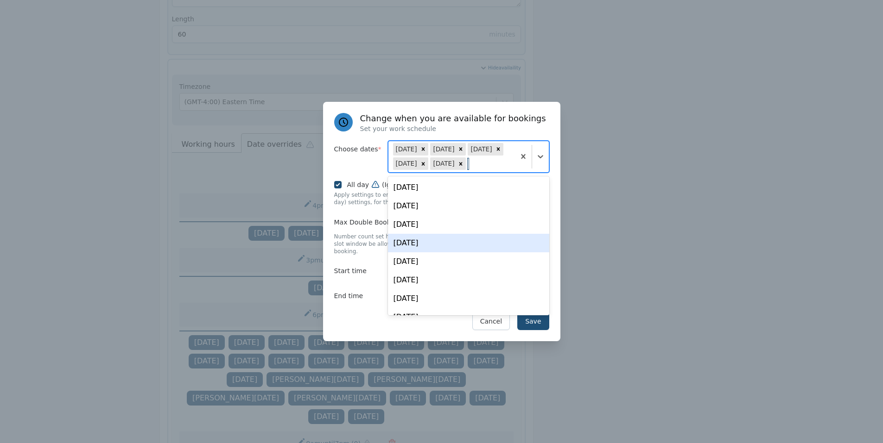
drag, startPoint x: 464, startPoint y: 242, endPoint x: 491, endPoint y: 267, distance: 36.4
click at [464, 243] on div "[DATE]" at bounding box center [468, 243] width 161 height 19
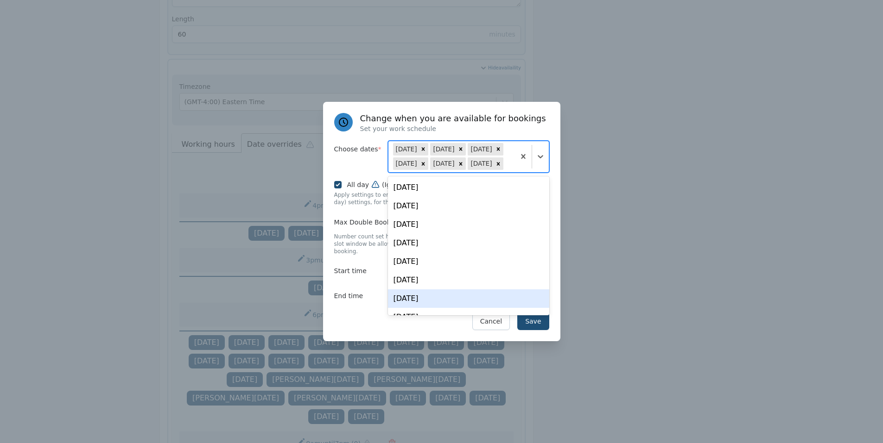
click at [359, 313] on div "Save Cancel" at bounding box center [441, 322] width 215 height 18
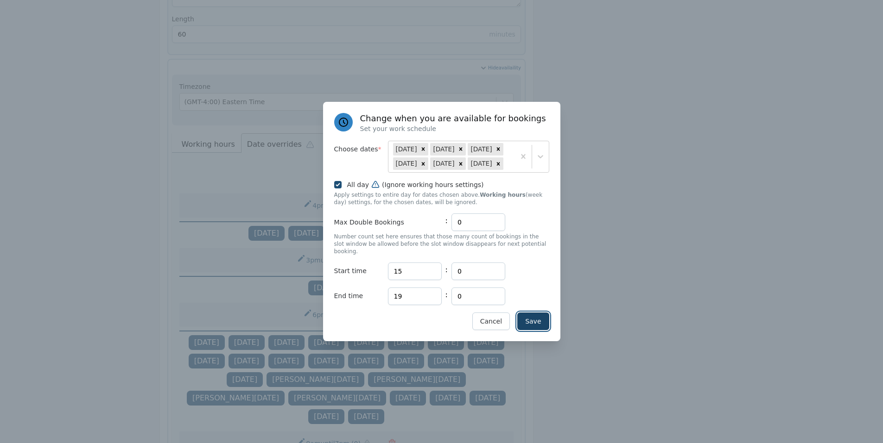
click at [536, 313] on button "Save" at bounding box center [533, 322] width 32 height 18
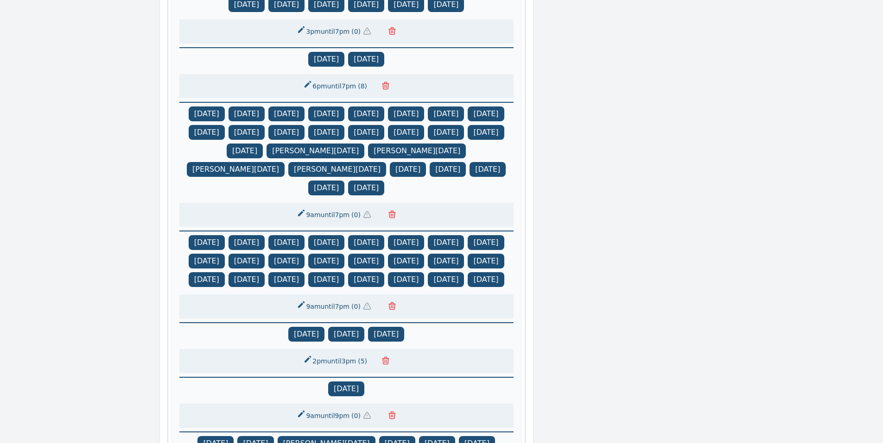
scroll to position [965, 0]
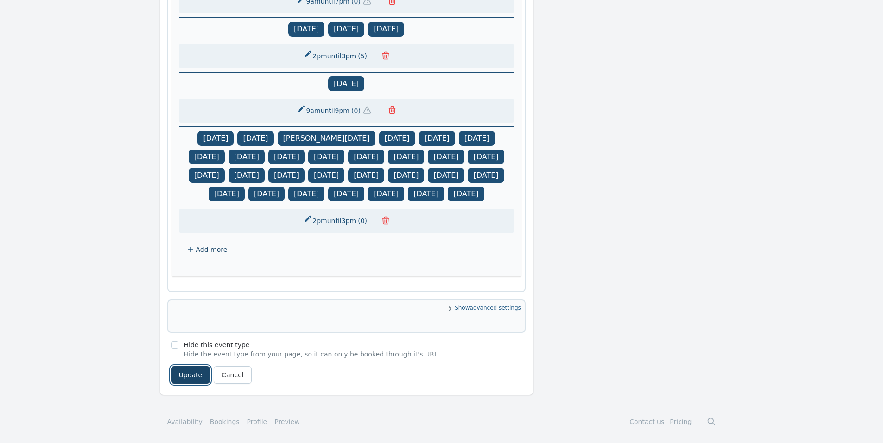
click at [191, 378] on button "Update" at bounding box center [190, 375] width 39 height 18
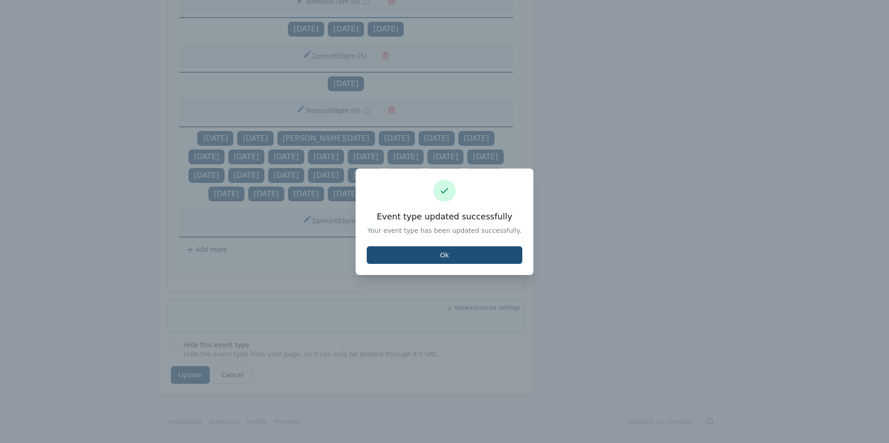
click at [406, 246] on div "Event type updated successfully Your event type has been updated successfully. …" at bounding box center [445, 222] width 178 height 107
click at [410, 252] on button "Ok" at bounding box center [445, 255] width 156 height 18
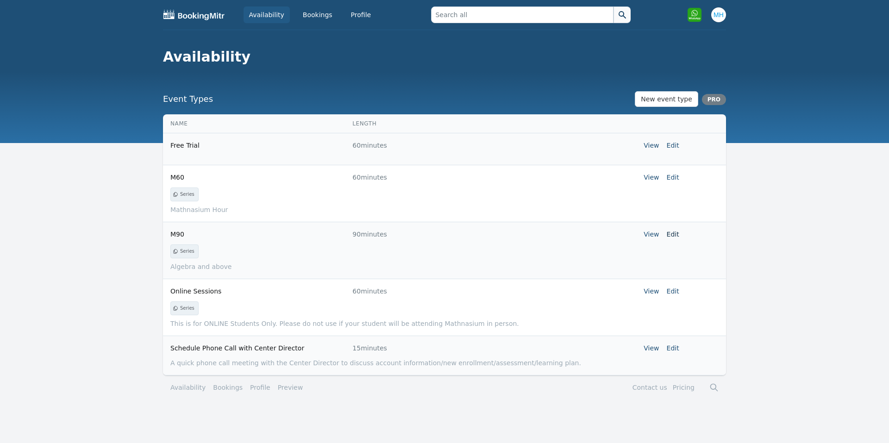
click at [674, 235] on link "Edit" at bounding box center [673, 234] width 13 height 7
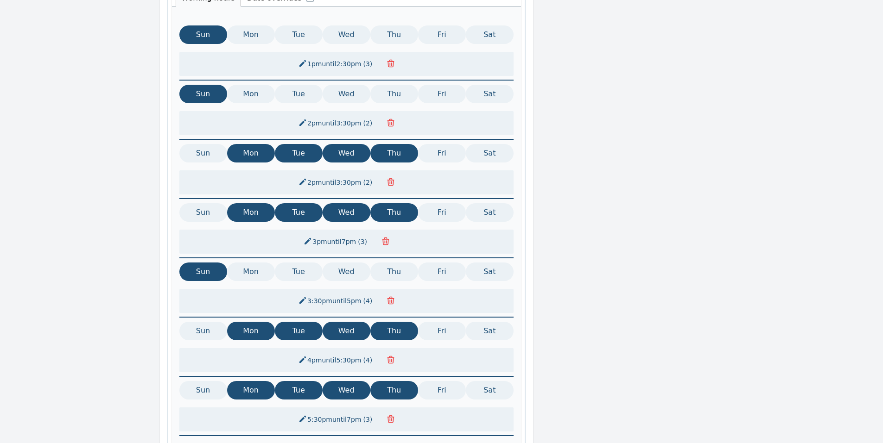
scroll to position [371, 0]
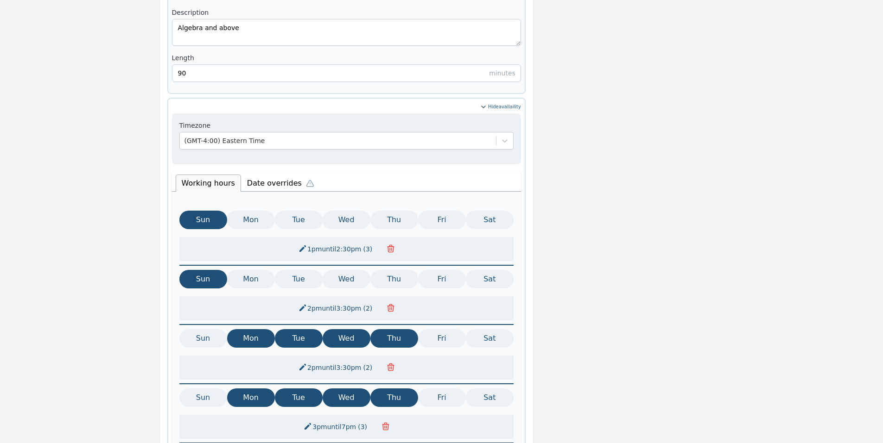
click at [279, 172] on li "Date overrides" at bounding box center [282, 181] width 83 height 19
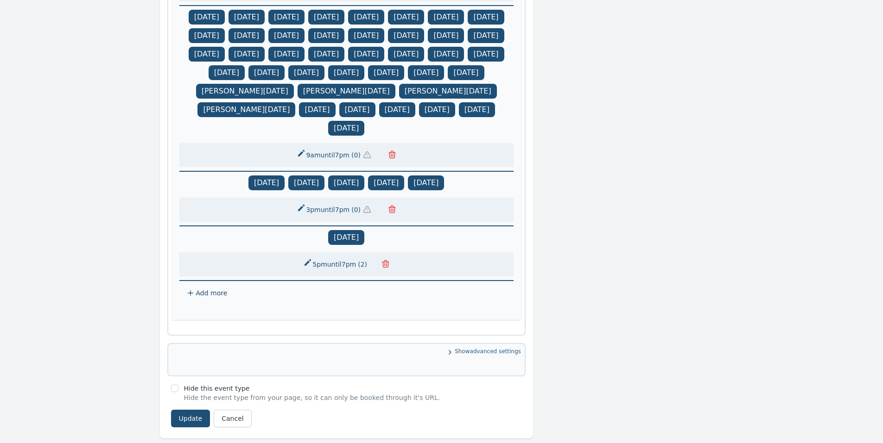
scroll to position [741, 0]
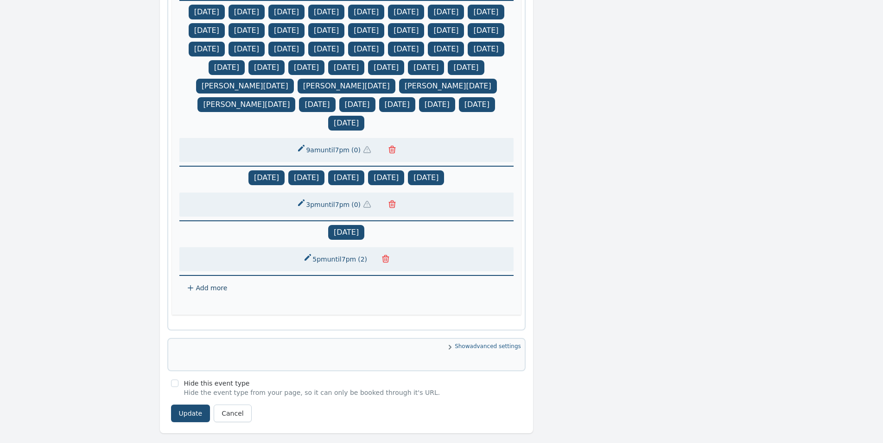
click at [341, 204] on button "3pm until 7pm ( 0 )" at bounding box center [336, 204] width 90 height 17
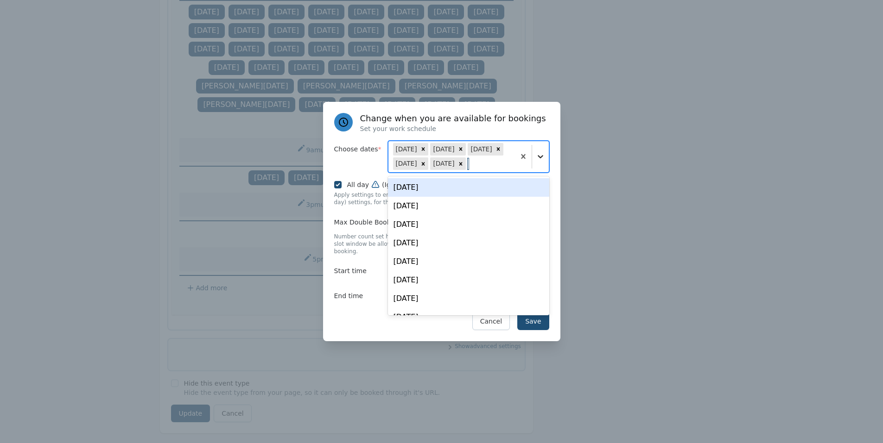
click at [538, 165] on div at bounding box center [540, 156] width 17 height 17
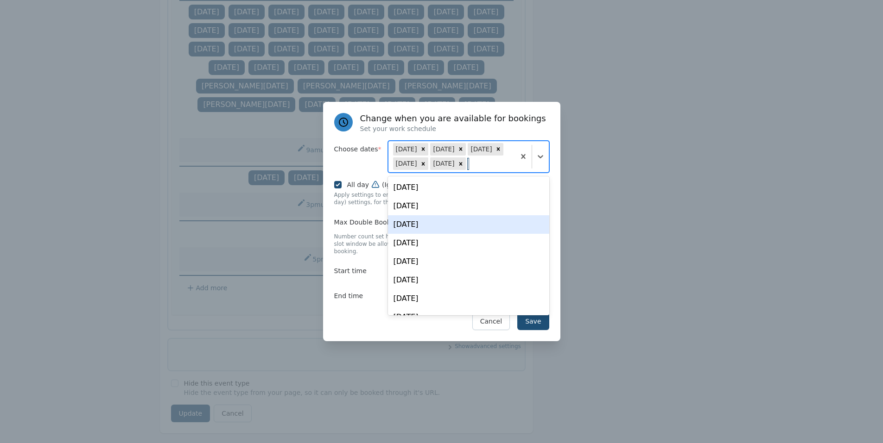
click at [455, 239] on div "[DATE]" at bounding box center [468, 243] width 161 height 19
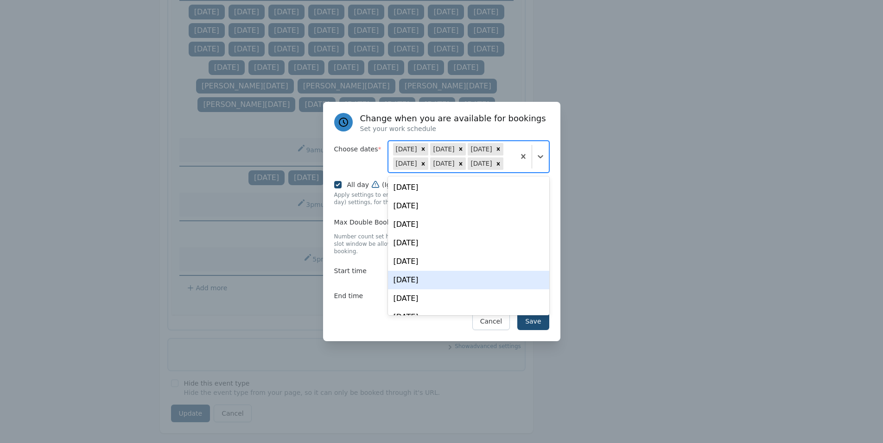
click at [337, 317] on div "Save Cancel" at bounding box center [441, 322] width 215 height 18
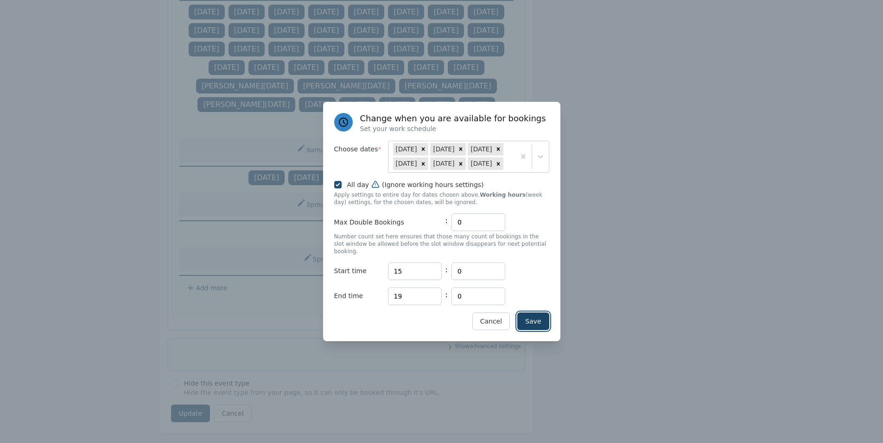
click at [540, 318] on button "Save" at bounding box center [533, 322] width 32 height 18
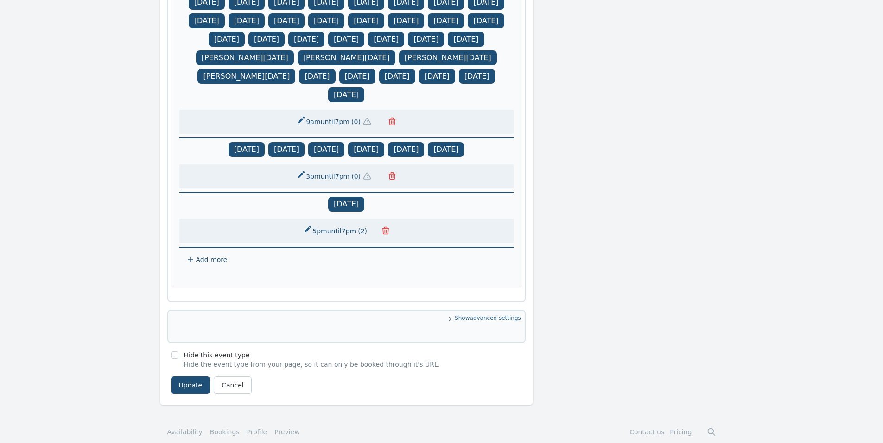
scroll to position [783, 0]
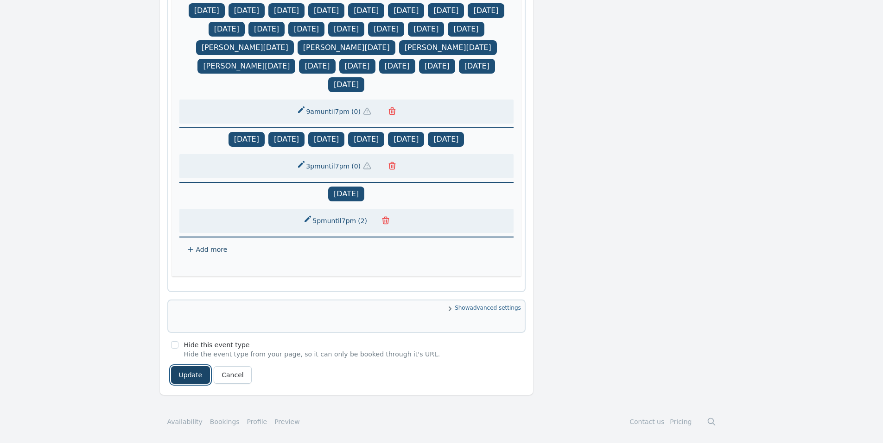
click at [176, 371] on button "Update" at bounding box center [190, 375] width 39 height 18
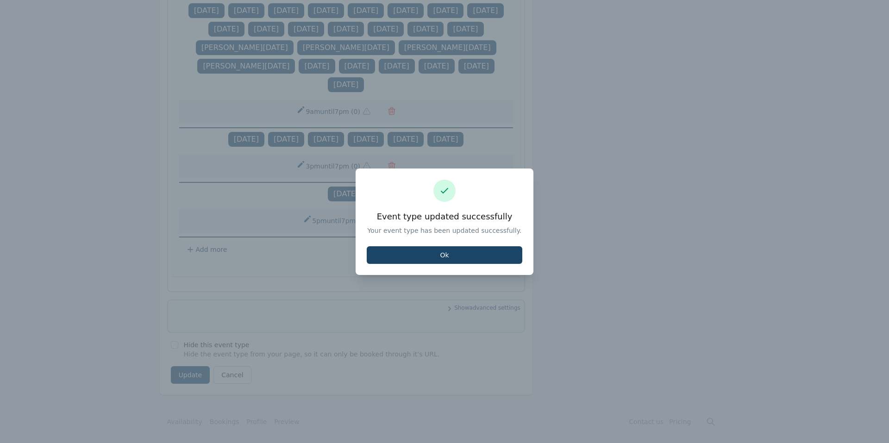
click at [394, 253] on button "Ok" at bounding box center [445, 255] width 156 height 18
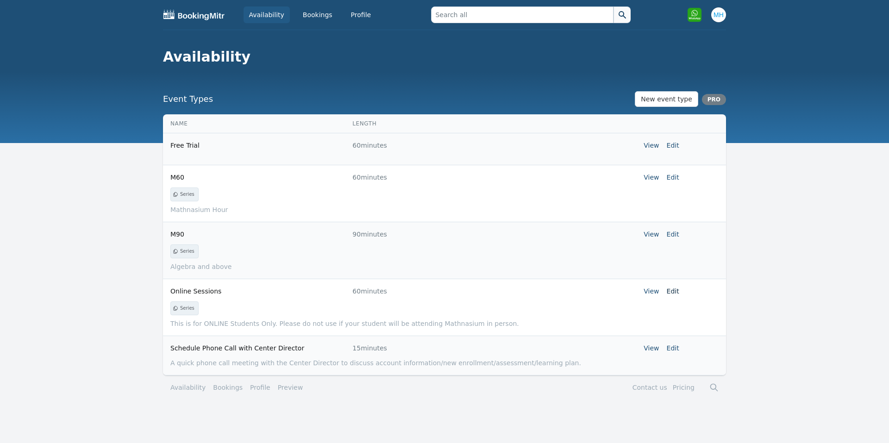
click at [675, 289] on link "Edit" at bounding box center [673, 291] width 13 height 7
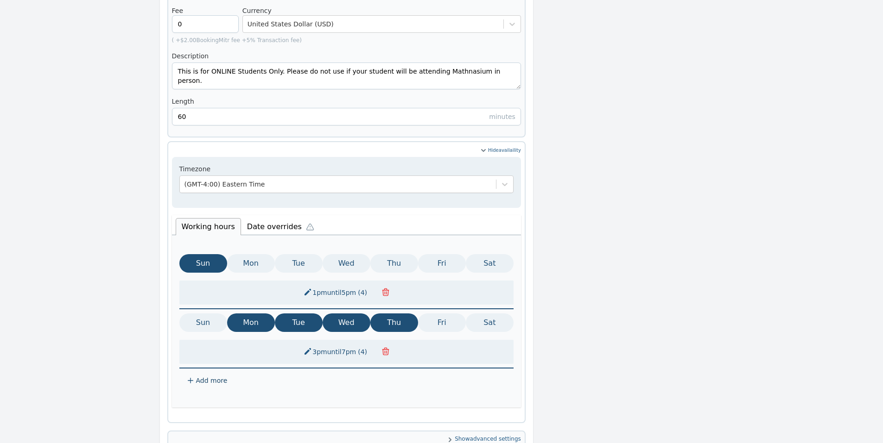
scroll to position [371, 0]
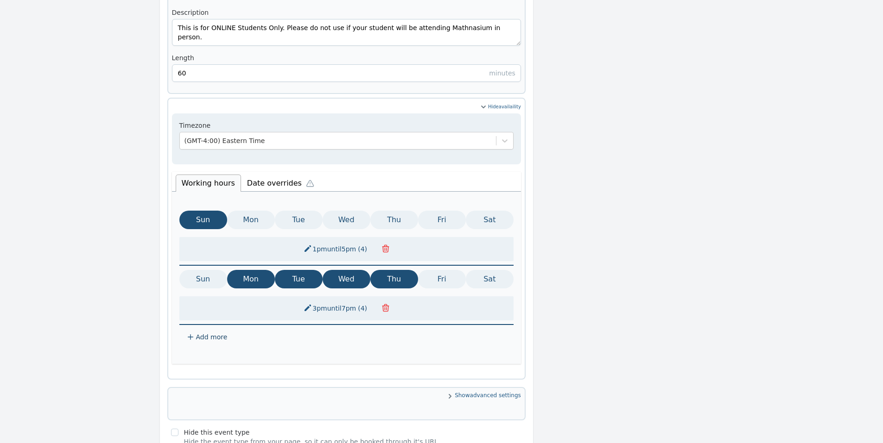
click at [259, 172] on li "Date overrides" at bounding box center [282, 181] width 83 height 19
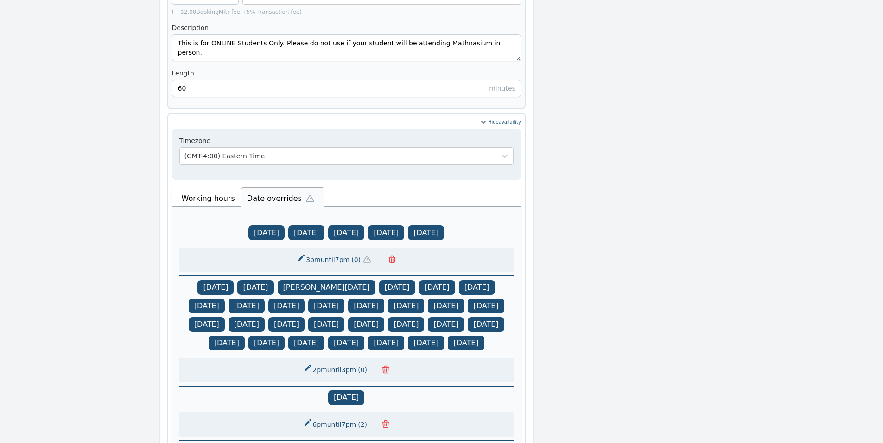
scroll to position [355, 0]
click at [338, 252] on button "3pm until 7pm ( 0 )" at bounding box center [336, 260] width 90 height 17
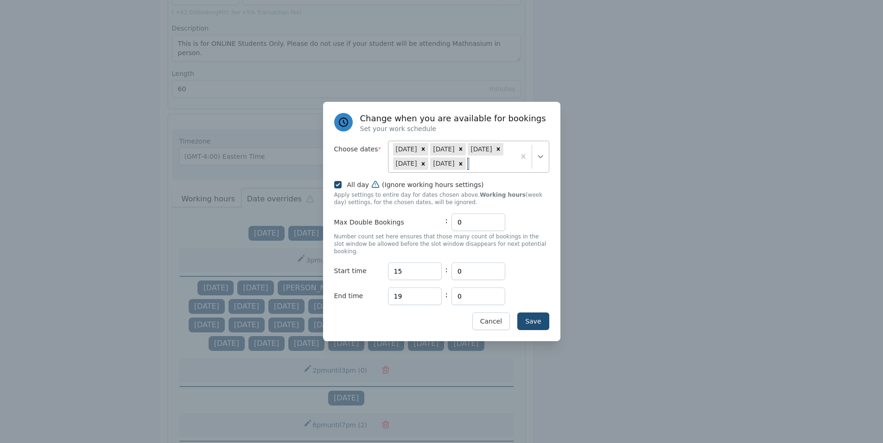
click at [538, 161] on icon at bounding box center [540, 156] width 9 height 9
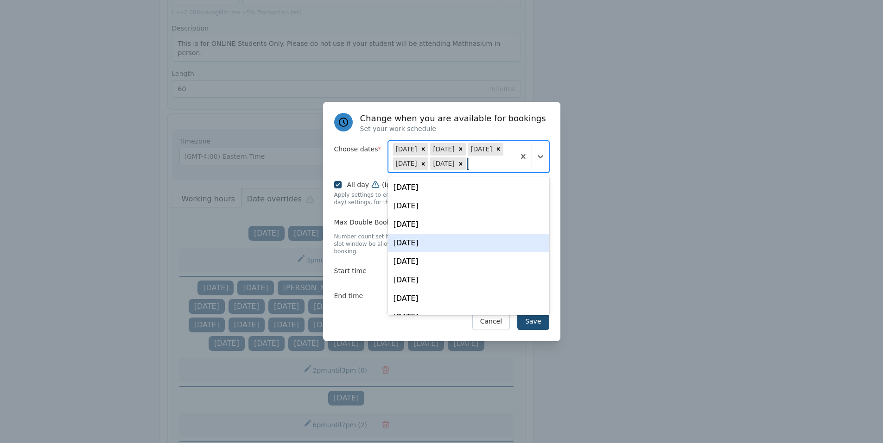
click at [462, 243] on div "[DATE]" at bounding box center [468, 243] width 161 height 19
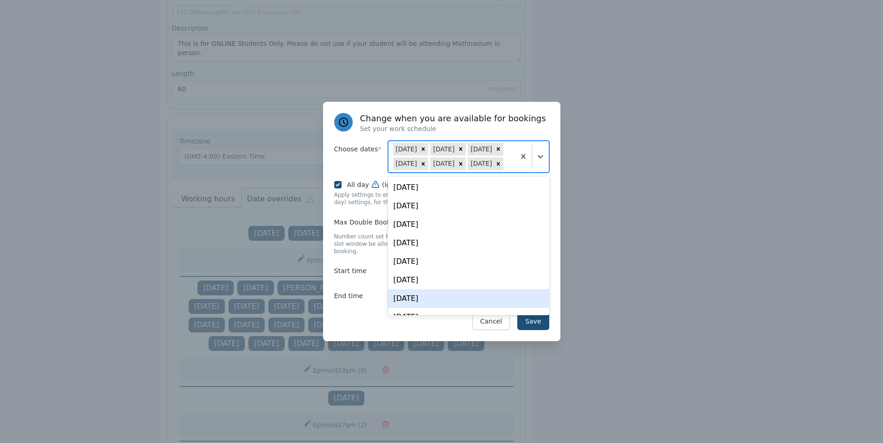
click at [346, 323] on div "Save Cancel" at bounding box center [441, 322] width 215 height 18
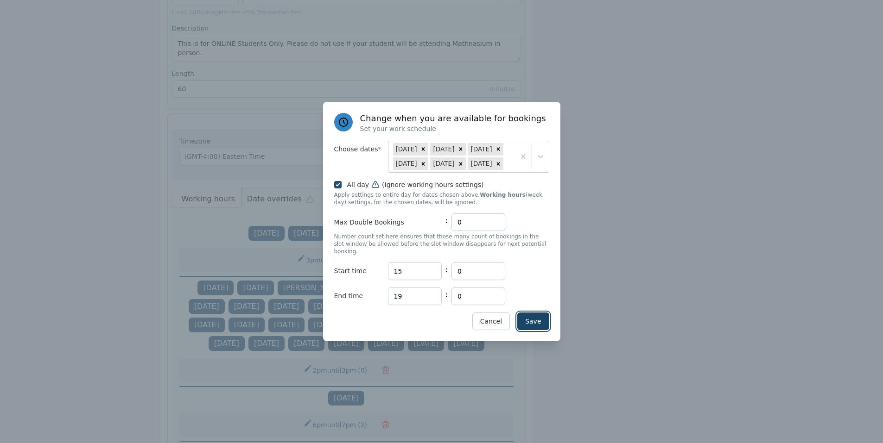
click at [531, 316] on button "Save" at bounding box center [533, 322] width 32 height 18
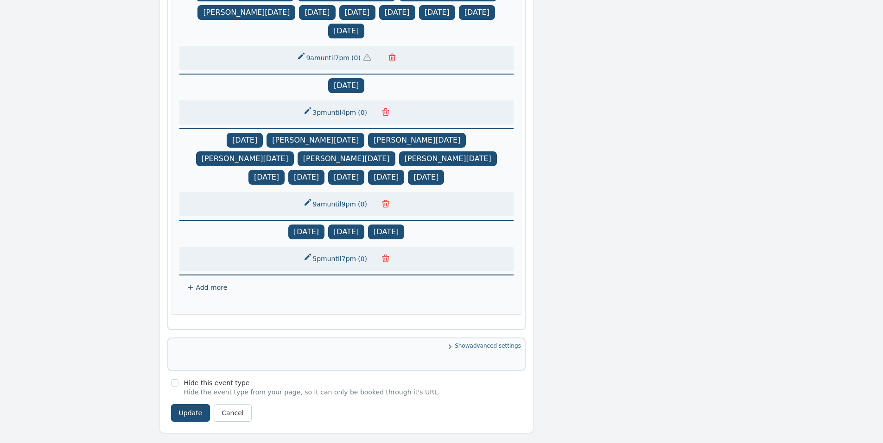
scroll to position [911, 0]
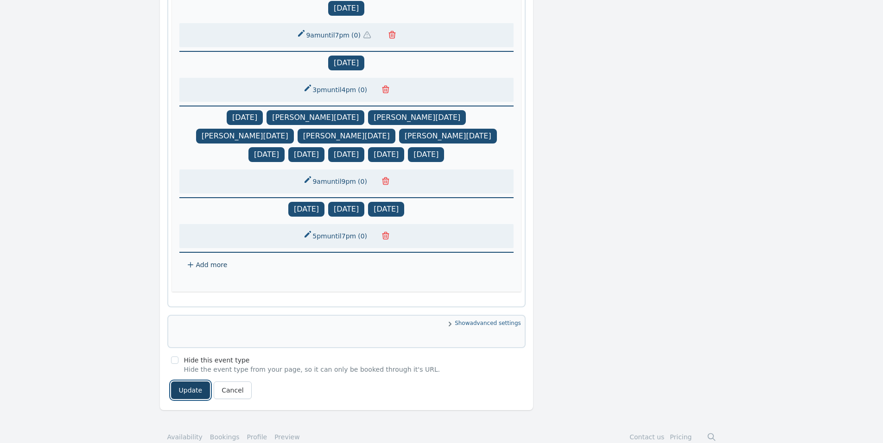
click at [185, 382] on button "Update" at bounding box center [190, 391] width 39 height 18
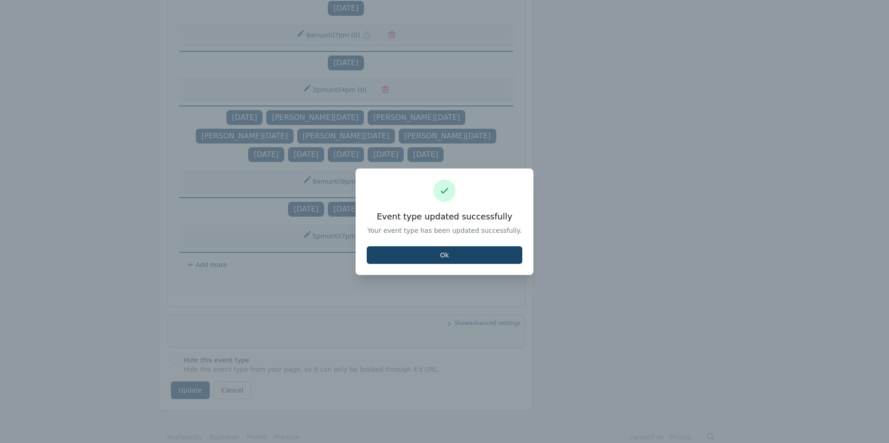
click at [470, 253] on button "Ok" at bounding box center [445, 255] width 156 height 18
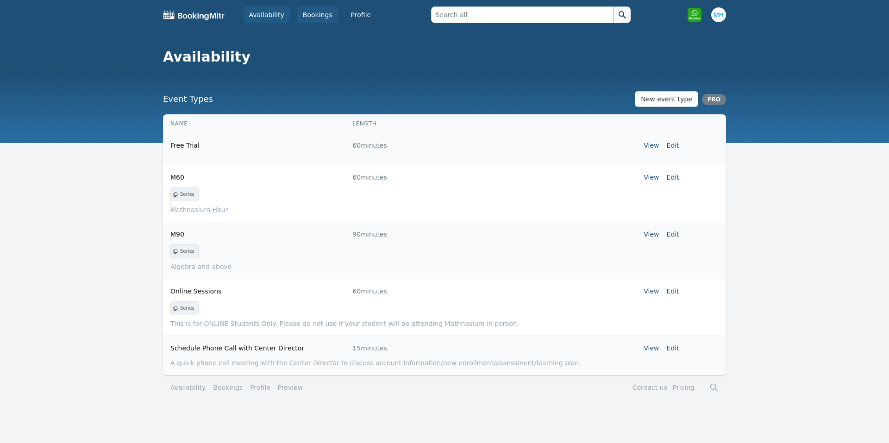
click at [302, 13] on link "Bookings" at bounding box center [317, 14] width 41 height 17
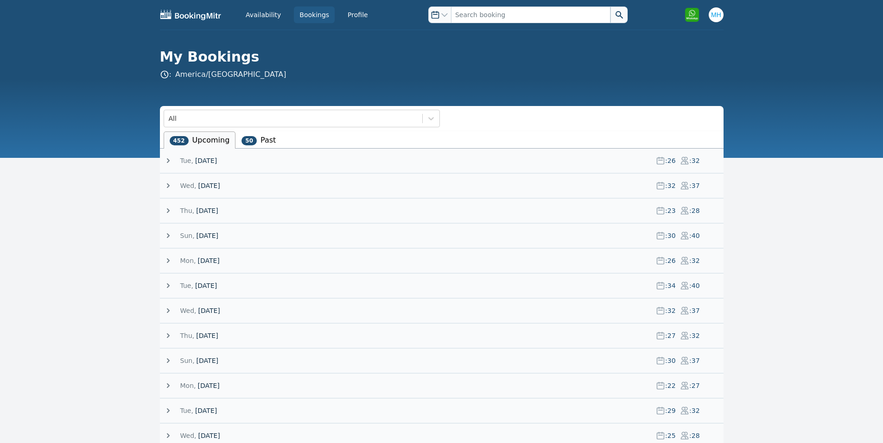
click at [200, 284] on span "[DATE]" at bounding box center [206, 285] width 22 height 9
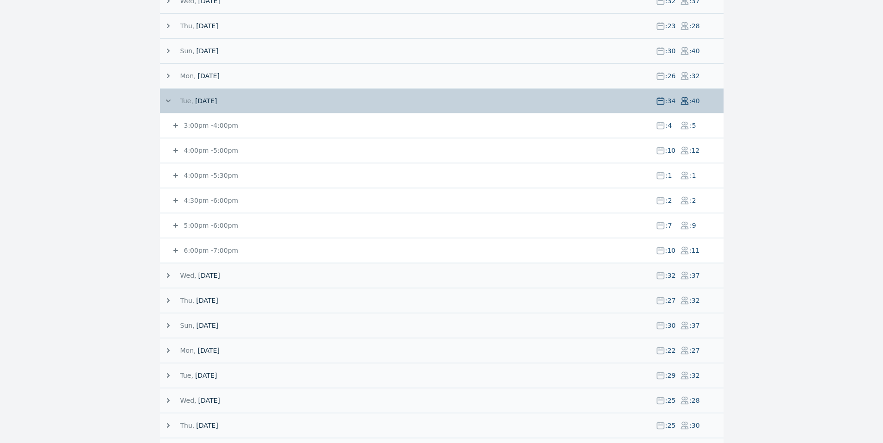
scroll to position [185, 0]
click at [221, 153] on small "4:00pm - 5:00pm" at bounding box center [210, 149] width 56 height 7
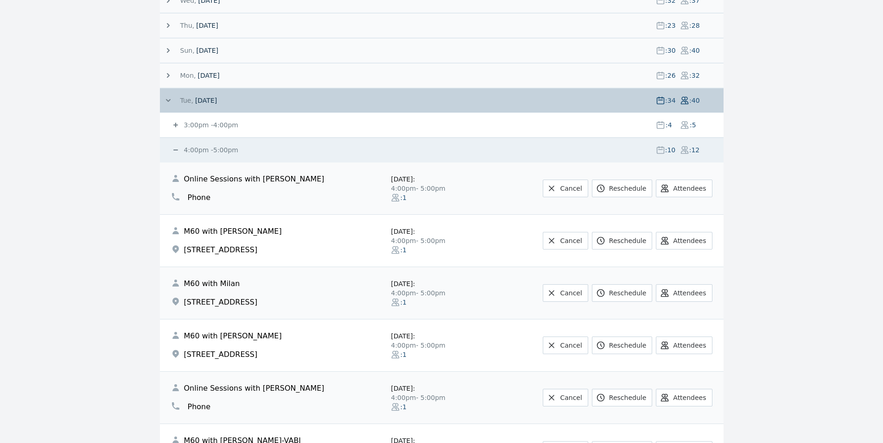
click at [205, 152] on small "4:00pm - 5:00pm" at bounding box center [210, 149] width 56 height 7
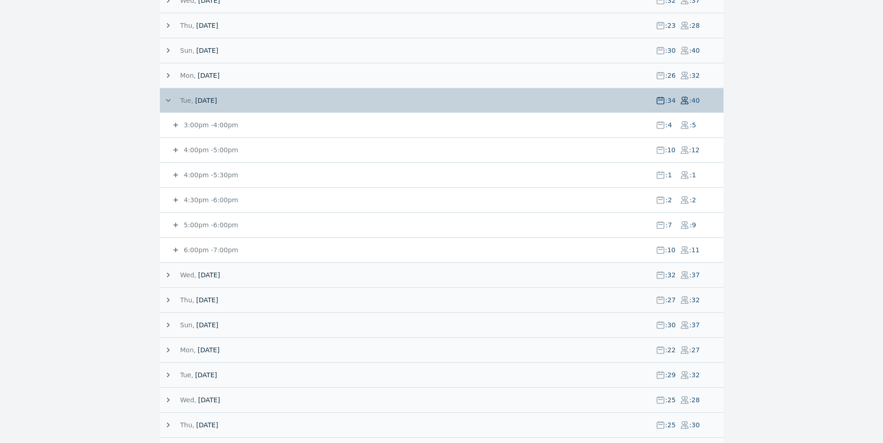
scroll to position [0, 0]
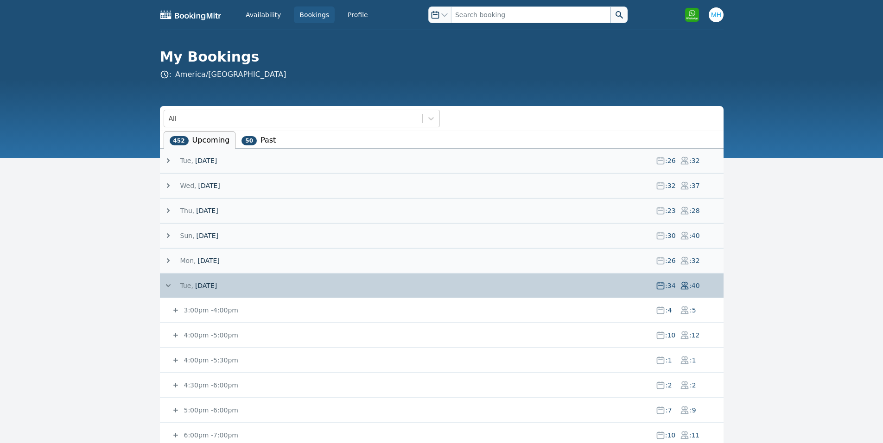
click at [206, 163] on span "[DATE]" at bounding box center [206, 160] width 22 height 9
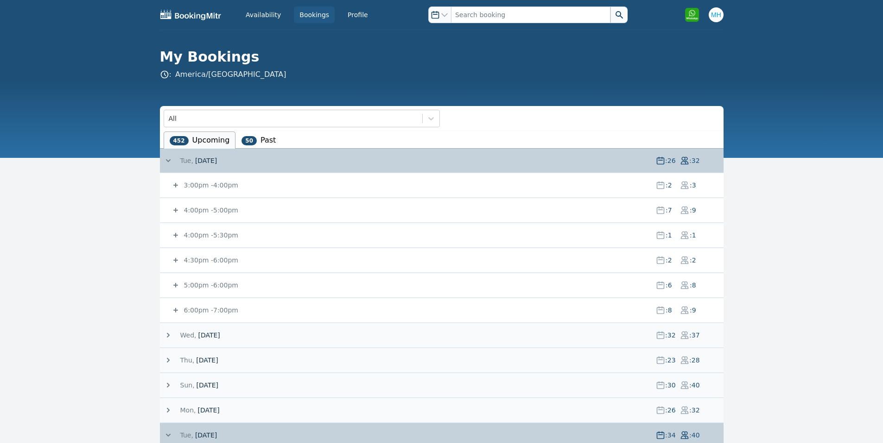
click at [210, 282] on small "5:00pm - 6:00pm" at bounding box center [210, 285] width 56 height 7
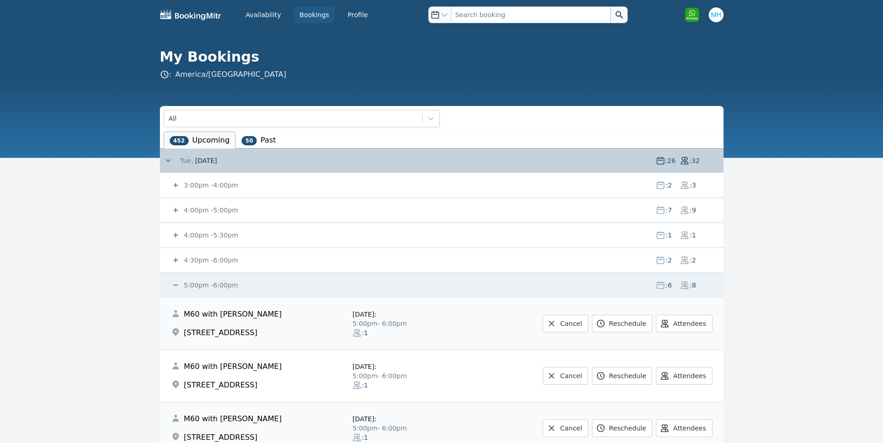
click at [213, 164] on span "[DATE]" at bounding box center [206, 160] width 22 height 9
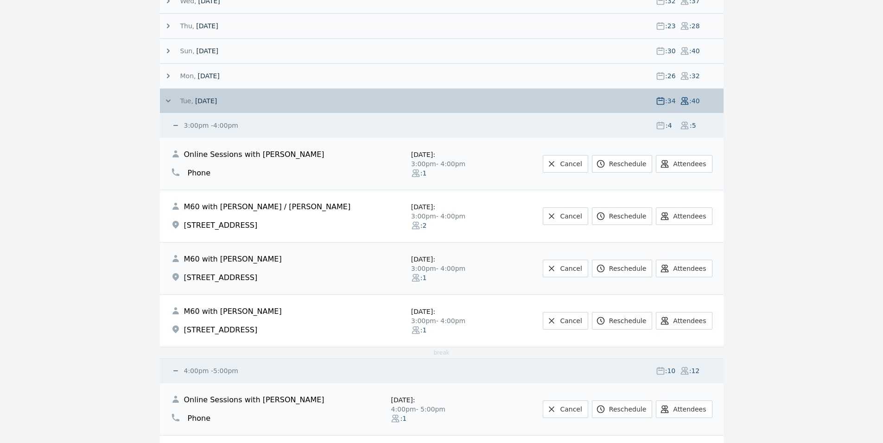
scroll to position [185, 0]
click at [217, 104] on span "[DATE]" at bounding box center [206, 100] width 22 height 9
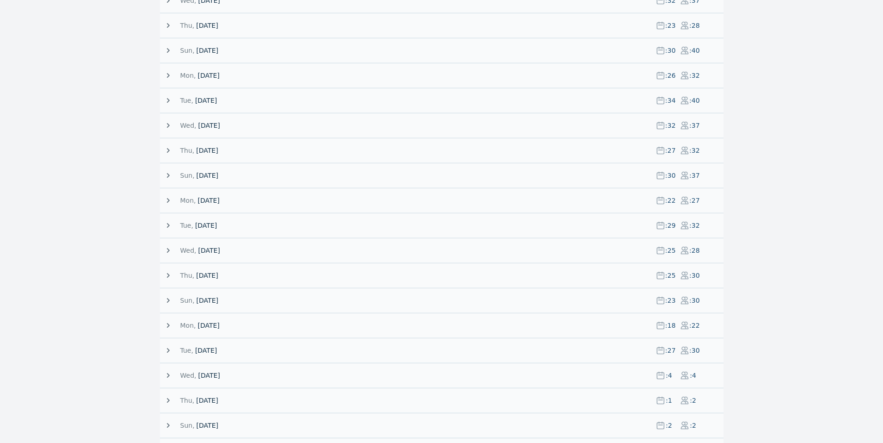
click at [212, 101] on span "[DATE]" at bounding box center [206, 100] width 22 height 9
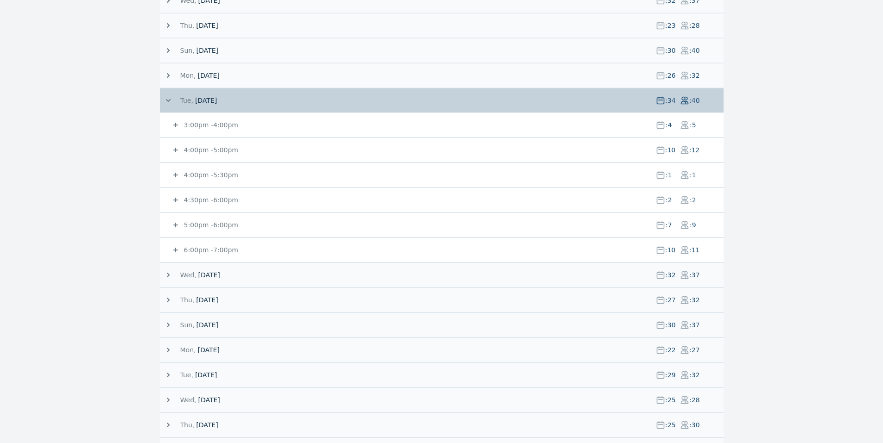
click at [205, 151] on small "4:00pm - 5:00pm" at bounding box center [210, 149] width 56 height 7
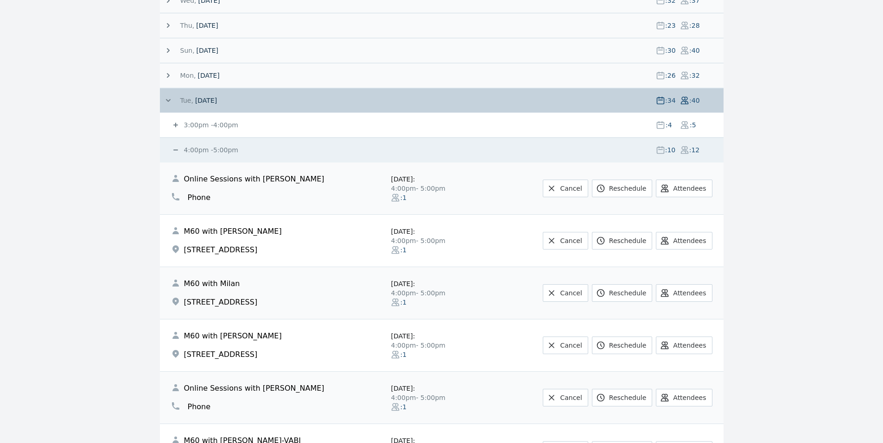
click at [193, 149] on small "4:00pm - 5:00pm" at bounding box center [210, 149] width 56 height 7
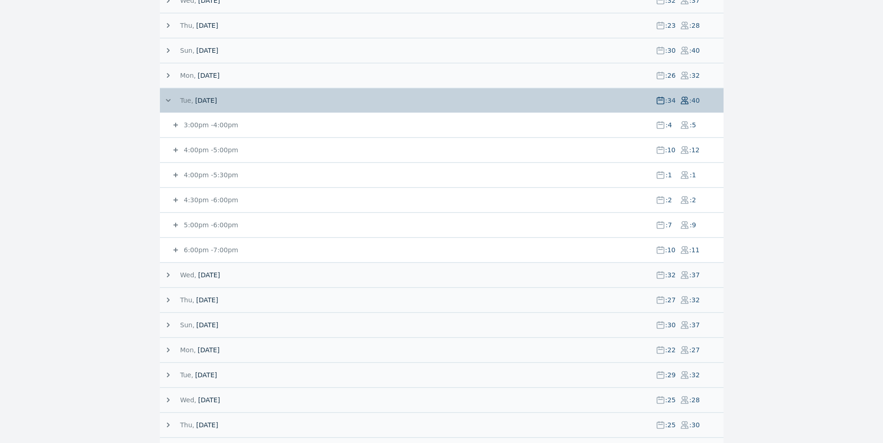
click at [197, 223] on small "5:00pm - 6:00pm" at bounding box center [210, 224] width 56 height 7
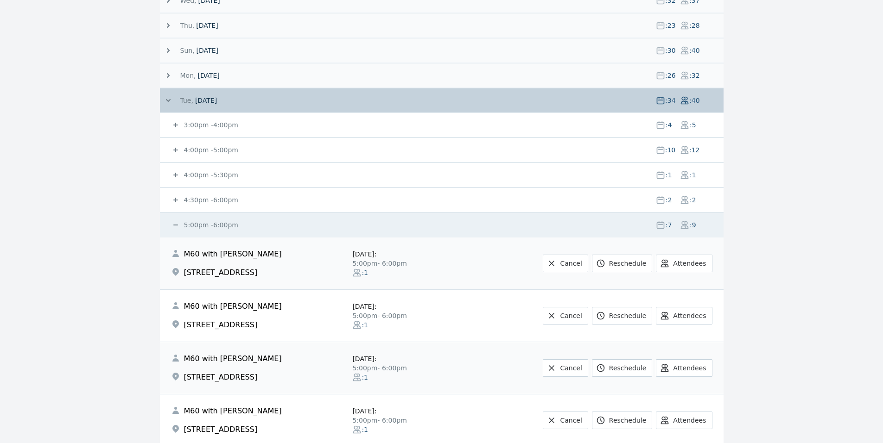
click at [197, 223] on small "5:00pm - 6:00pm" at bounding box center [210, 224] width 56 height 7
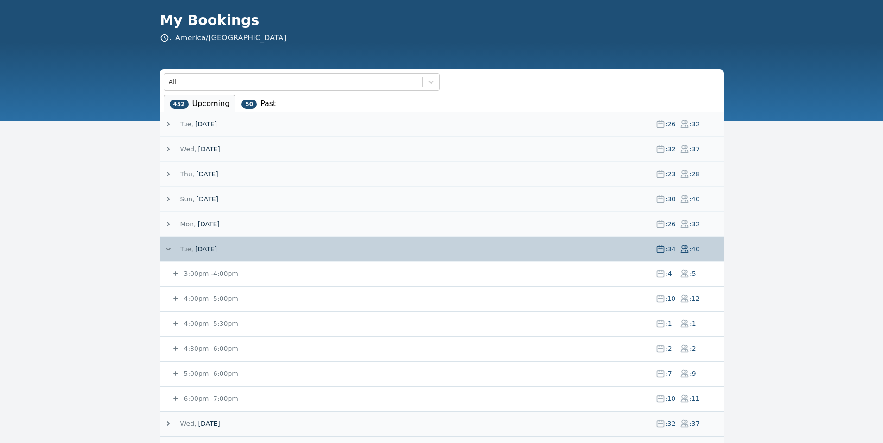
scroll to position [0, 0]
